Goal: Complete application form: Complete application form

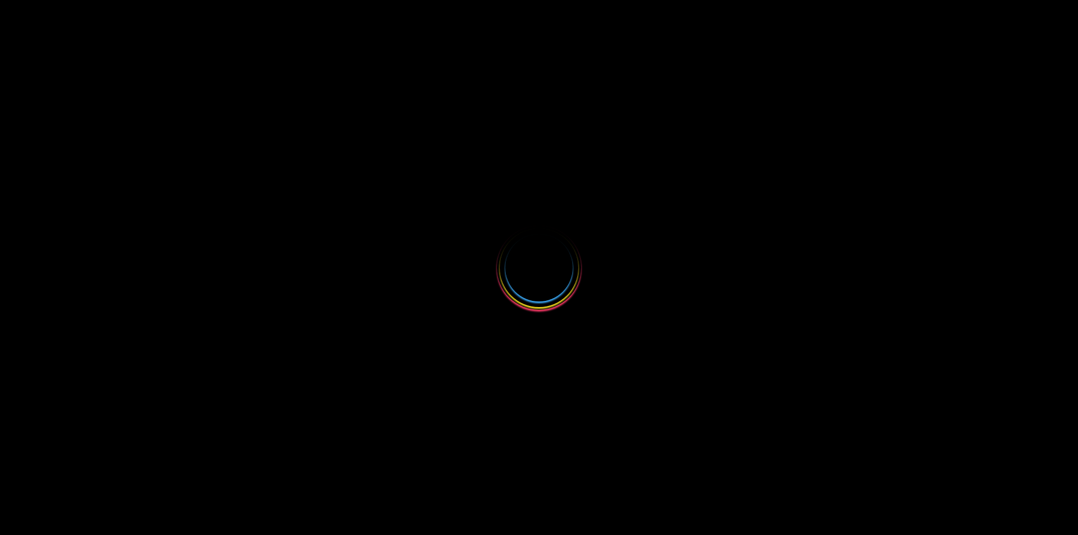
select select
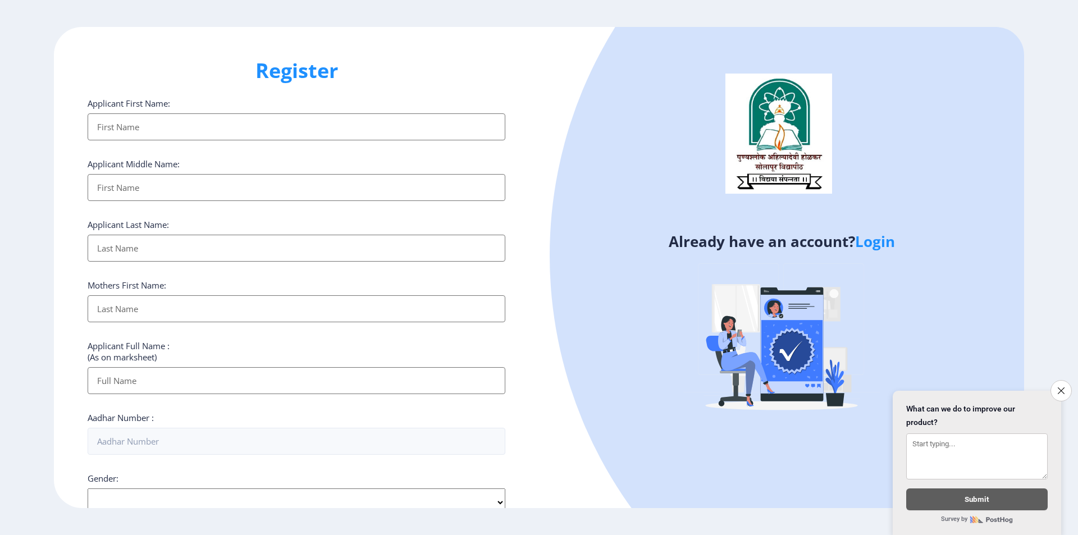
click at [156, 136] on input "Applicant First Name:" at bounding box center [297, 126] width 418 height 27
click at [203, 121] on input "Applicant First Name:" at bounding box center [297, 126] width 418 height 27
type input "G"
type input "SHITAL"
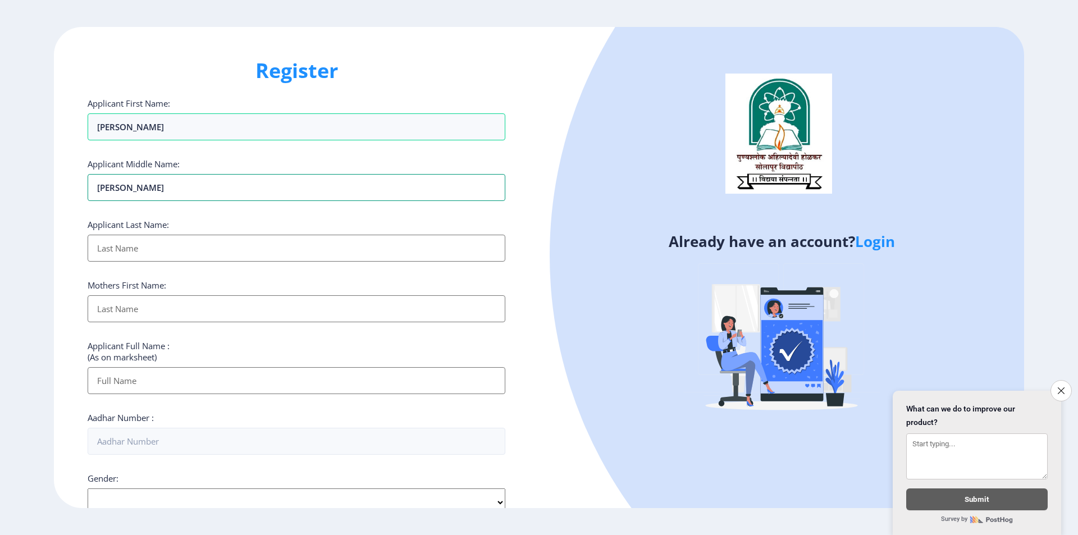
type input "GOKUL"
type input "PUND"
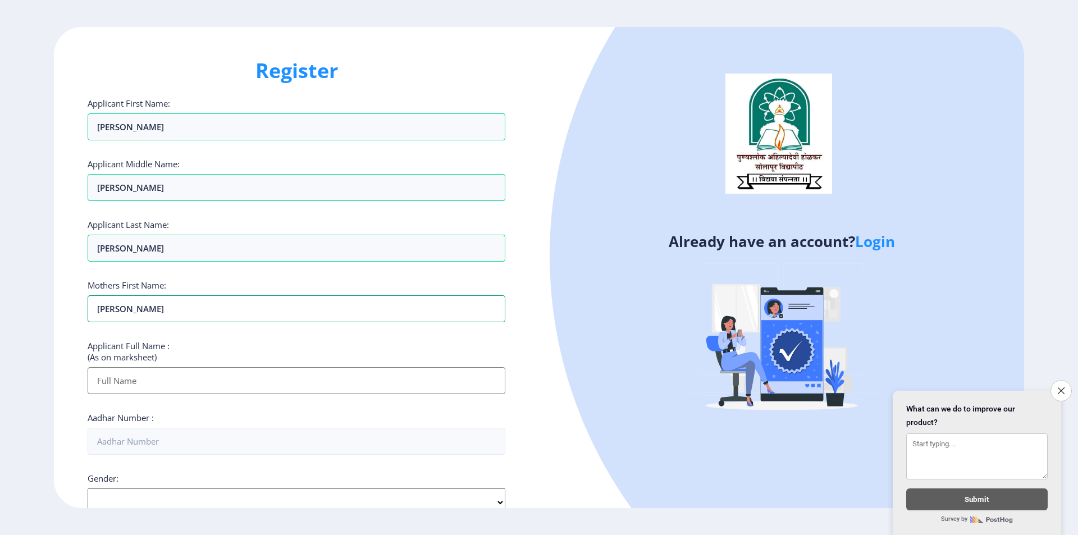
type input "[PERSON_NAME]"
type input "[PERSON_NAME] [PERSON_NAME]"
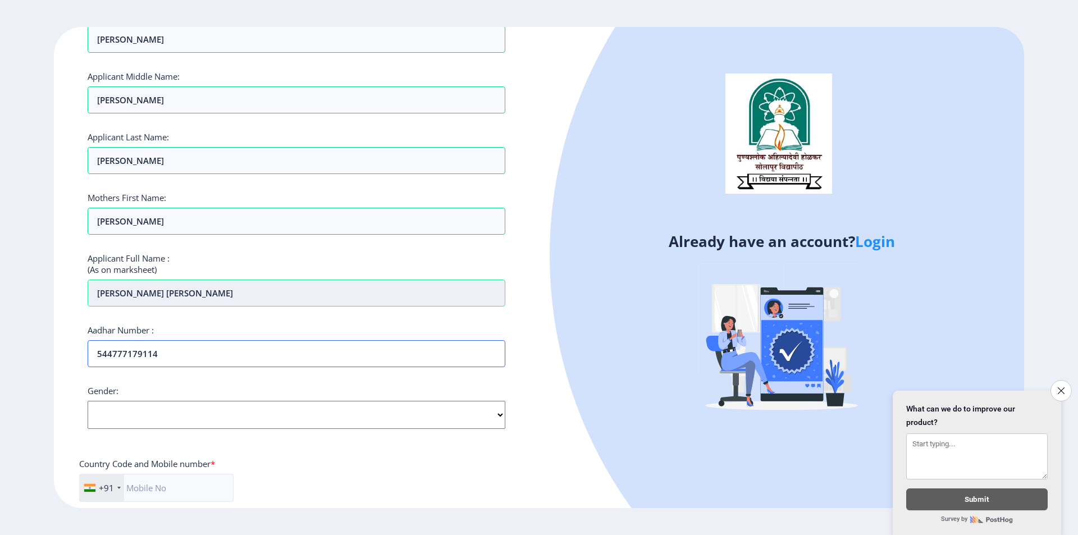
scroll to position [225, 0]
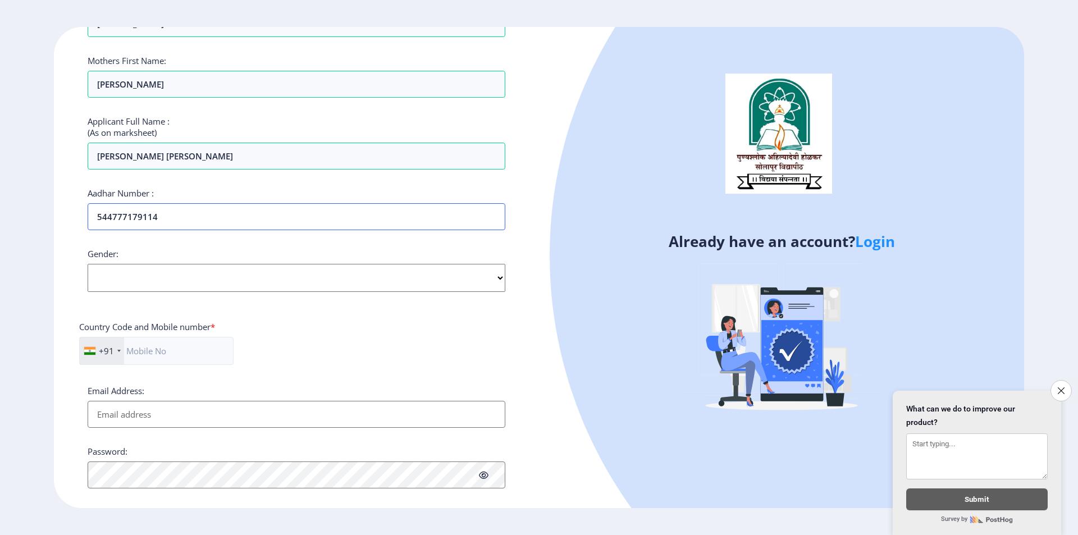
type input "544777179114"
click at [188, 277] on select "Select Gender Male Female Other" at bounding box center [297, 278] width 418 height 28
select select "Female"
click at [88, 264] on select "Select Gender Male Female Other" at bounding box center [297, 278] width 418 height 28
click at [153, 352] on input "text" at bounding box center [156, 351] width 154 height 28
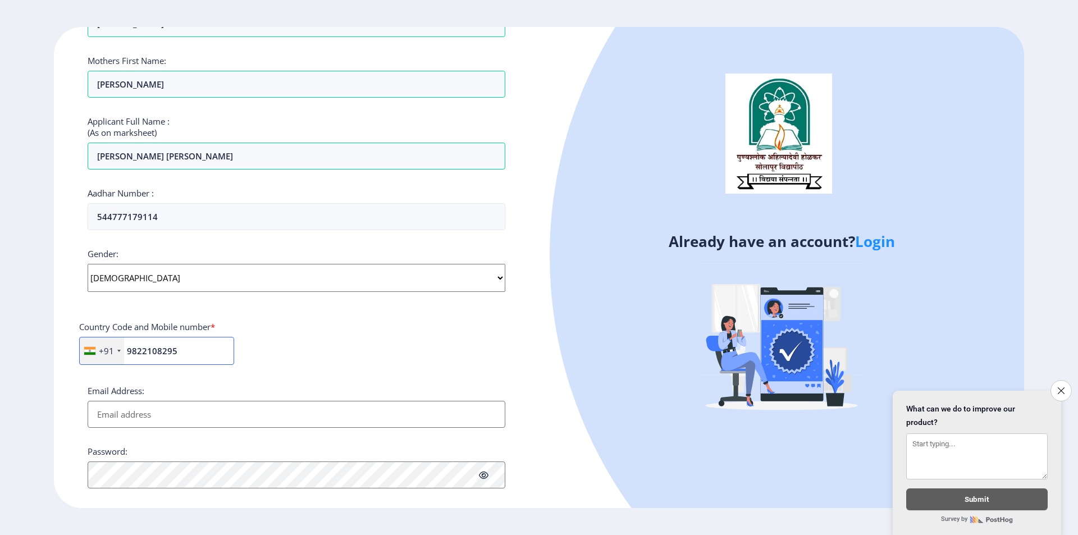
type input "9822108295"
click at [170, 426] on input "Email Address:" at bounding box center [297, 414] width 418 height 27
type input "Y"
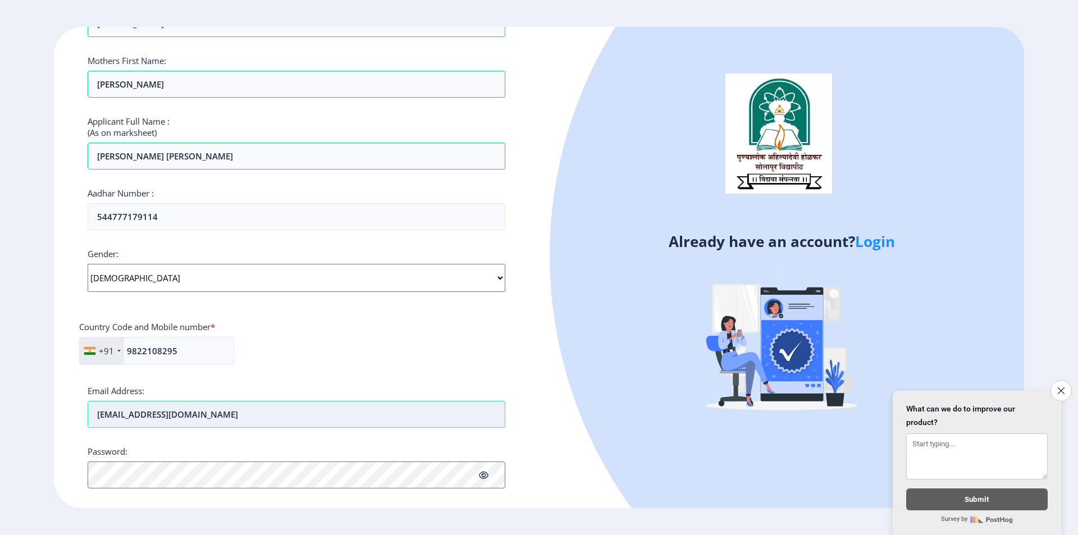
click at [165, 423] on input "[EMAIL_ADDRESS][DOMAIN_NAME]" at bounding box center [297, 414] width 418 height 27
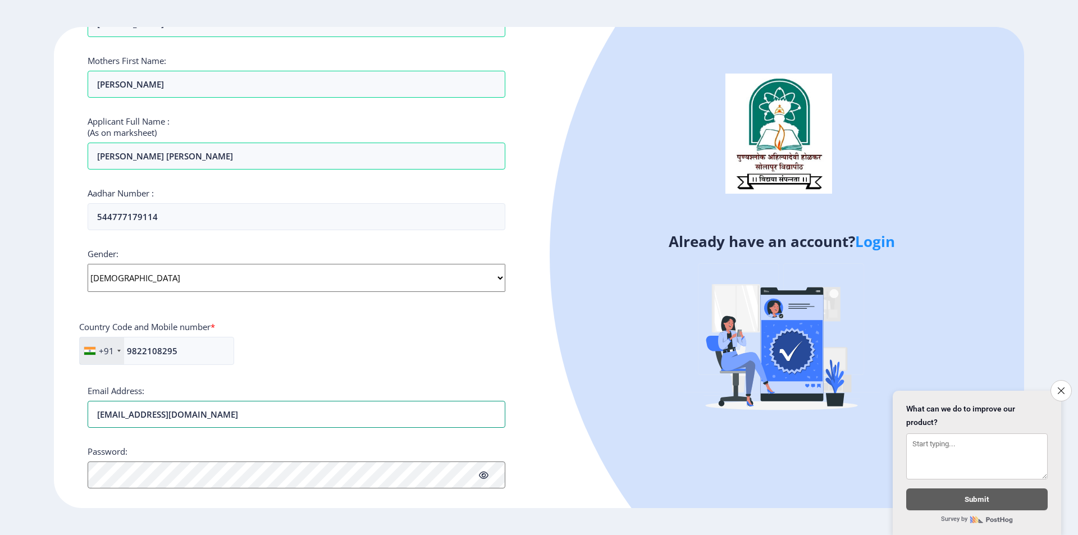
type input "[EMAIL_ADDRESS][DOMAIN_NAME]"
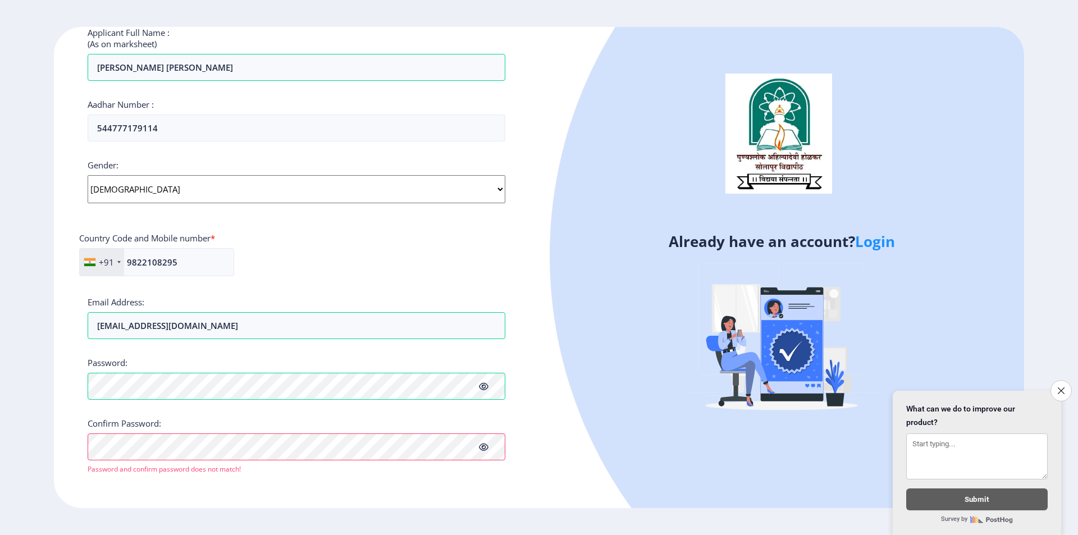
click at [318, 492] on div "Register Applicant First Name: SHITAL Applicant Middle Name: GOKUL Applicant La…" at bounding box center [296, 268] width 485 height 482
click at [486, 445] on icon at bounding box center [484, 447] width 10 height 8
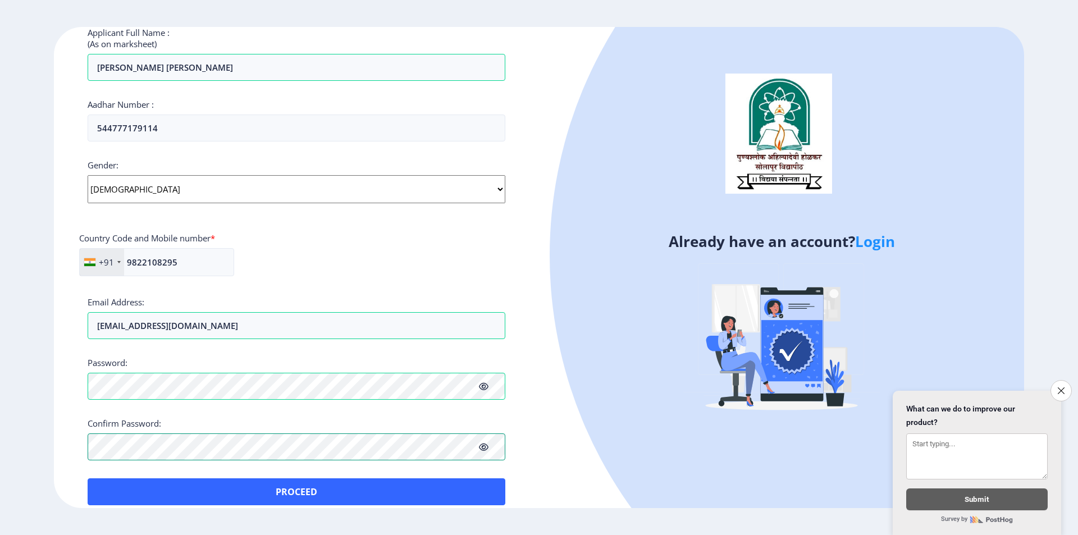
scroll to position [327, 0]
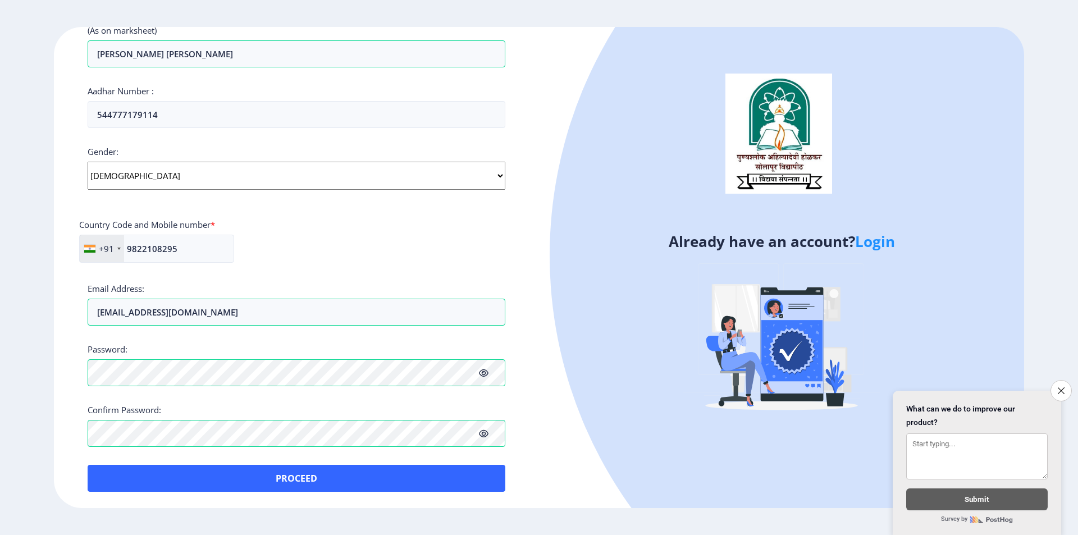
click at [276, 447] on div "Applicant First Name: SHITAL Applicant Middle Name: GOKUL Applicant Last Name: …" at bounding box center [297, 131] width 418 height 721
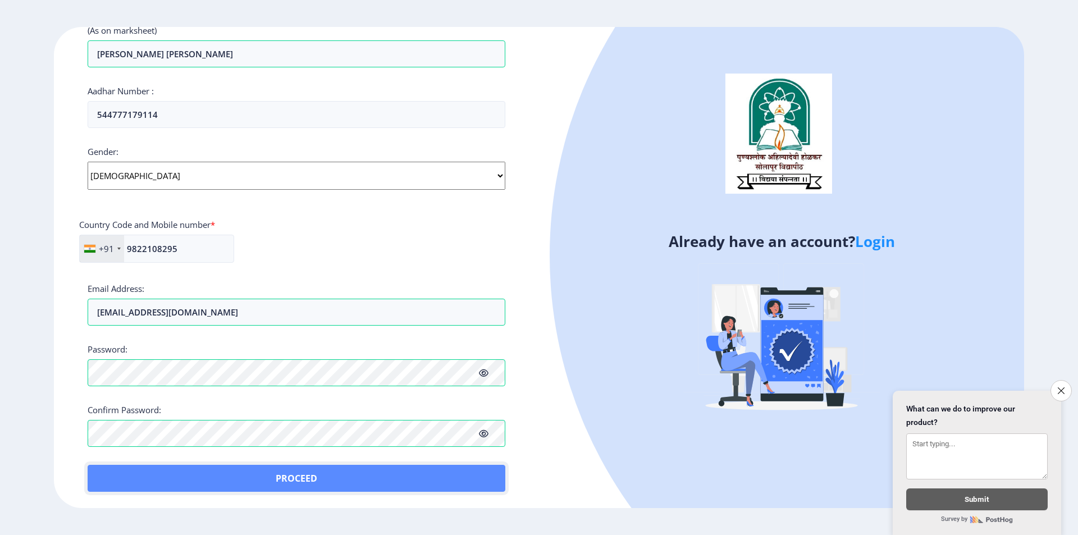
click at [304, 486] on button "Proceed" at bounding box center [297, 478] width 418 height 27
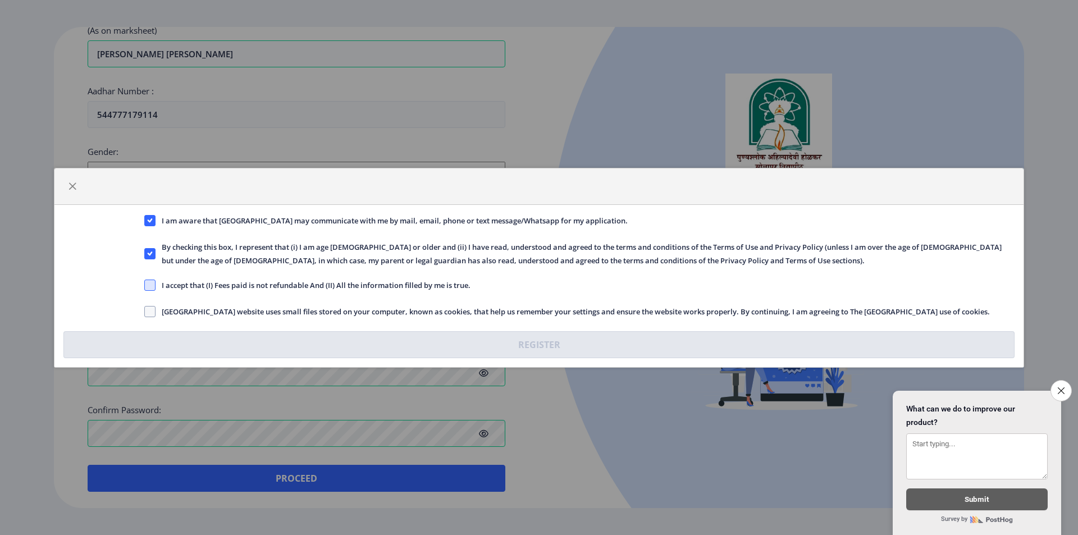
click at [149, 284] on span at bounding box center [149, 285] width 11 height 11
click at [145, 285] on input "I accept that (I) Fees paid is not refundable And (II) All the information fill…" at bounding box center [144, 285] width 1 height 1
checkbox input "true"
click at [149, 310] on span at bounding box center [149, 311] width 11 height 11
click at [145, 311] on input "Solapur University website uses small files stored on your computer, known as c…" at bounding box center [144, 311] width 1 height 1
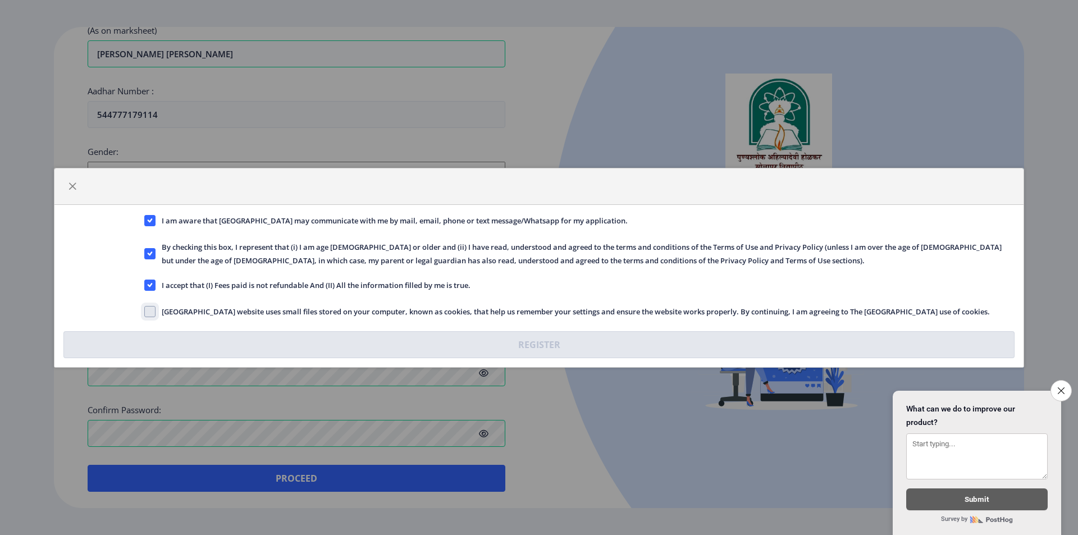
checkbox input "true"
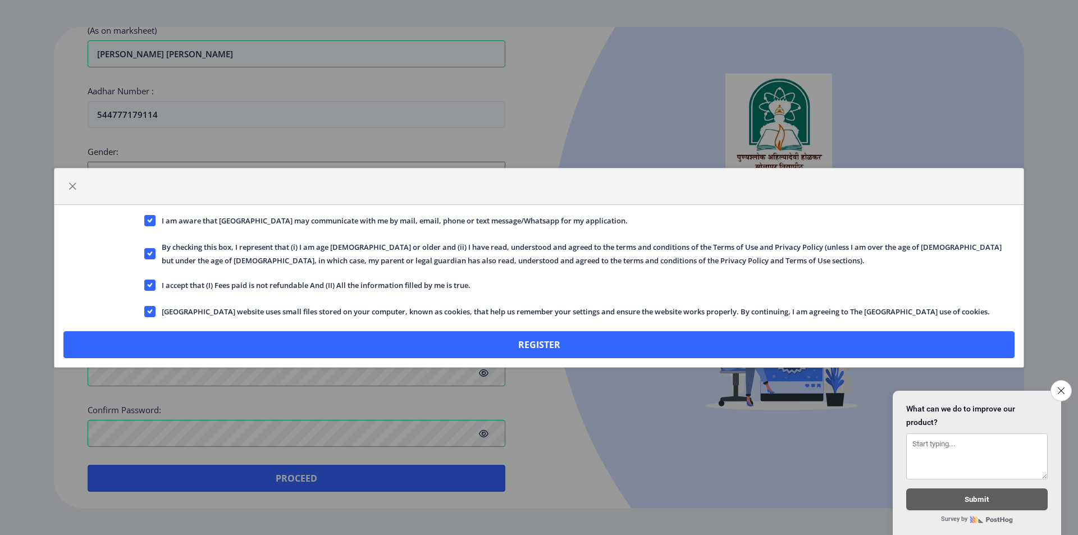
click at [157, 286] on span "I accept that (I) Fees paid is not refundable And (II) All the information fill…" at bounding box center [313, 284] width 315 height 13
click at [145, 285] on input "I accept that (I) Fees paid is not refundable And (II) All the information fill…" at bounding box center [144, 285] width 1 height 1
checkbox input "false"
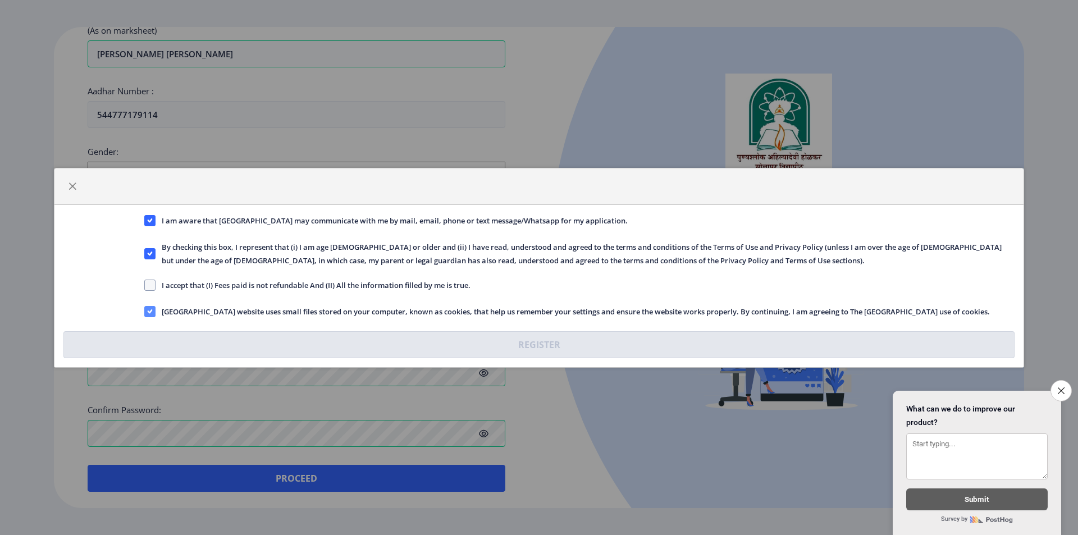
click at [151, 312] on icon at bounding box center [149, 311] width 5 height 11
click at [145, 312] on input "Solapur University website uses small files stored on your computer, known as c…" at bounding box center [144, 311] width 1 height 1
click at [149, 309] on span at bounding box center [149, 311] width 11 height 11
click at [145, 311] on input "Solapur University website uses small files stored on your computer, known as c…" at bounding box center [144, 311] width 1 height 1
checkbox input "true"
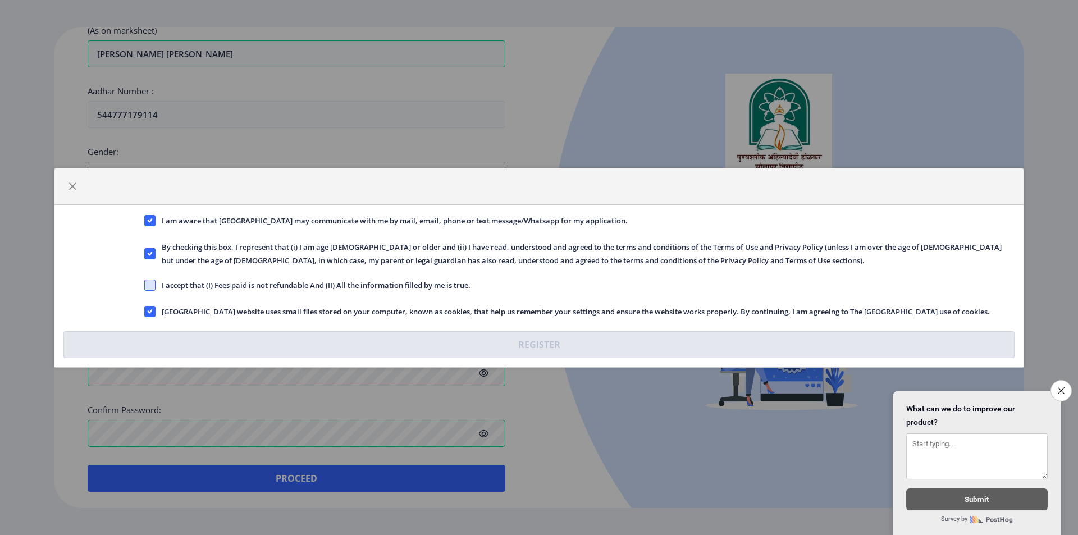
click at [148, 286] on span at bounding box center [149, 285] width 11 height 11
click at [145, 285] on input "I accept that (I) Fees paid is not refundable And (II) All the information fill…" at bounding box center [144, 285] width 1 height 1
checkbox input "true"
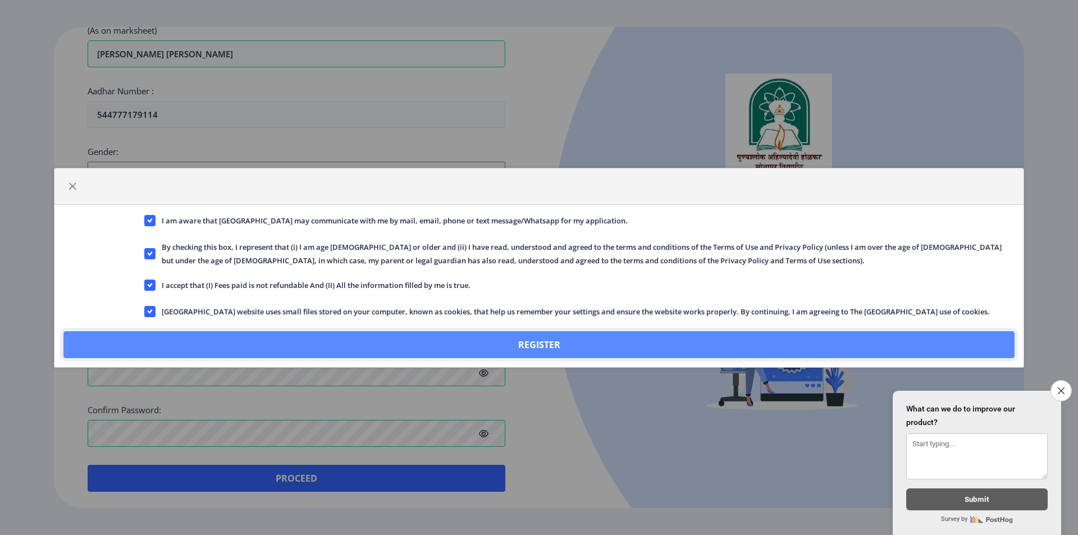
click at [533, 352] on button "Register" at bounding box center [538, 344] width 951 height 27
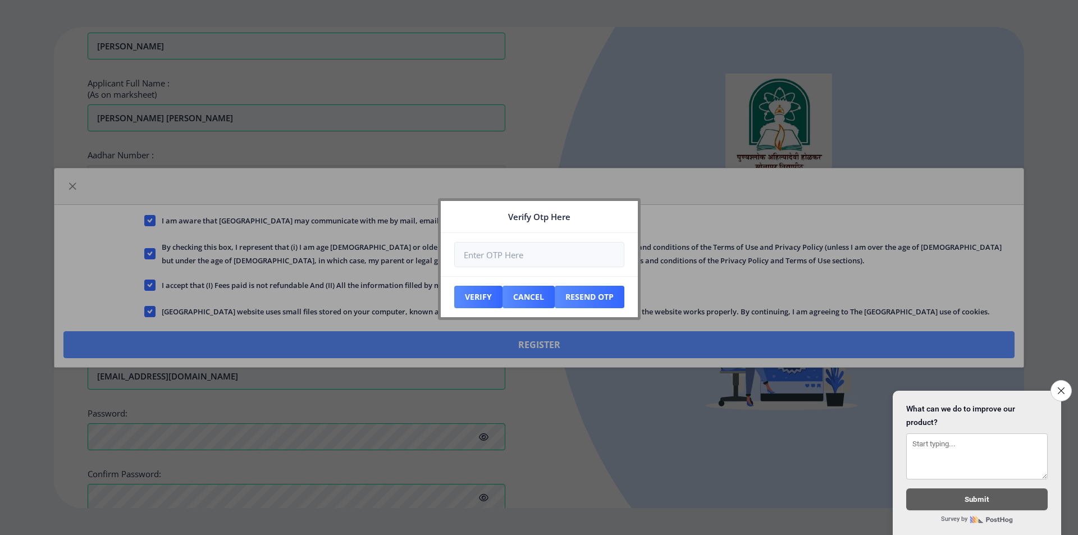
scroll to position [391, 0]
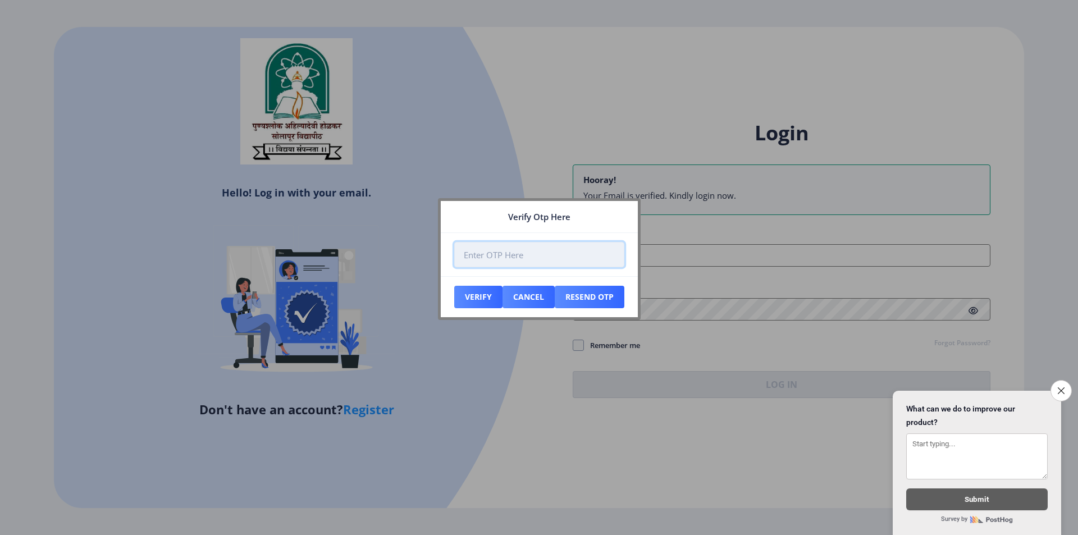
click at [549, 249] on input "number" at bounding box center [539, 254] width 170 height 25
type input "451372"
click at [478, 299] on button "Verify" at bounding box center [478, 297] width 48 height 22
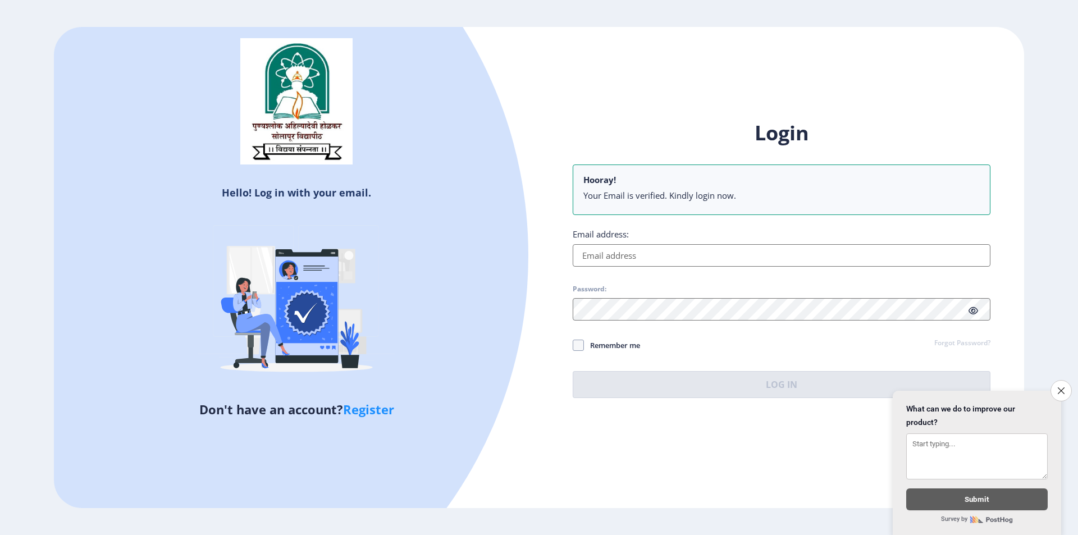
click at [667, 253] on input "Email address:" at bounding box center [782, 255] width 418 height 22
type input "[EMAIL_ADDRESS][DOMAIN_NAME]"
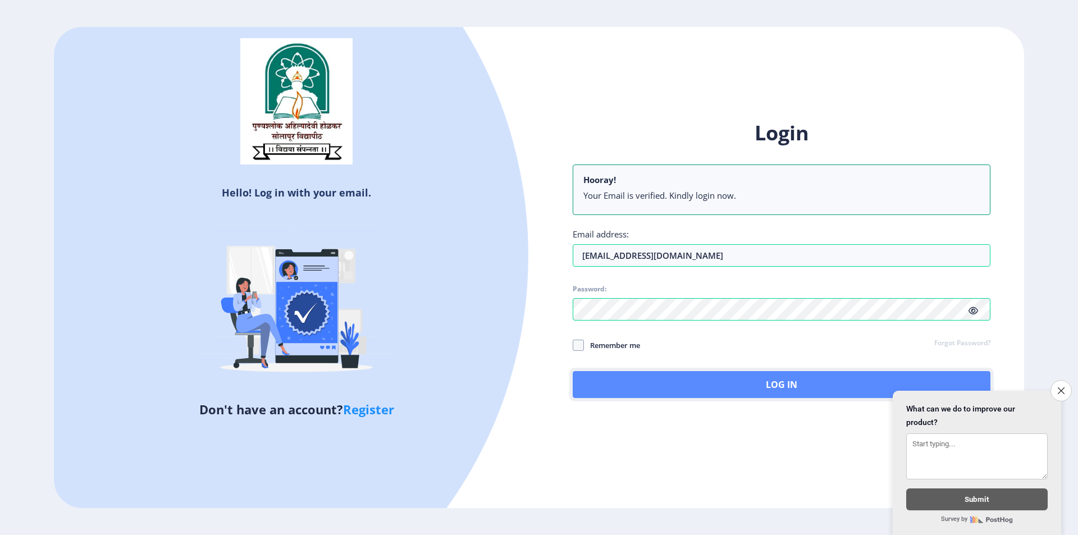
click at [628, 392] on button "Log In" at bounding box center [782, 384] width 418 height 27
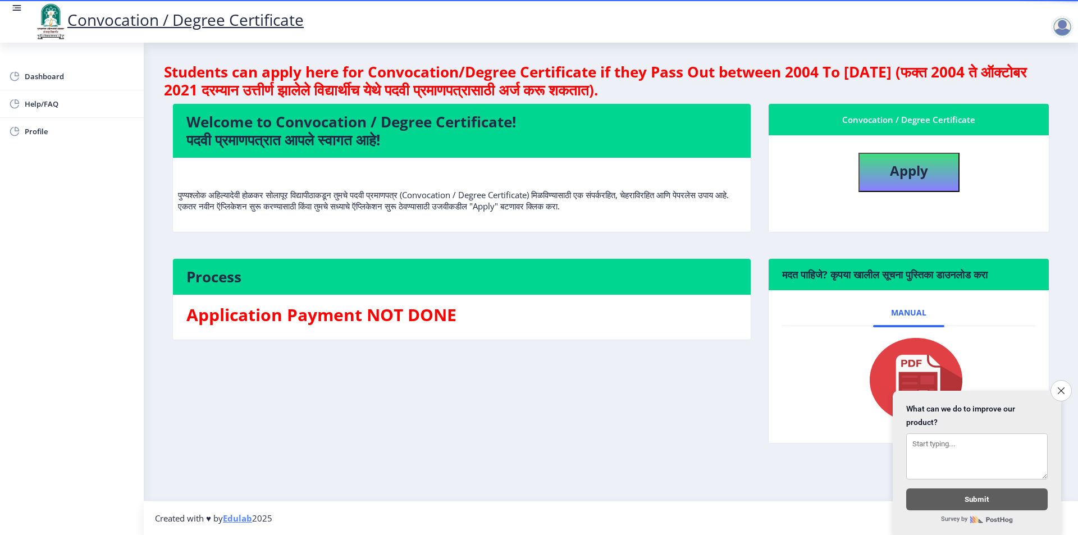
click at [1063, 387] on icon "Close survey" at bounding box center [1061, 390] width 7 height 7
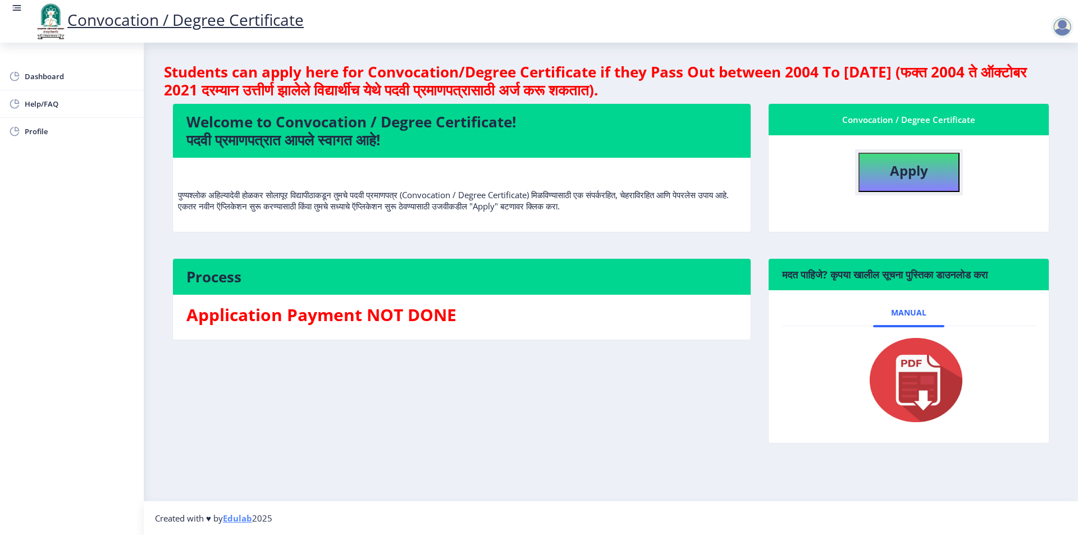
click at [892, 176] on b "Apply" at bounding box center [909, 170] width 38 height 19
select select
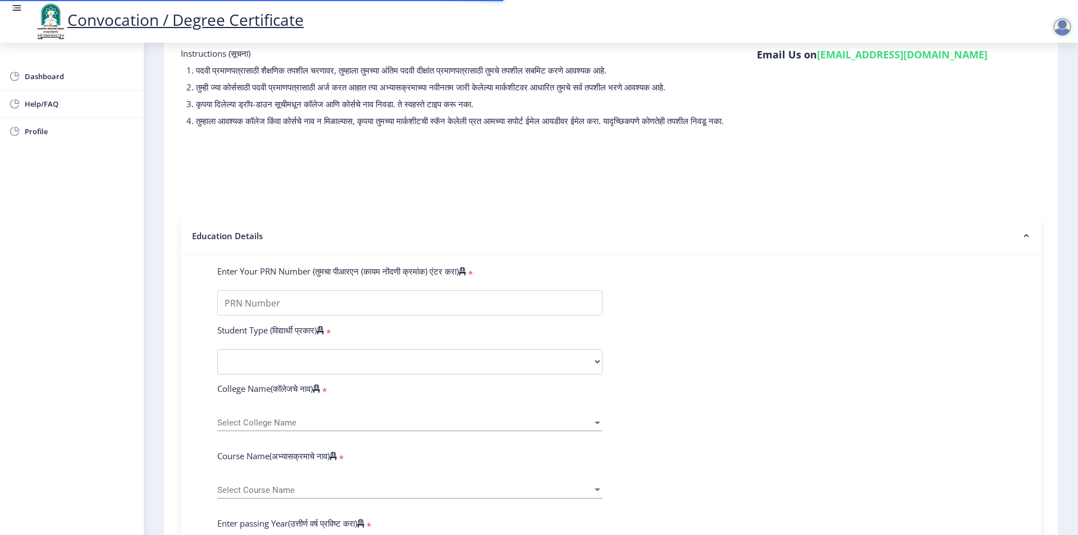
scroll to position [168, 0]
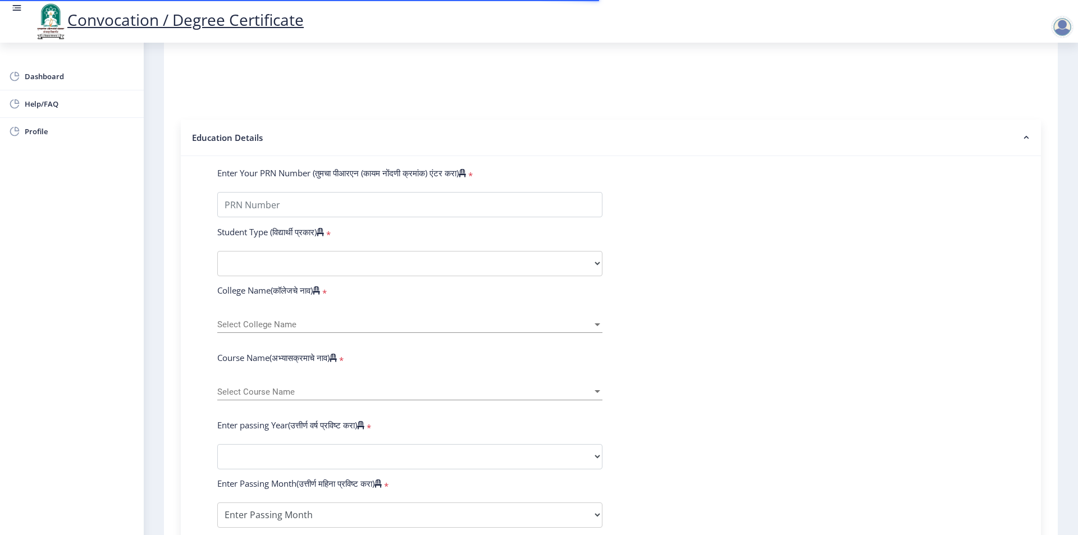
click at [376, 183] on div "Enter Your PRN Number (तुमचा पीआरएन (कायम नोंदणी क्रमांक) एंटर करा) *" at bounding box center [611, 175] width 804 height 16
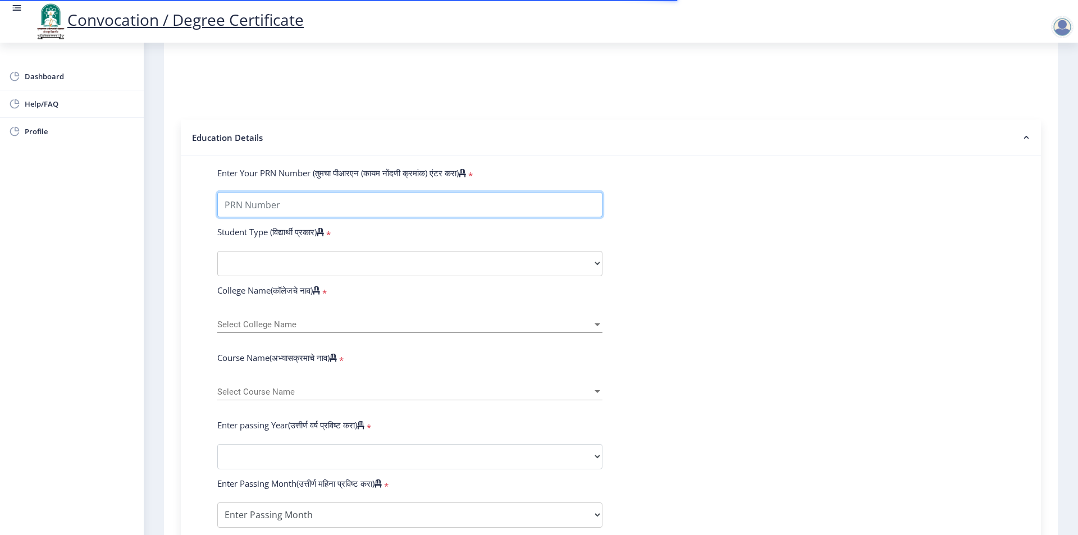
click at [371, 207] on input "Enter Your PRN Number (तुमचा पीआरएन (कायम नोंदणी क्रमांक) एंटर करा)" at bounding box center [409, 204] width 385 height 25
type input "2018032500016862"
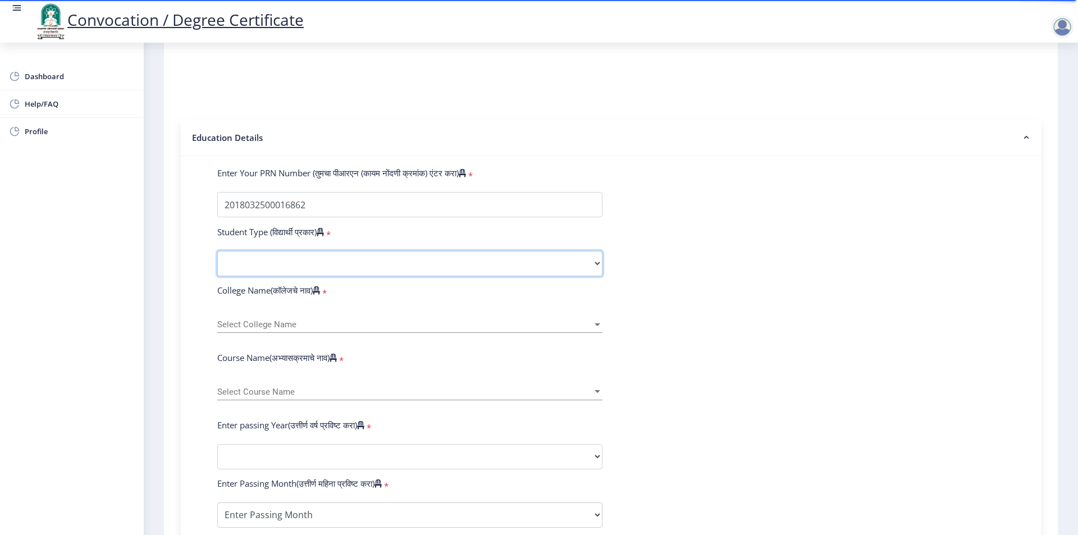
click at [294, 276] on select "Select Student Type Regular External" at bounding box center [409, 263] width 385 height 25
select select "Regular"
click at [217, 262] on select "Select Student Type Regular External" at bounding box center [409, 263] width 385 height 25
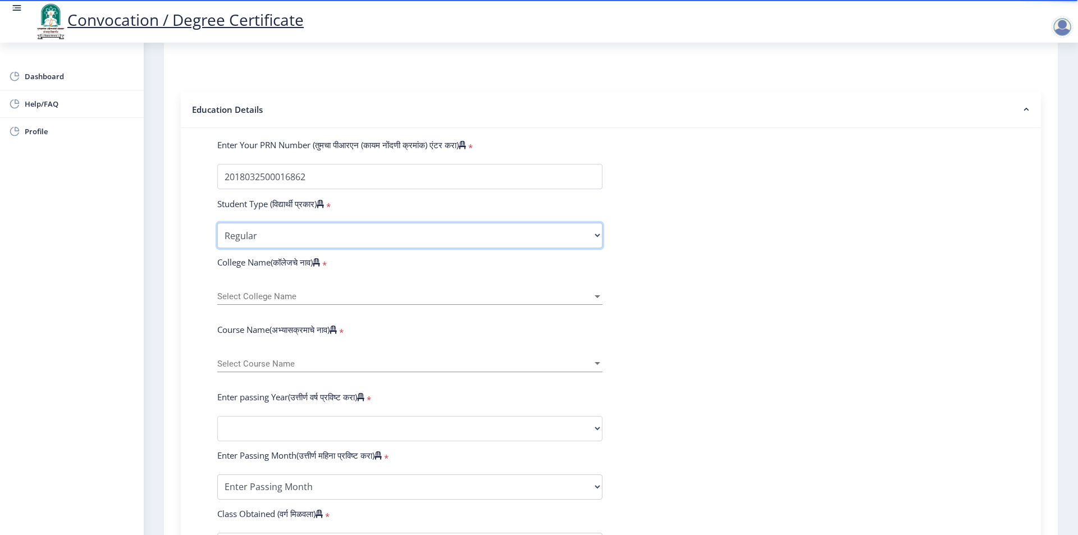
scroll to position [225, 0]
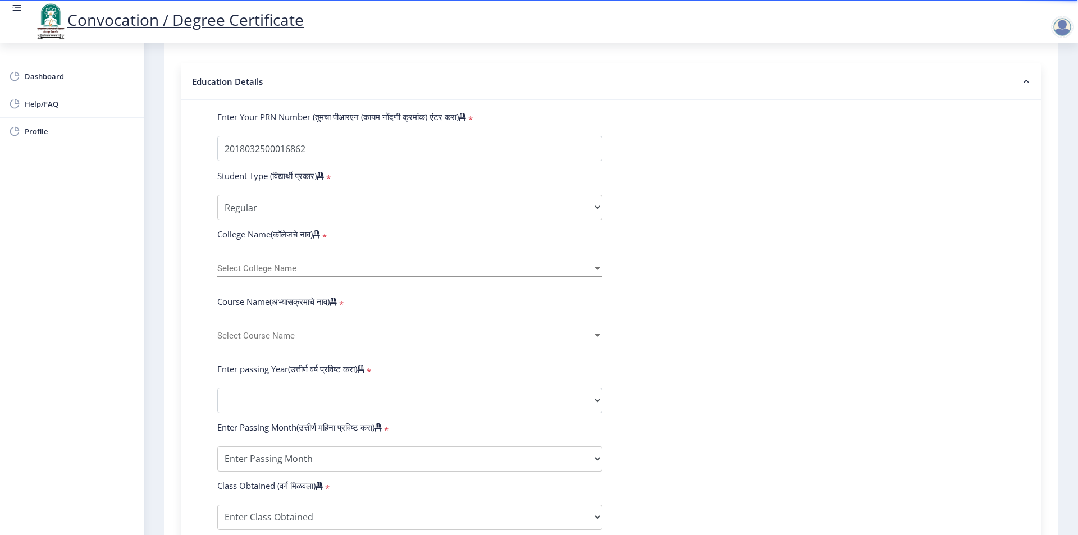
click at [335, 273] on span "Select College Name" at bounding box center [404, 269] width 375 height 10
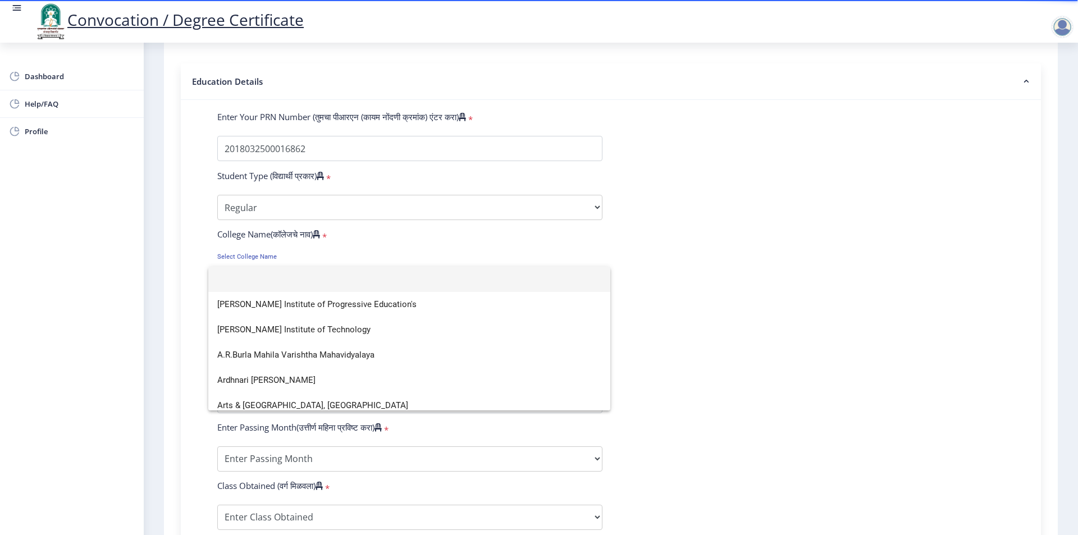
click at [335, 283] on input at bounding box center [409, 279] width 384 height 25
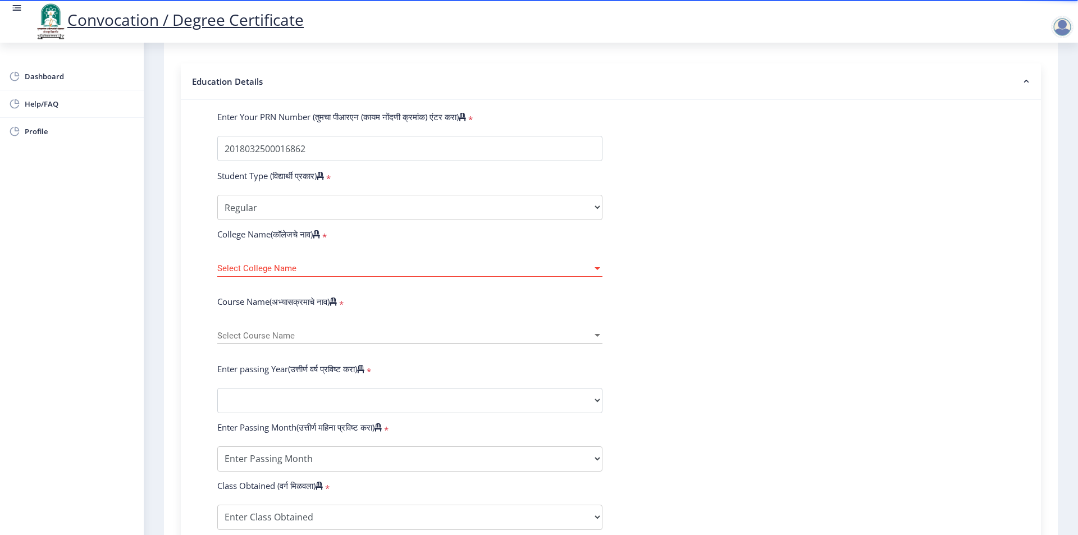
click at [335, 273] on span "Select College Name" at bounding box center [404, 269] width 375 height 10
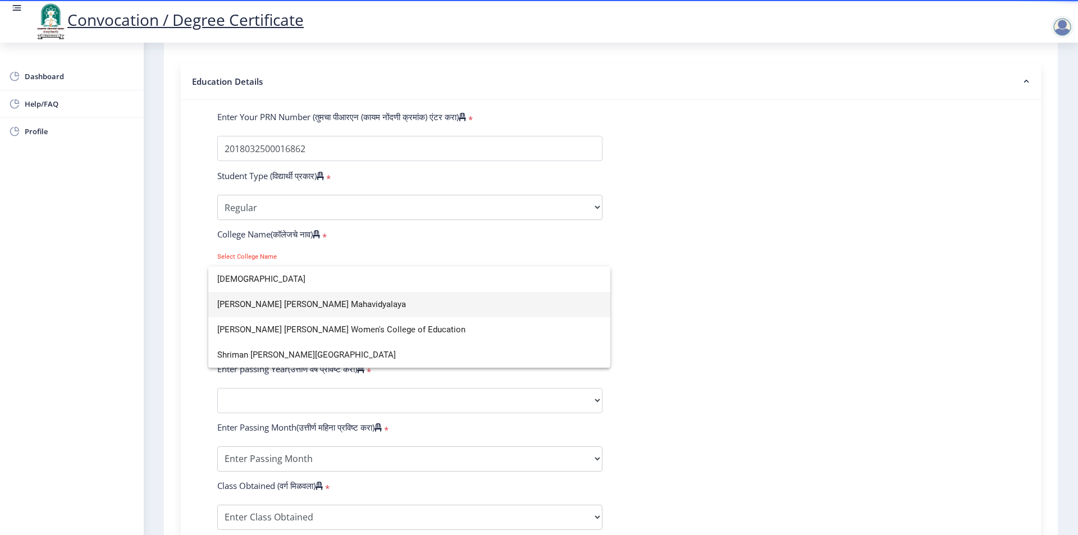
type input "SHRIMAN"
click at [319, 302] on span "[PERSON_NAME] [PERSON_NAME] Mahavidyalaya" at bounding box center [409, 304] width 384 height 25
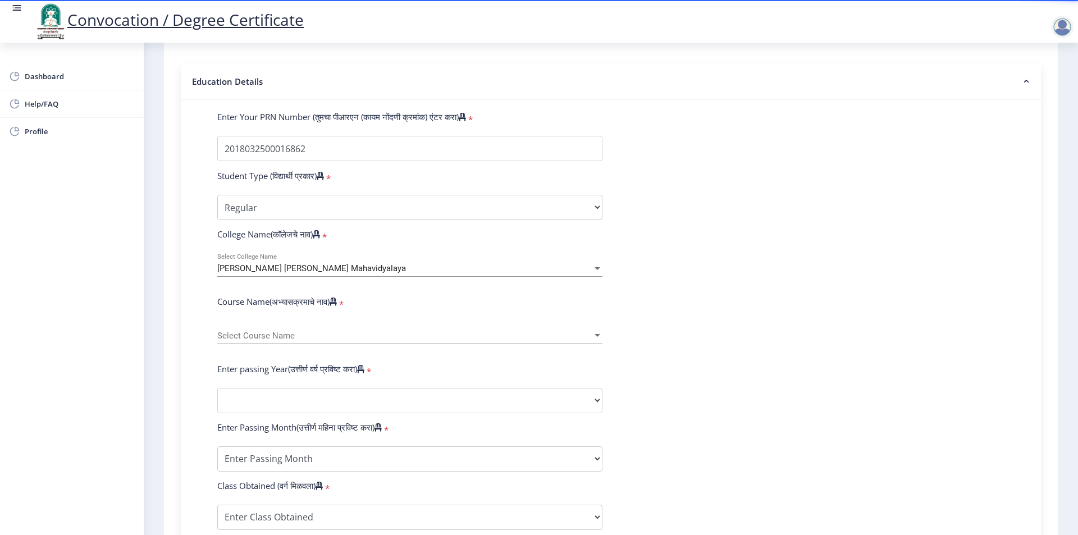
click at [288, 341] on span "Select Course Name" at bounding box center [404, 336] width 375 height 10
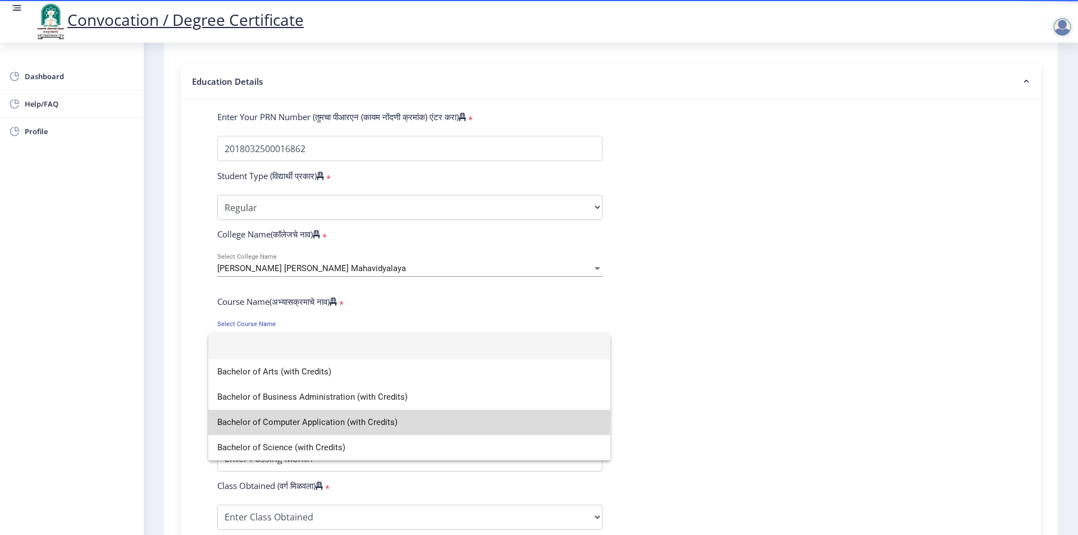
click at [335, 419] on span "Bachelor of Computer Application (with Credits)" at bounding box center [409, 422] width 384 height 25
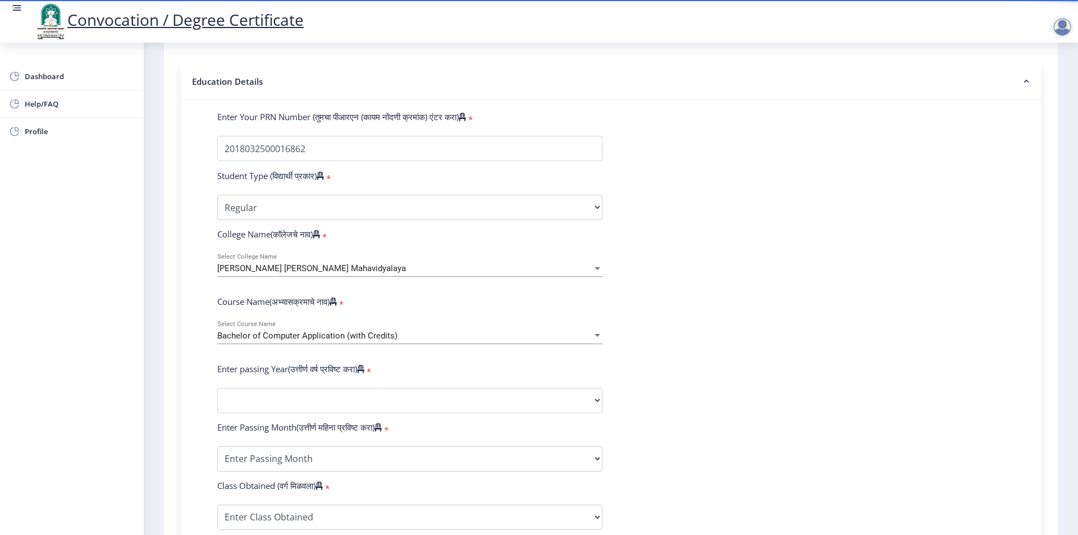
click at [351, 341] on span "Bachelor of Computer Application (with Credits)" at bounding box center [307, 336] width 180 height 10
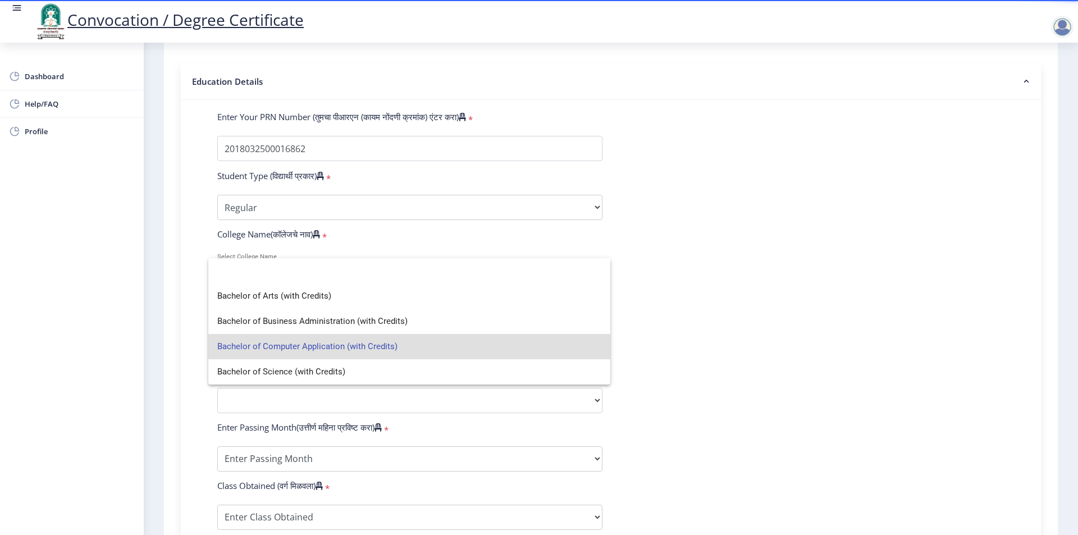
click at [241, 277] on input at bounding box center [409, 270] width 384 height 25
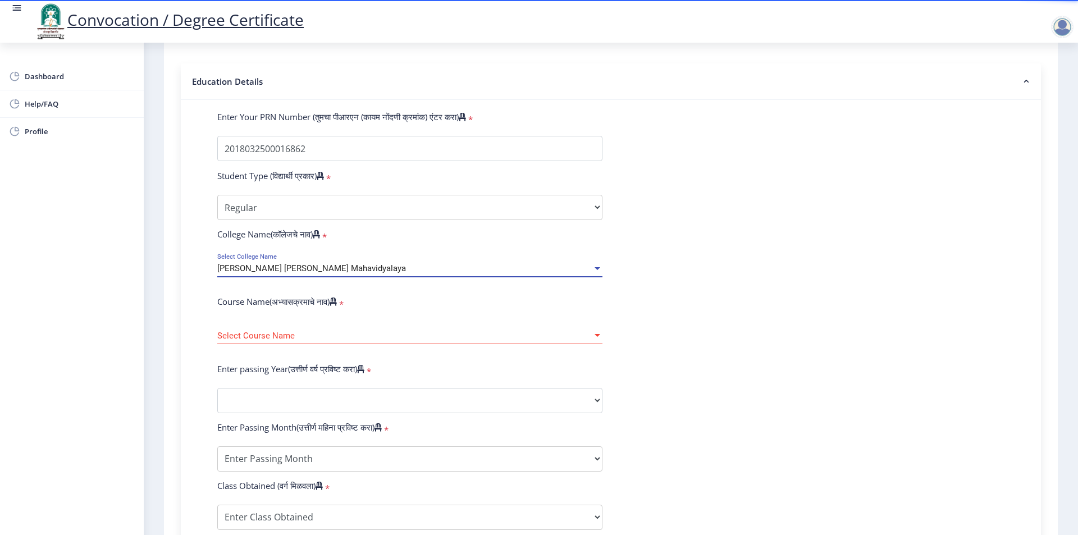
click at [359, 273] on span "[PERSON_NAME] [PERSON_NAME] Mahavidyalaya" at bounding box center [311, 268] width 189 height 10
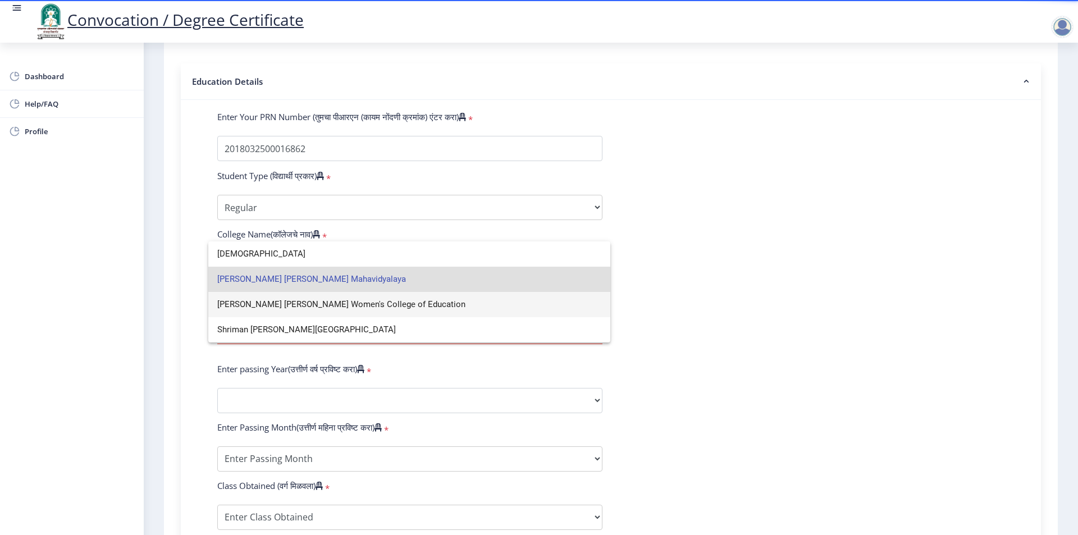
click at [300, 304] on span "[PERSON_NAME] [PERSON_NAME] Women's College of Education" at bounding box center [409, 304] width 384 height 25
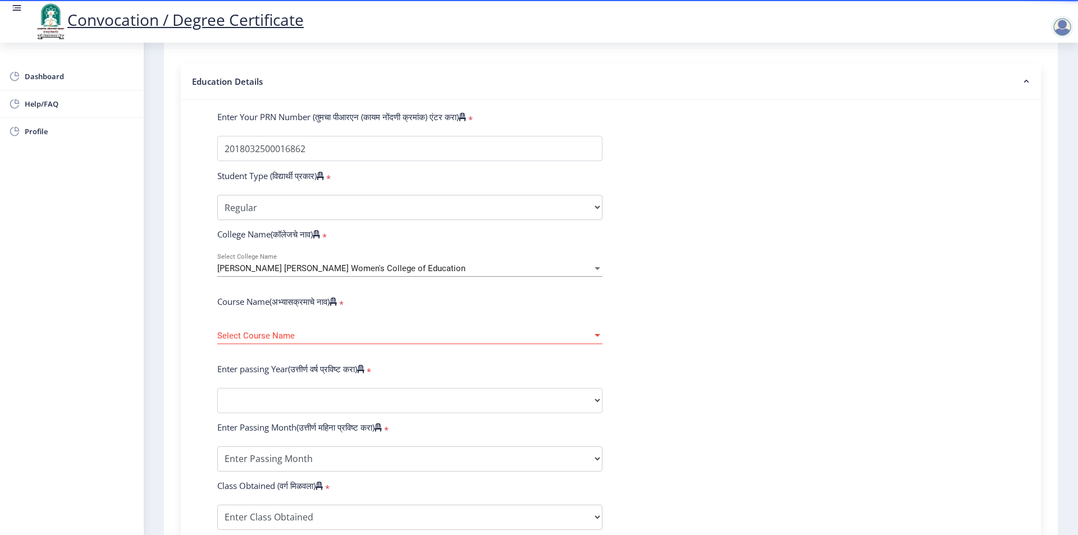
click at [304, 341] on span "Select Course Name" at bounding box center [404, 336] width 375 height 10
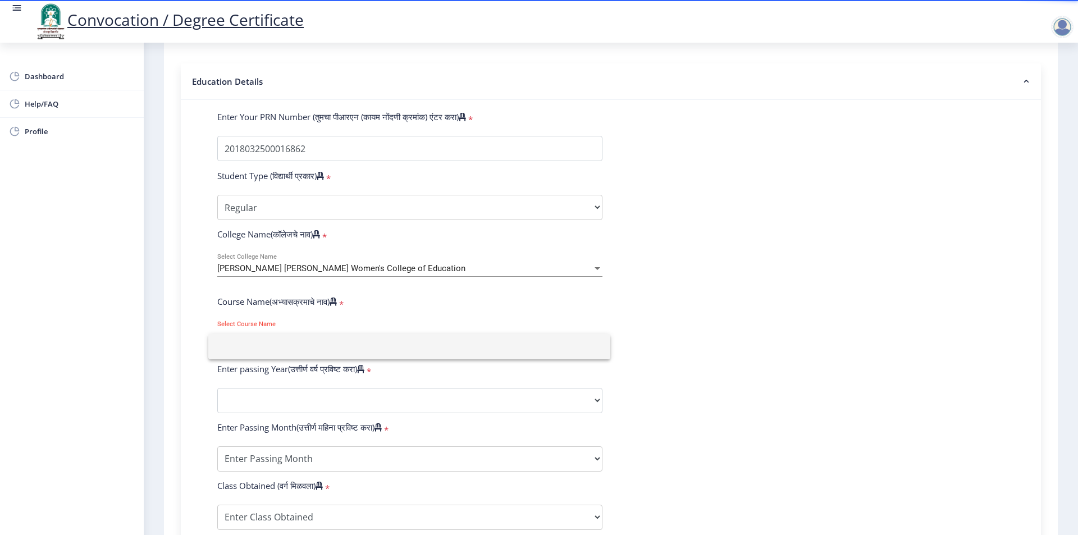
click at [310, 332] on div at bounding box center [539, 267] width 1078 height 535
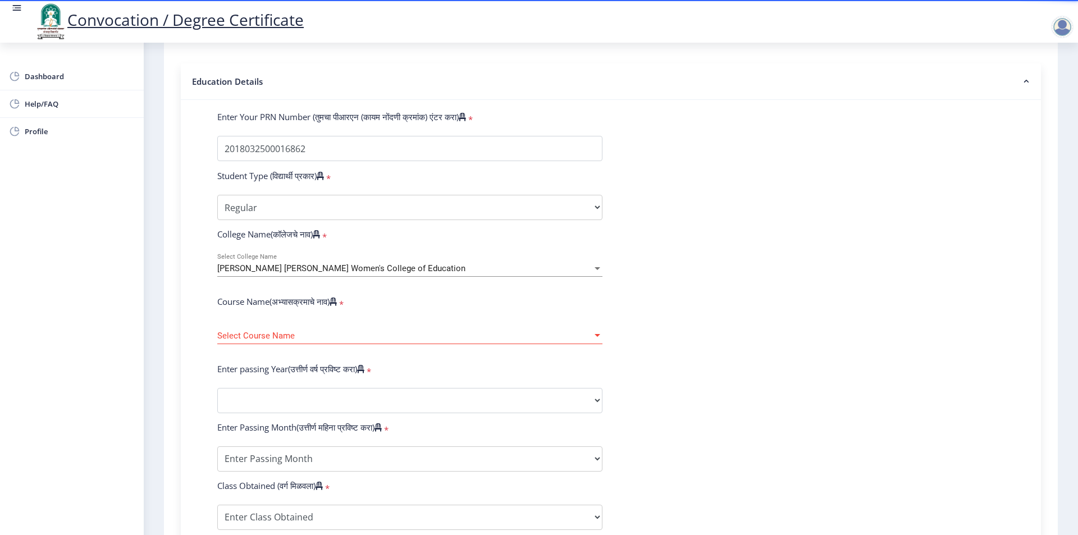
click at [432, 336] on div "Select Course Name Select Course Name" at bounding box center [409, 333] width 385 height 24
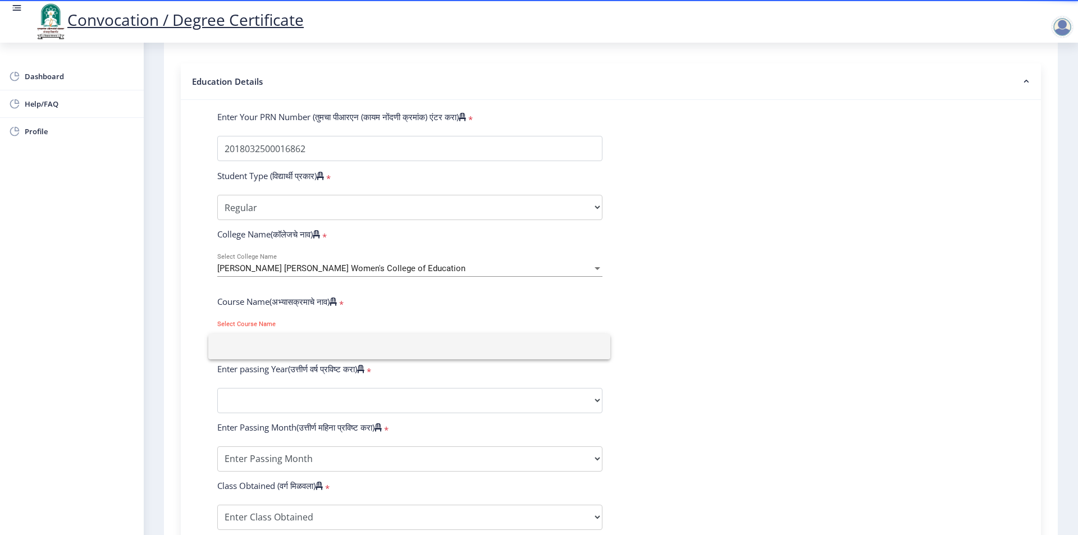
click at [409, 278] on div at bounding box center [539, 267] width 1078 height 535
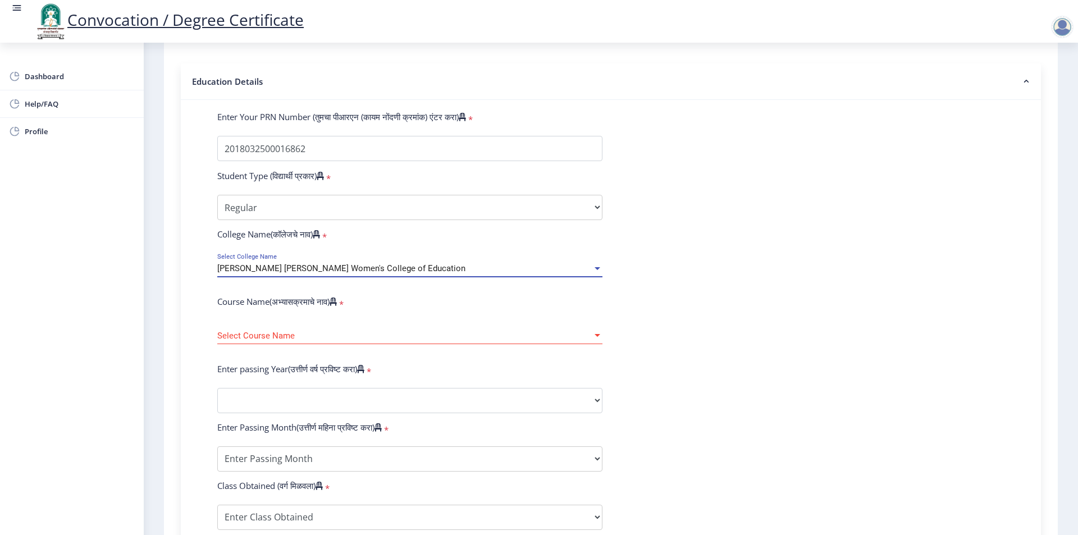
click at [395, 273] on span "[PERSON_NAME] [PERSON_NAME] Women's College of Education" at bounding box center [341, 268] width 248 height 10
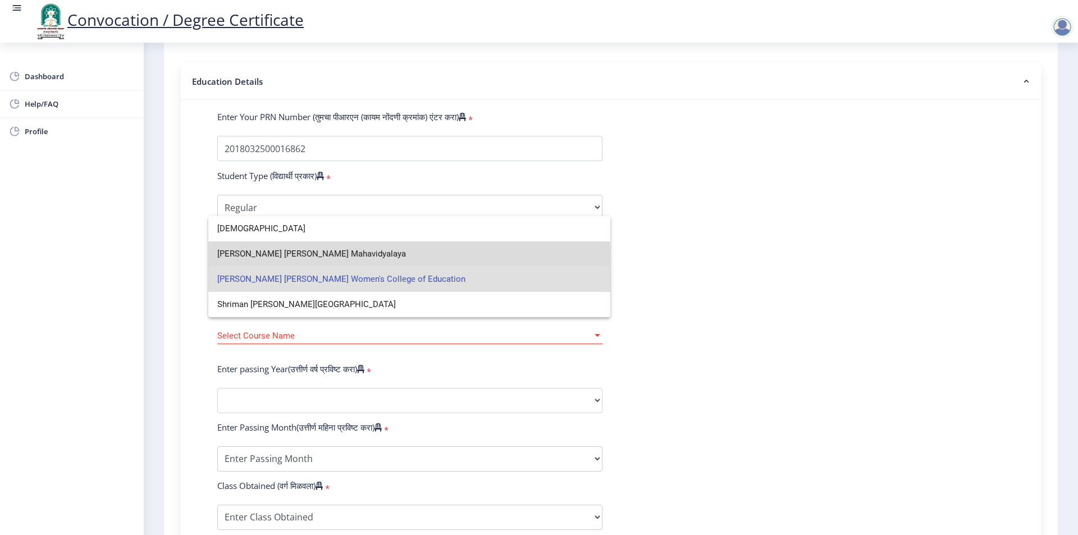
click at [328, 257] on span "[PERSON_NAME] [PERSON_NAME] Mahavidyalaya" at bounding box center [409, 253] width 384 height 25
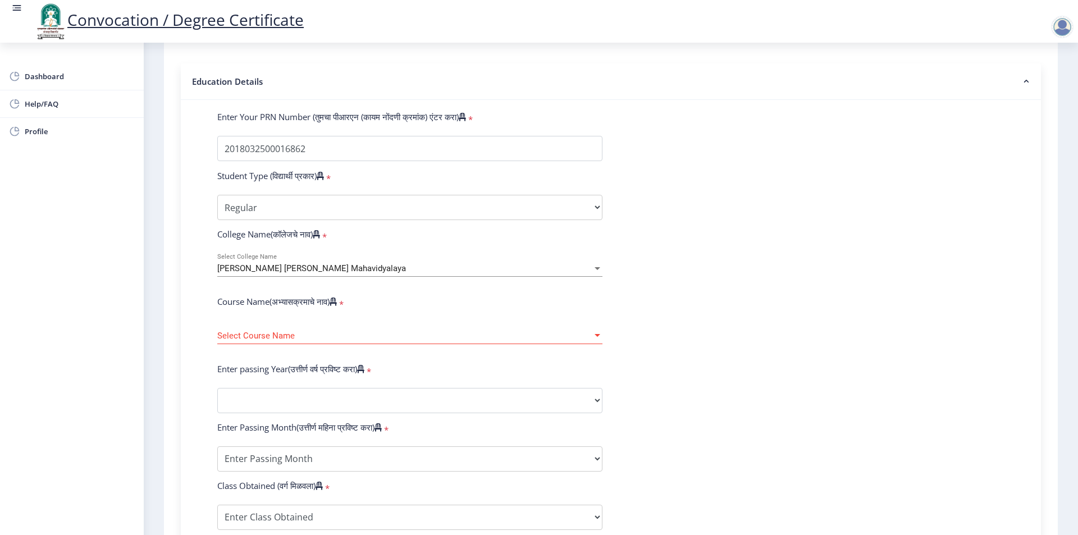
click at [296, 344] on div "Select Course Name Select Course Name" at bounding box center [409, 333] width 385 height 24
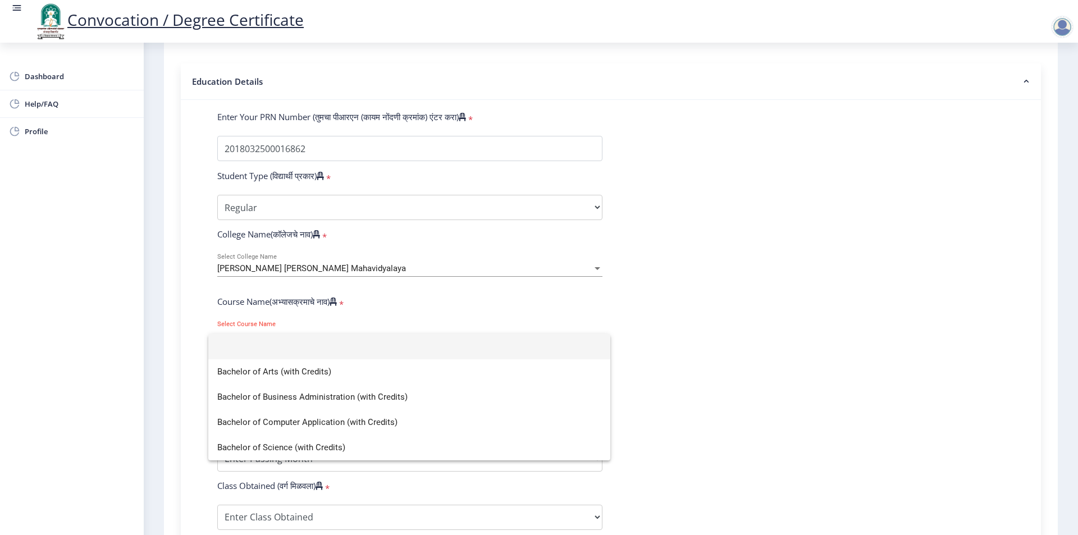
click at [292, 342] on input at bounding box center [409, 346] width 384 height 25
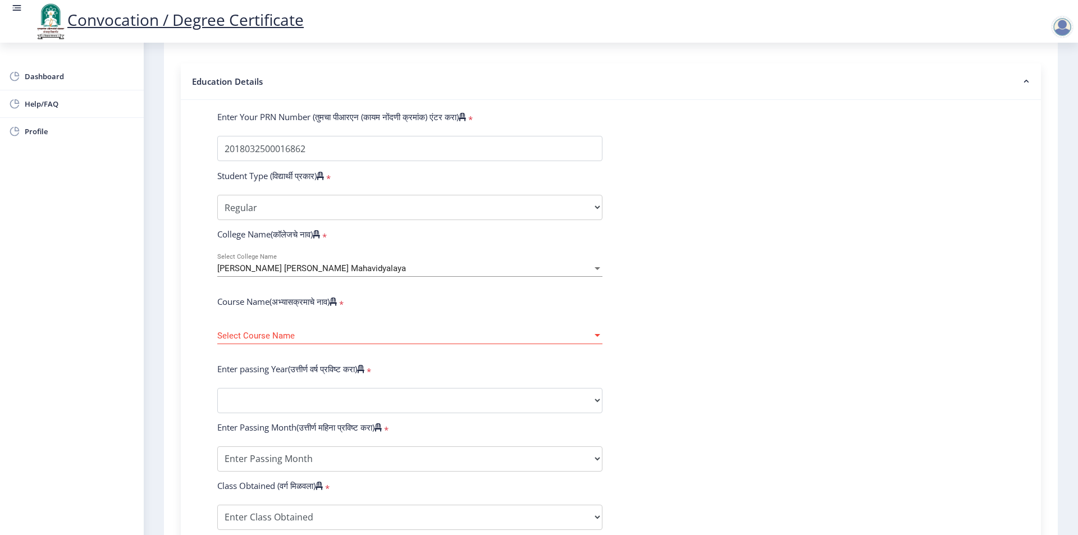
click at [357, 273] on span "[PERSON_NAME] [PERSON_NAME] Mahavidyalaya" at bounding box center [311, 268] width 189 height 10
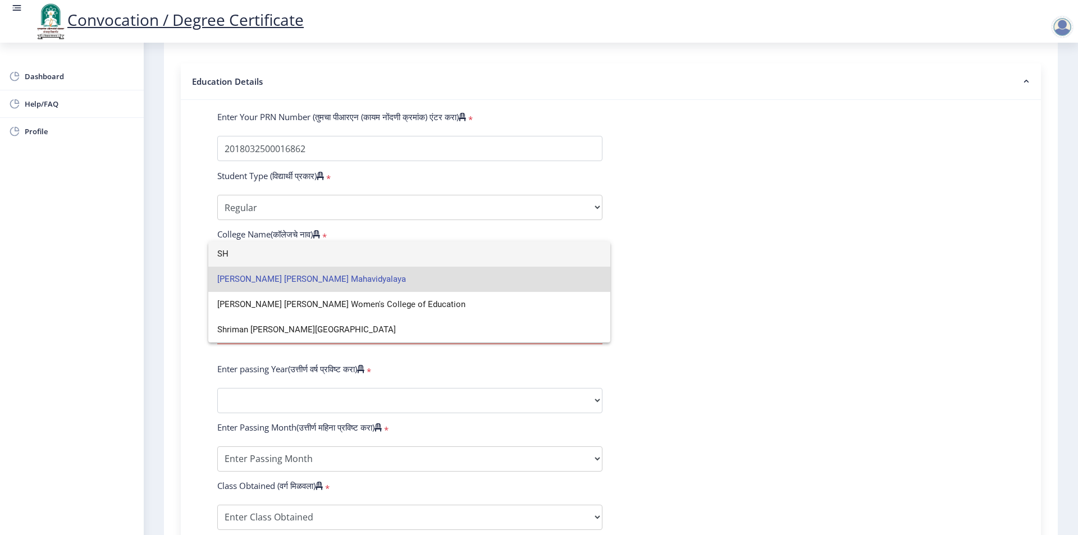
type input "S"
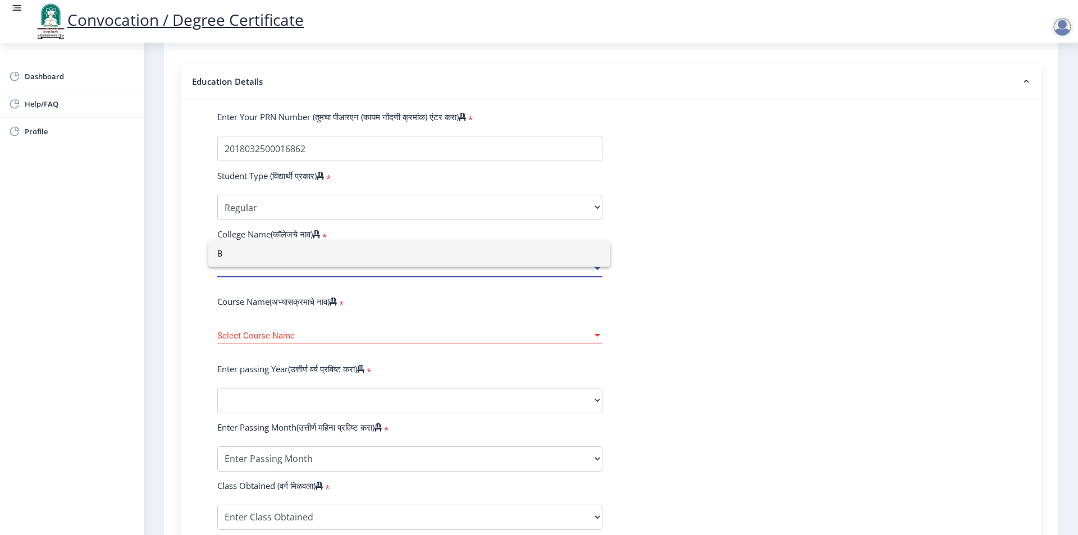
type input "B"
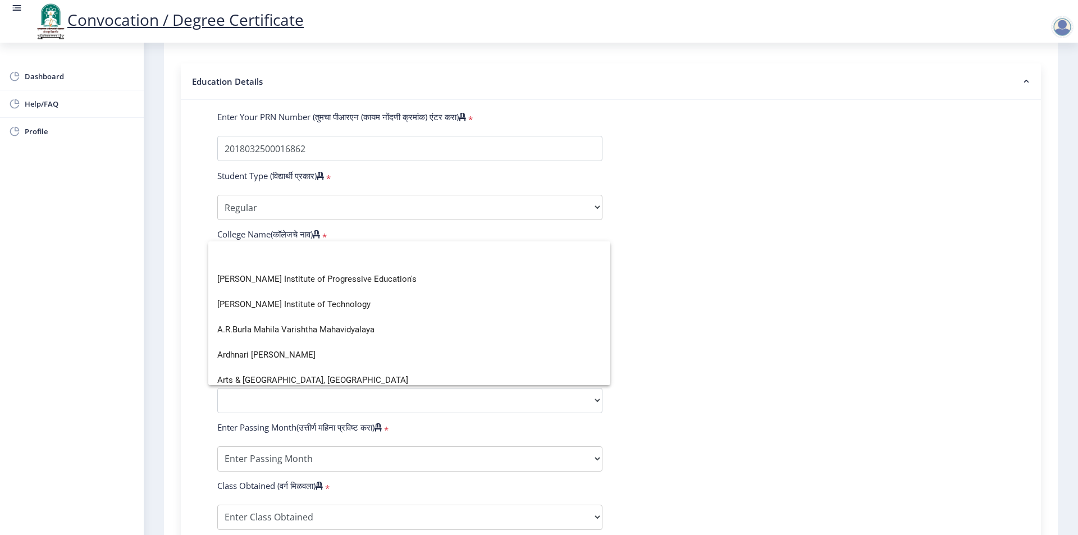
click at [314, 225] on div at bounding box center [539, 267] width 1078 height 535
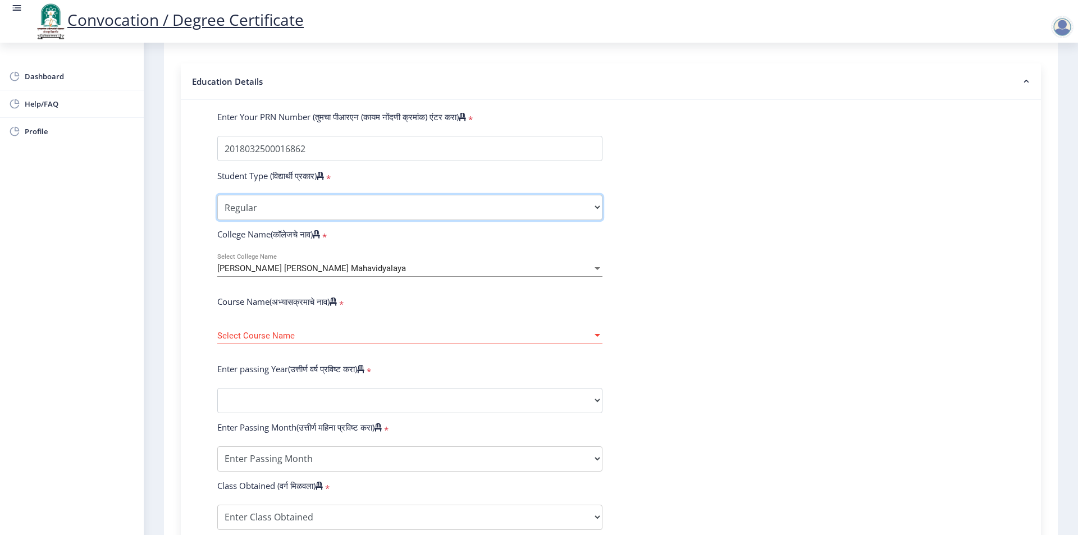
click at [314, 220] on select "Select Student Type Regular External" at bounding box center [409, 207] width 385 height 25
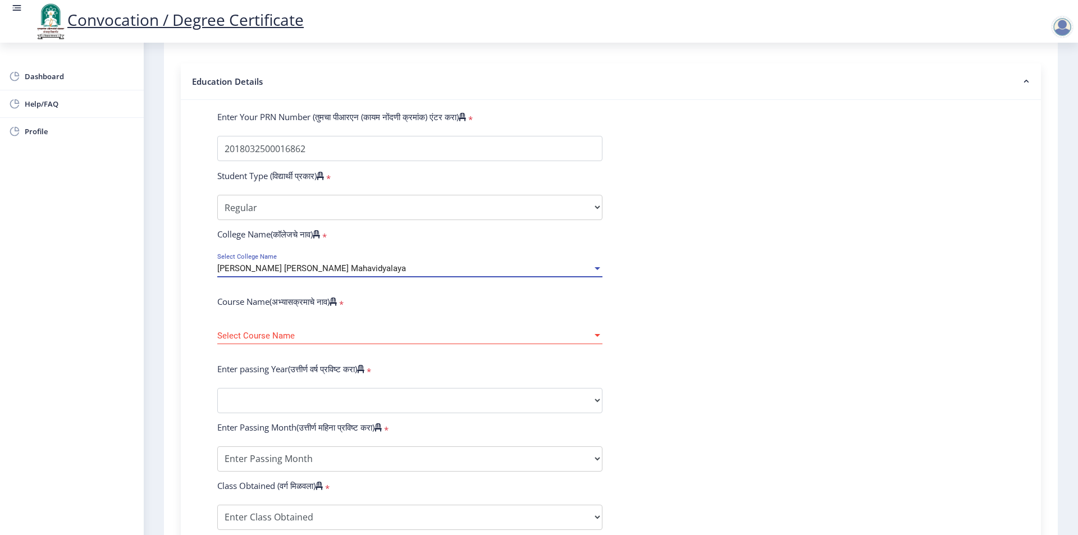
click at [387, 273] on div "[PERSON_NAME] [PERSON_NAME] Mahavidyalaya" at bounding box center [404, 269] width 375 height 10
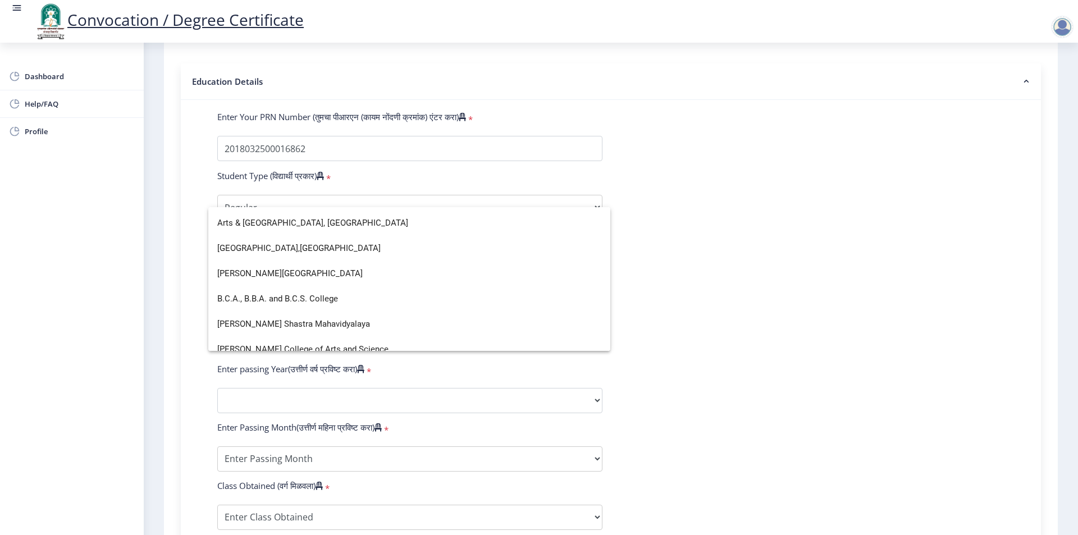
scroll to position [168, 0]
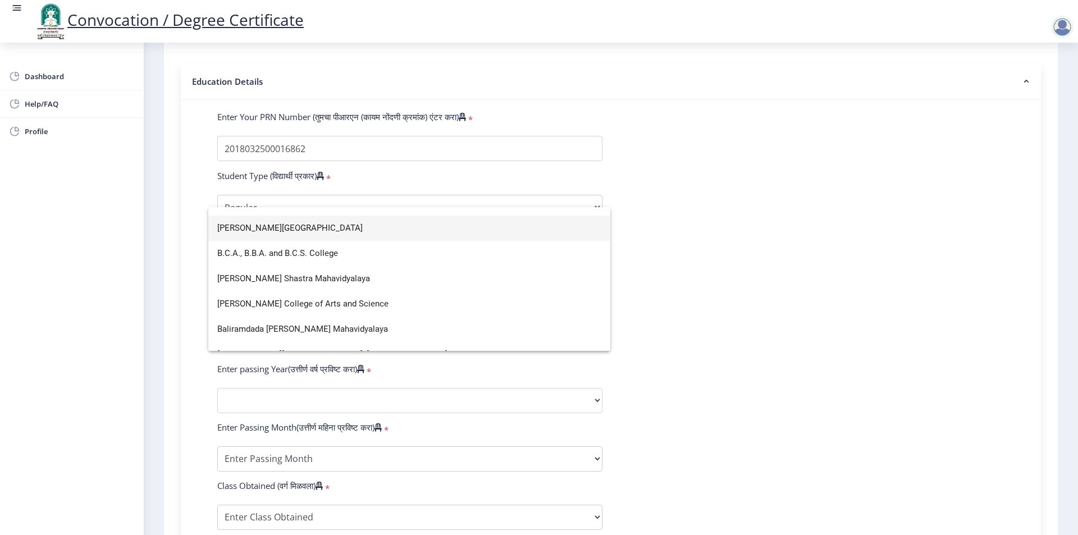
click at [292, 220] on span "[PERSON_NAME][GEOGRAPHIC_DATA]" at bounding box center [409, 228] width 384 height 25
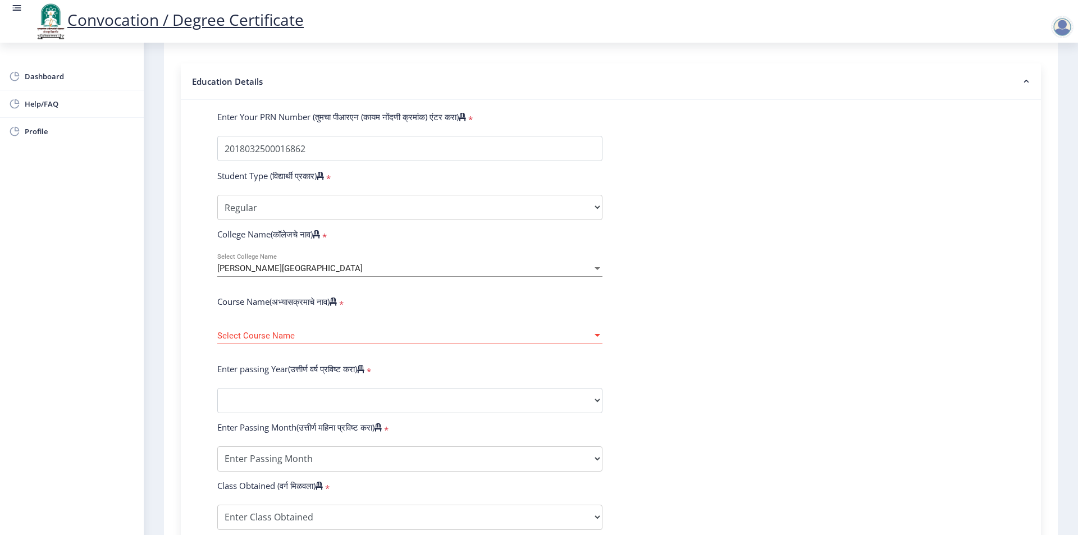
click at [296, 337] on div "Select Course Name Select Course Name" at bounding box center [409, 333] width 385 height 24
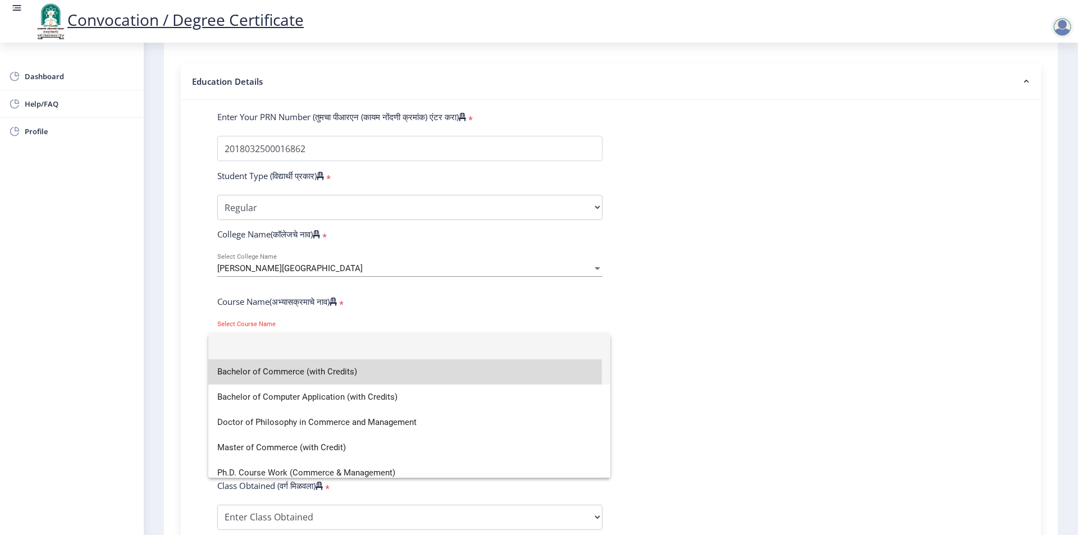
click at [294, 371] on span "Bachelor of Commerce (with Credits)" at bounding box center [409, 371] width 384 height 25
select select
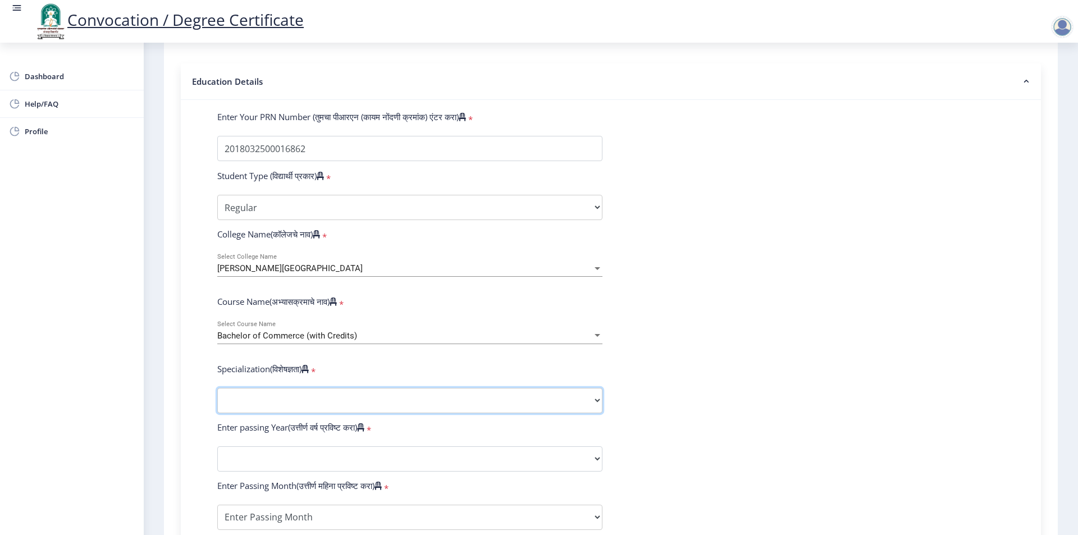
click at [254, 410] on select "Specialization Banking Advanced Accountancy Advanced Banking Advanced Cost Acco…" at bounding box center [409, 400] width 385 height 25
click at [168, 243] on div "1 First step 2 Second step 3 Third step Instructions (सूचना) 1. पदवी प्रमाणपत्र…" at bounding box center [611, 353] width 894 height 1030
click at [298, 412] on select "Specialization Banking Advanced Accountancy Advanced Banking Advanced Cost Acco…" at bounding box center [409, 400] width 385 height 25
select select
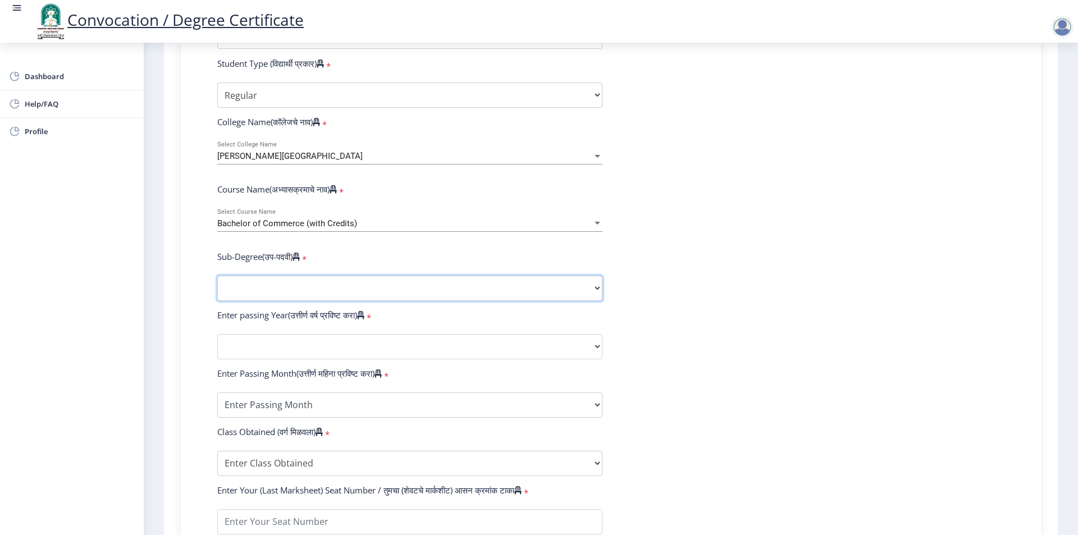
click at [306, 301] on select "Sub-Degree Other" at bounding box center [409, 288] width 385 height 25
click at [271, 229] on span "Bachelor of Commerce (with Credits)" at bounding box center [287, 223] width 140 height 10
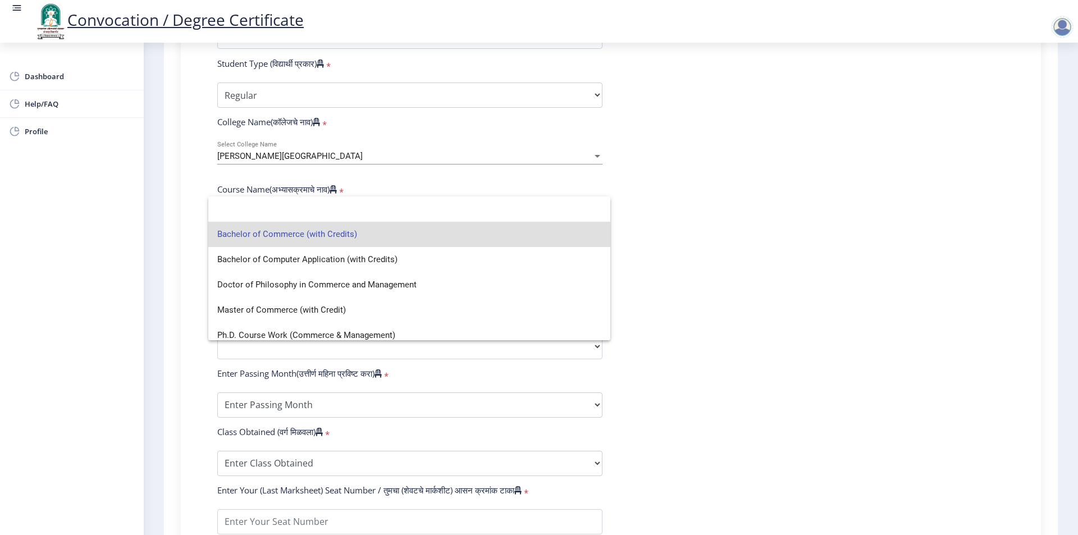
click at [271, 230] on span "Bachelor of Commerce (with Credits)" at bounding box center [409, 234] width 384 height 25
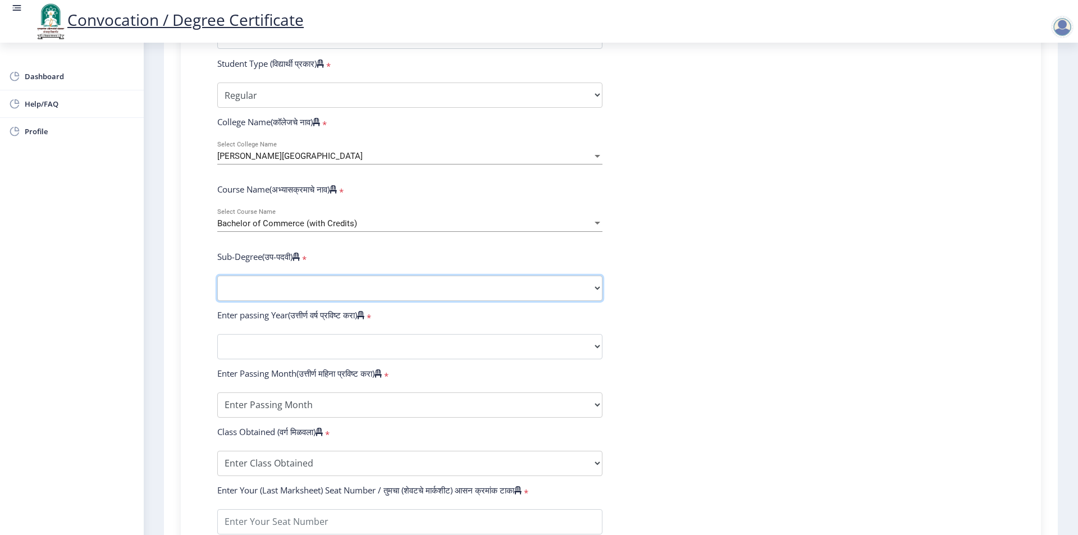
click at [273, 299] on select "Sub-Degree Other" at bounding box center [409, 288] width 385 height 25
click at [309, 232] on div "Bachelor of Commerce (with Credits) Select Course Name" at bounding box center [409, 220] width 385 height 24
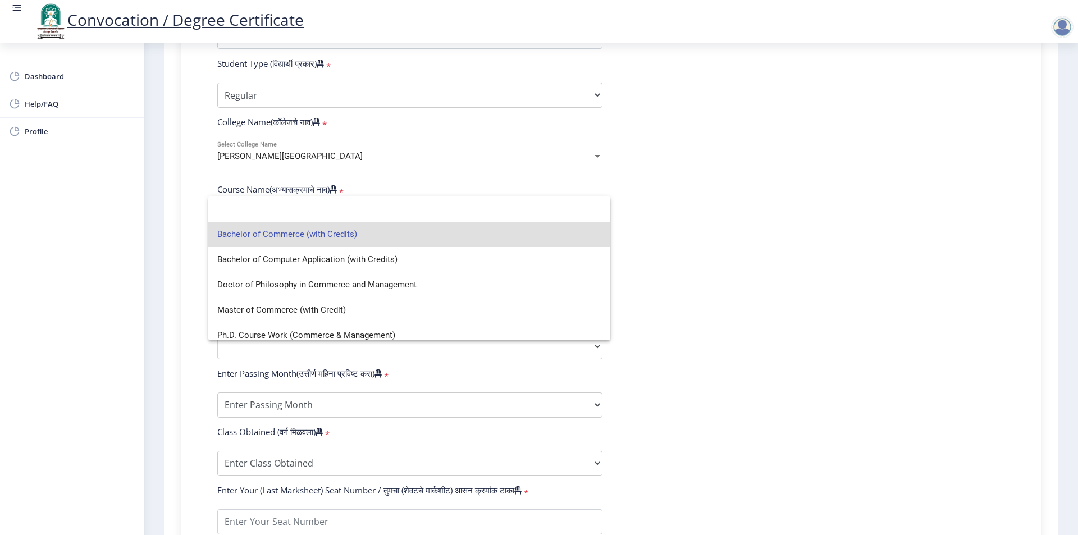
click at [349, 237] on span "Bachelor of Commerce (with Credits)" at bounding box center [409, 234] width 384 height 25
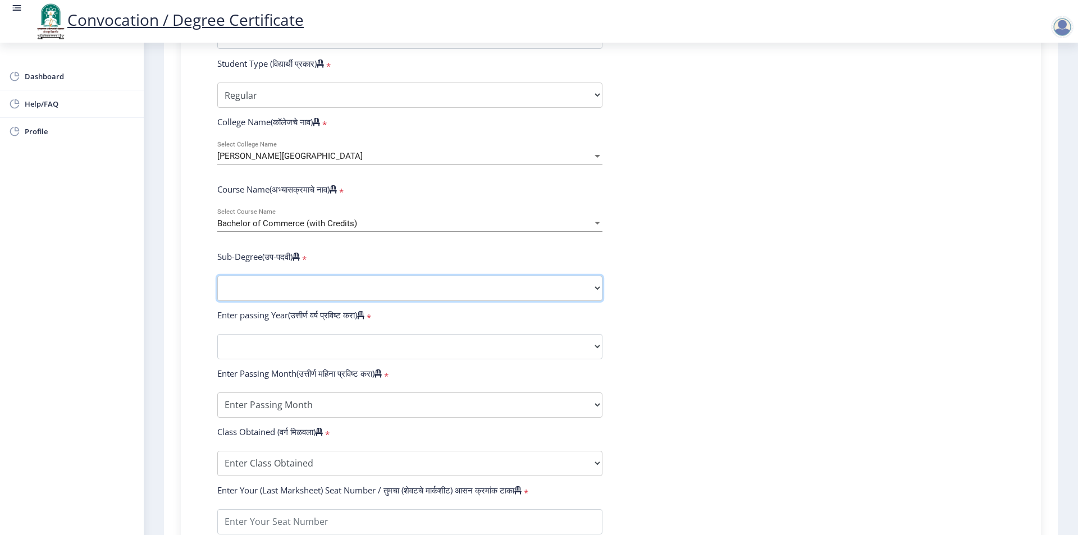
click at [276, 292] on select "Sub-Degree Other" at bounding box center [409, 288] width 385 height 25
click at [316, 229] on span "Bachelor of Commerce (with Credits)" at bounding box center [287, 223] width 140 height 10
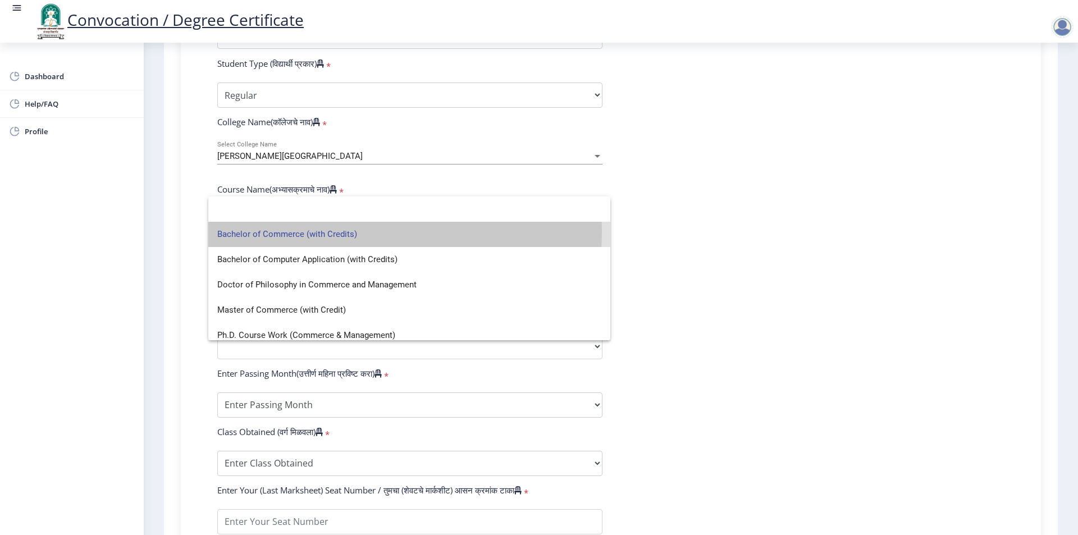
click at [316, 232] on span "Bachelor of Commerce (with Credits)" at bounding box center [409, 234] width 384 height 25
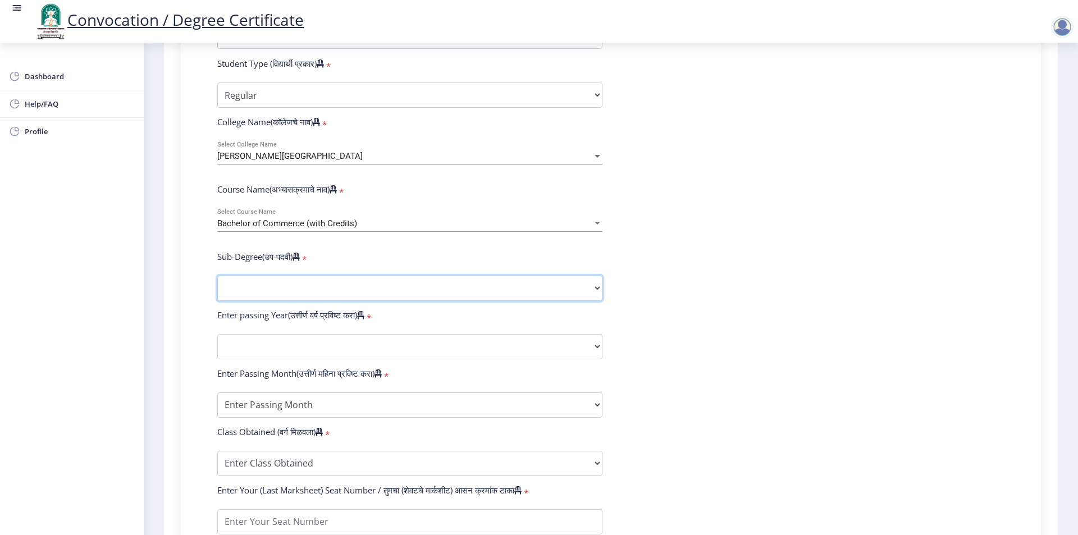
click at [355, 289] on select "Sub-Degree Other" at bounding box center [409, 288] width 385 height 25
click at [345, 229] on span "Bachelor of Commerce (with Credits)" at bounding box center [287, 223] width 140 height 10
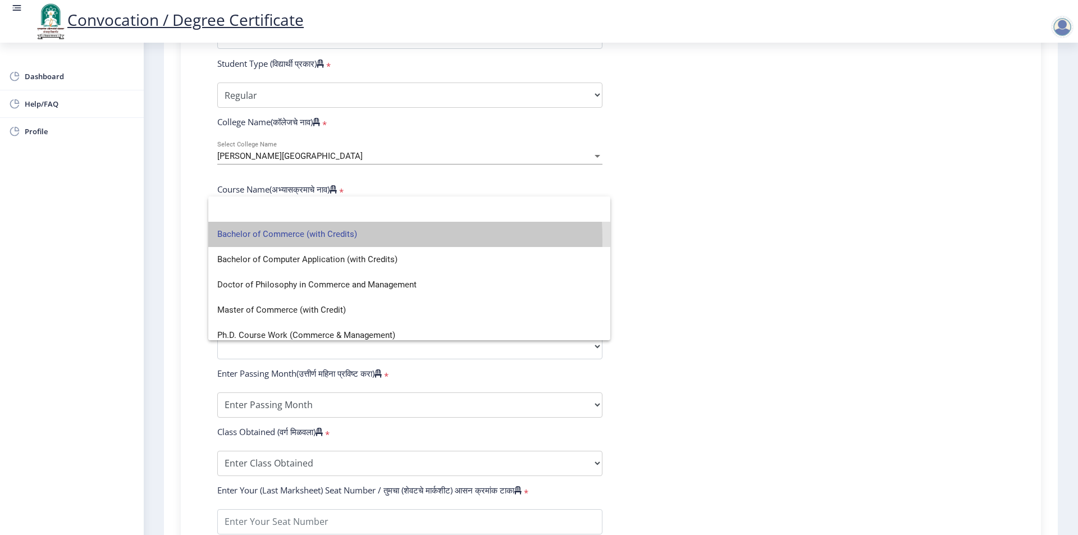
click at [320, 240] on span "Bachelor of Commerce (with Credits)" at bounding box center [409, 234] width 384 height 25
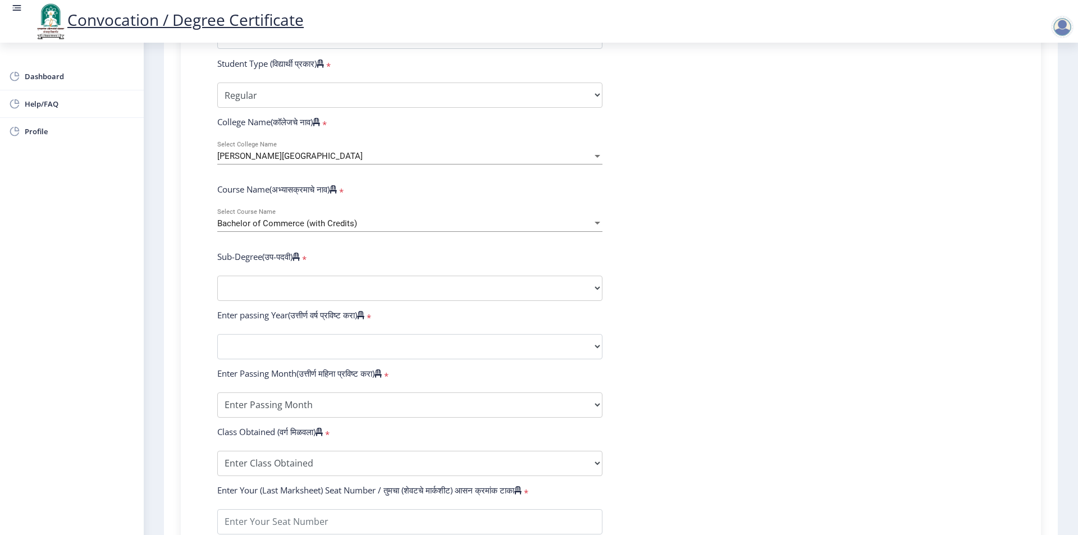
click at [373, 161] on div "[PERSON_NAME][GEOGRAPHIC_DATA]" at bounding box center [404, 157] width 375 height 10
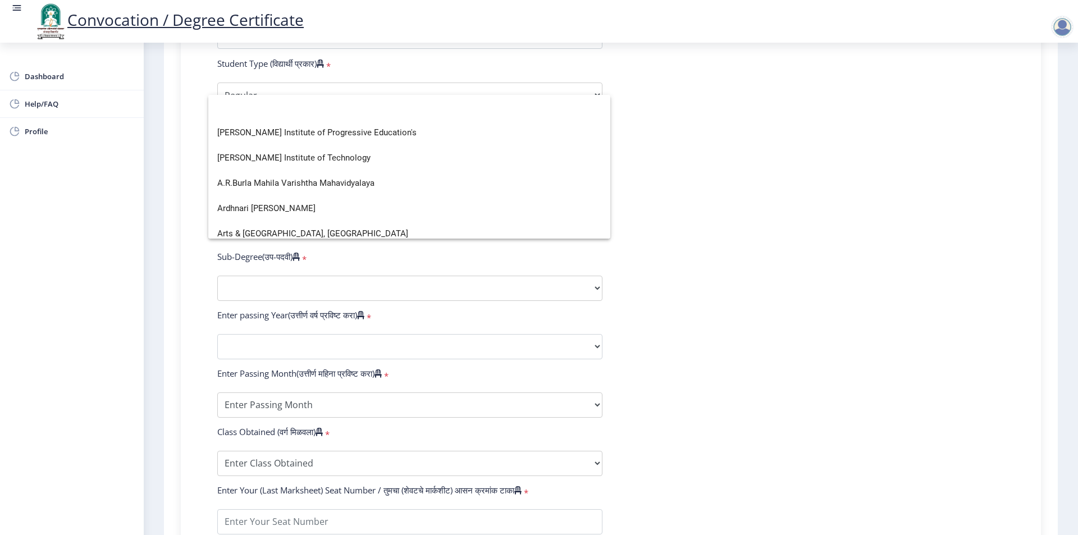
scroll to position [0, 0]
click at [165, 165] on div at bounding box center [539, 267] width 1078 height 535
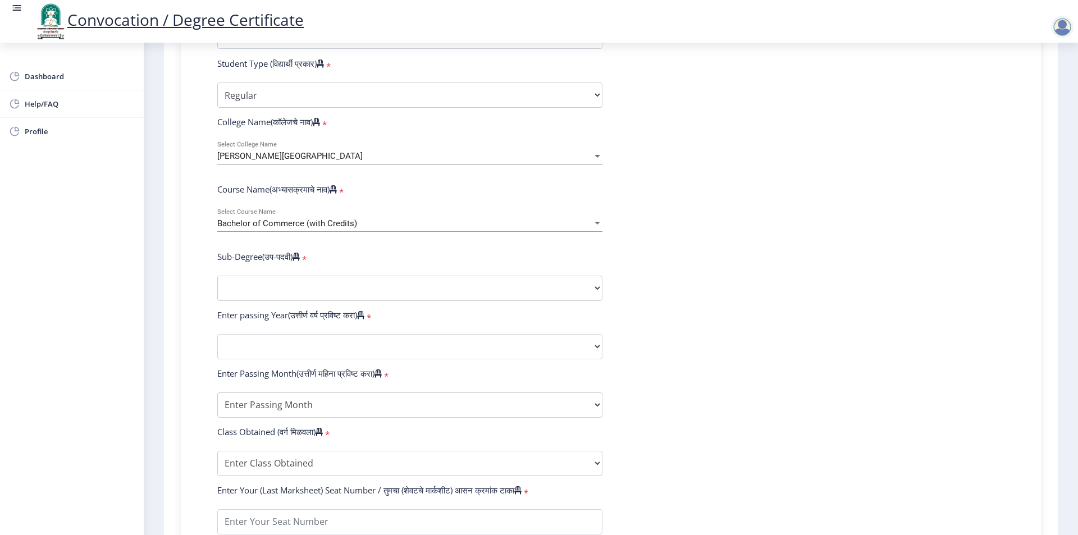
click at [713, 220] on form "Enter Your PRN Number (तुमचा पीआरएन (कायम नोंदणी क्रमांक) एंटर करा) * Student T…" at bounding box center [611, 326] width 804 height 654
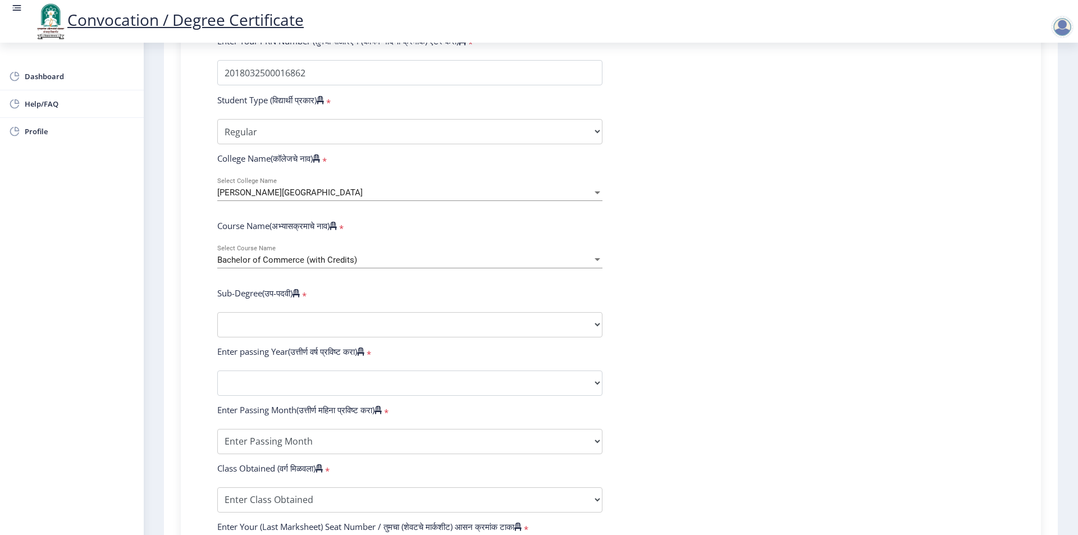
scroll to position [281, 0]
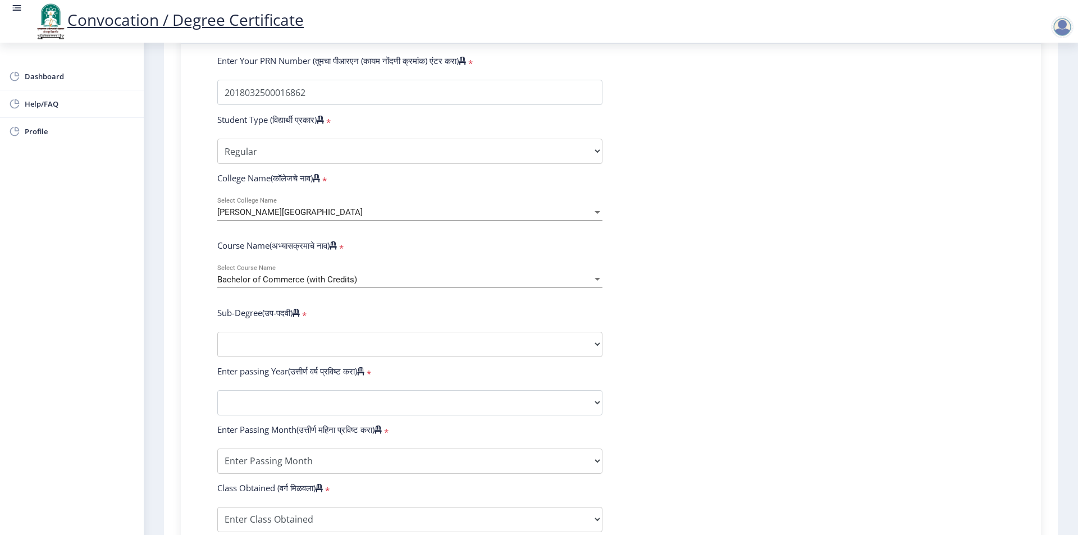
click at [700, 241] on form "Enter Your PRN Number (तुमचा पीआरएन (कायम नोंदणी क्रमांक) एंटर करा) * Student T…" at bounding box center [611, 382] width 804 height 654
click at [597, 285] on div at bounding box center [597, 280] width 10 height 10
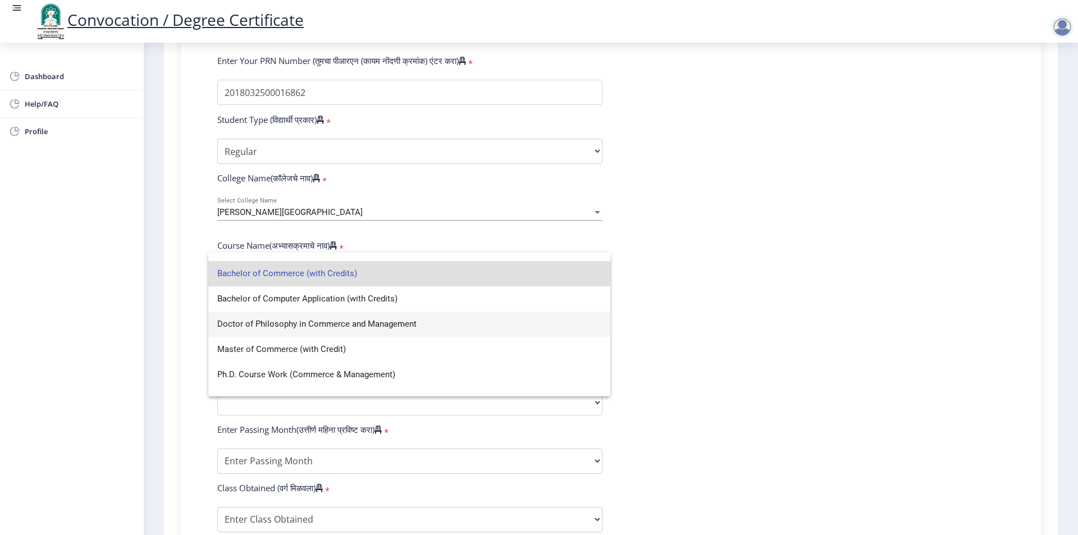
scroll to position [33, 0]
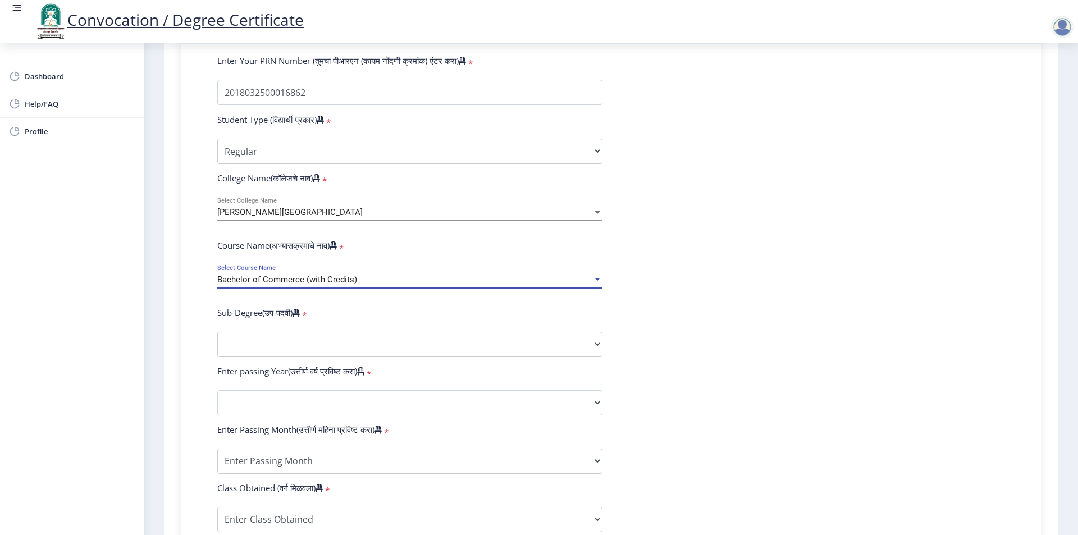
click at [316, 285] on span "Bachelor of Commerce (with Credits)" at bounding box center [287, 280] width 140 height 10
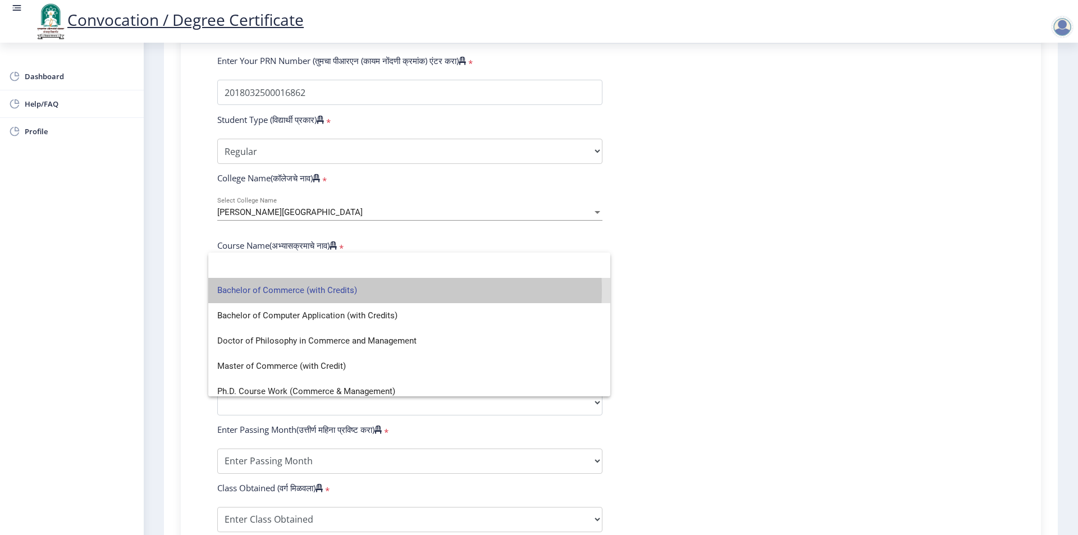
click at [332, 290] on span "Bachelor of Commerce (with Credits)" at bounding box center [409, 290] width 384 height 25
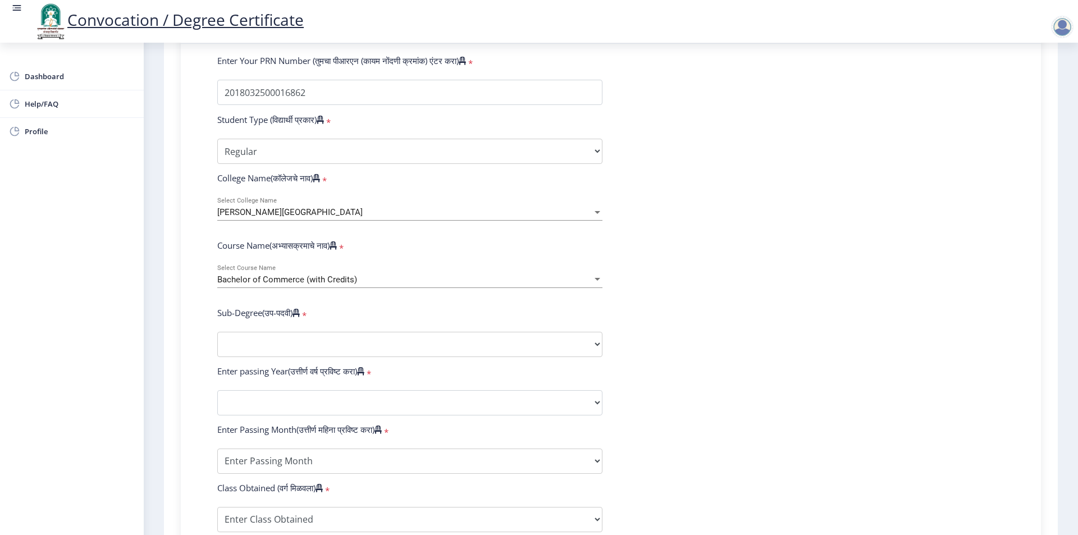
click at [327, 285] on span "Bachelor of Commerce (with Credits)" at bounding box center [287, 280] width 140 height 10
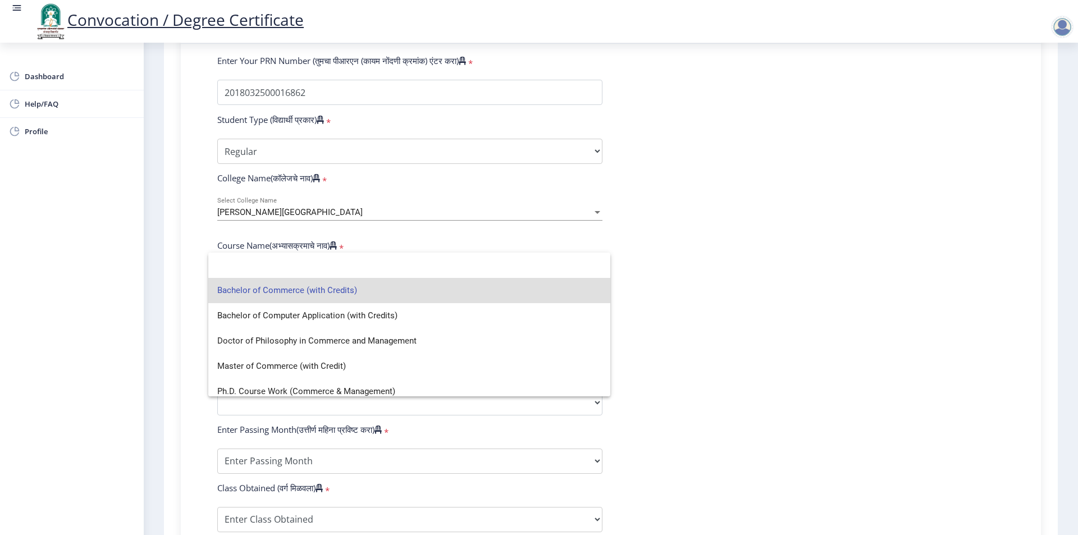
click at [317, 292] on span "Bachelor of Commerce (with Credits)" at bounding box center [409, 290] width 384 height 25
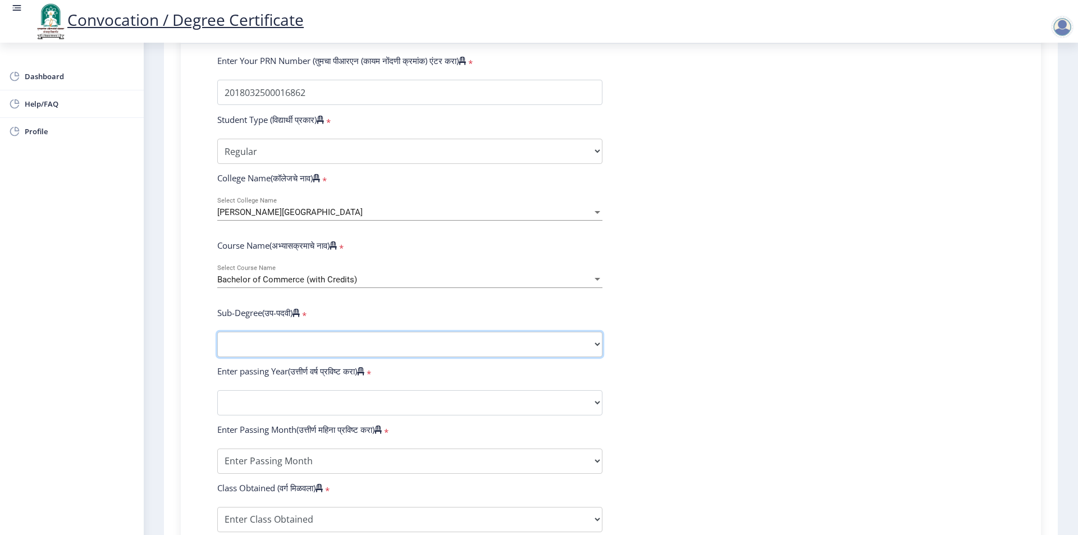
click at [307, 353] on select "Sub-Degree Other" at bounding box center [409, 344] width 385 height 25
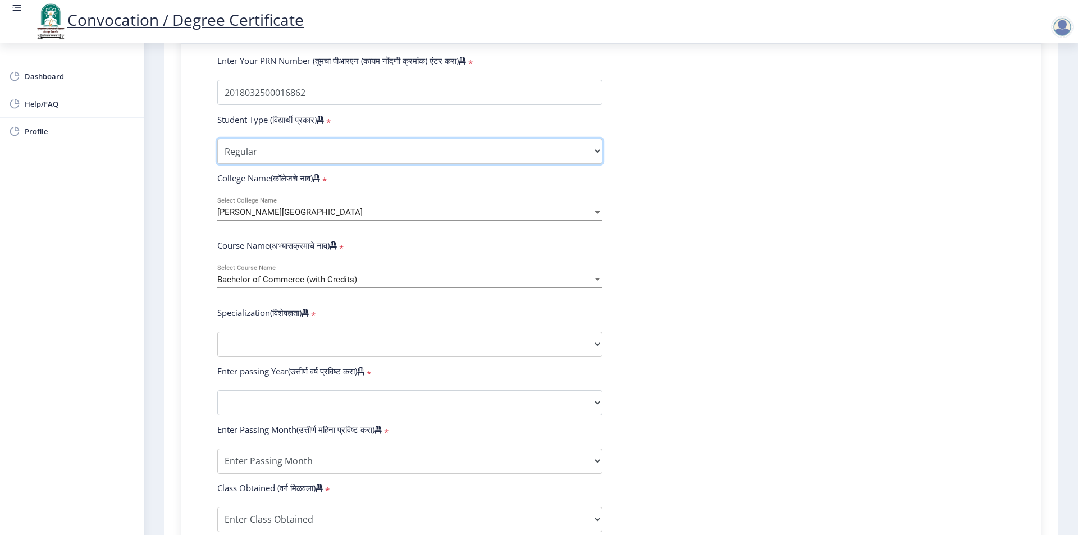
click at [478, 164] on select "Select Student Type Regular External" at bounding box center [409, 151] width 385 height 25
click at [217, 149] on select "Select Student Type Regular External" at bounding box center [409, 151] width 385 height 25
click at [306, 217] on span "[PERSON_NAME][GEOGRAPHIC_DATA]" at bounding box center [289, 212] width 145 height 10
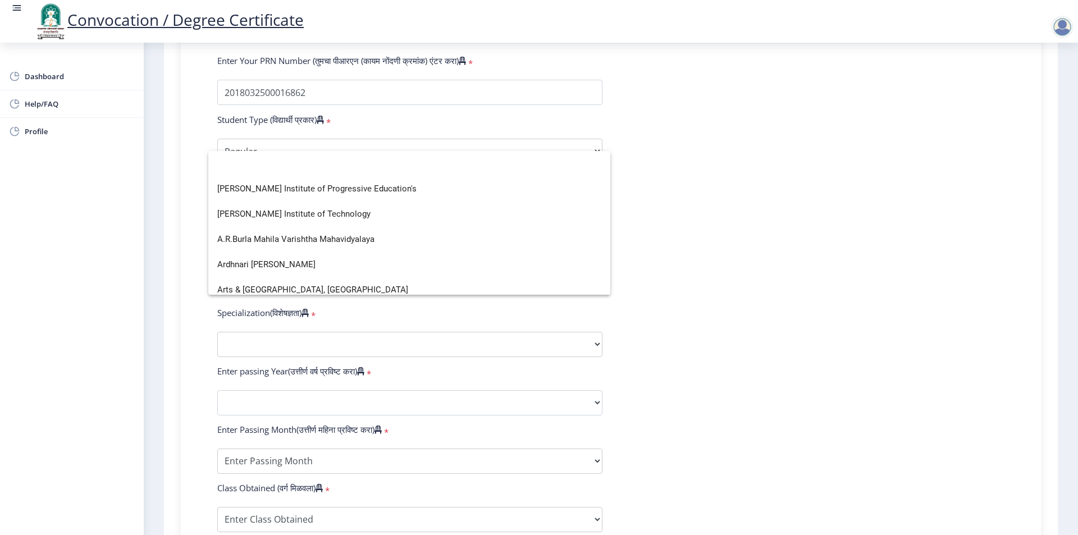
scroll to position [0, 0]
click at [168, 244] on div at bounding box center [539, 267] width 1078 height 535
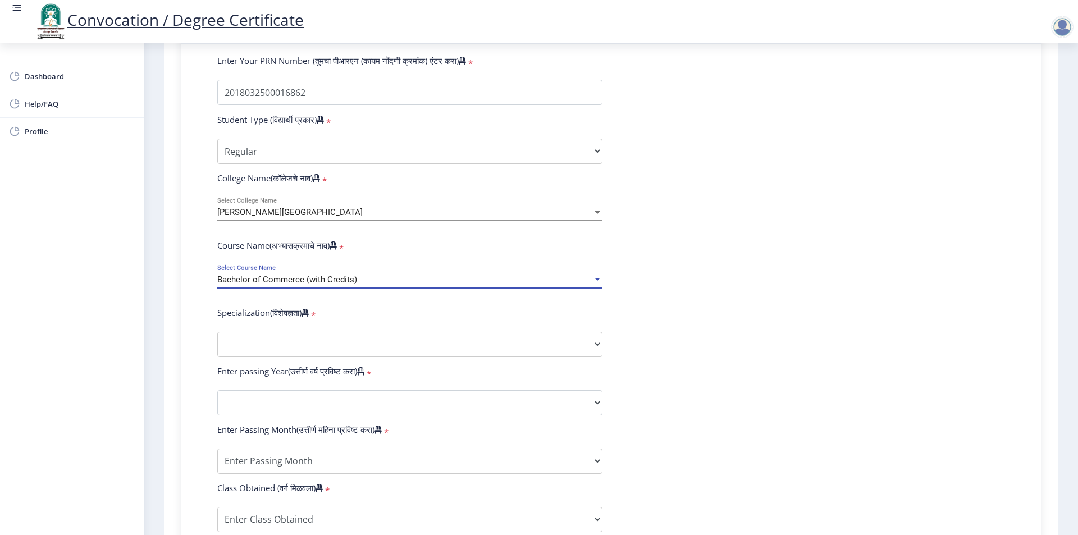
click at [270, 285] on span "Bachelor of Commerce (with Credits)" at bounding box center [287, 280] width 140 height 10
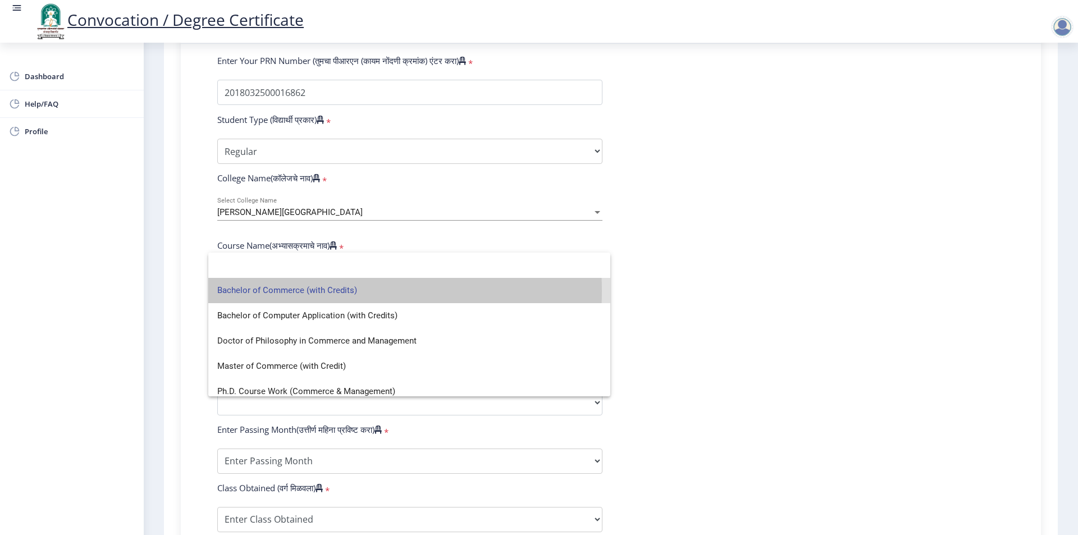
click at [268, 290] on span "Bachelor of Commerce (with Credits)" at bounding box center [409, 290] width 384 height 25
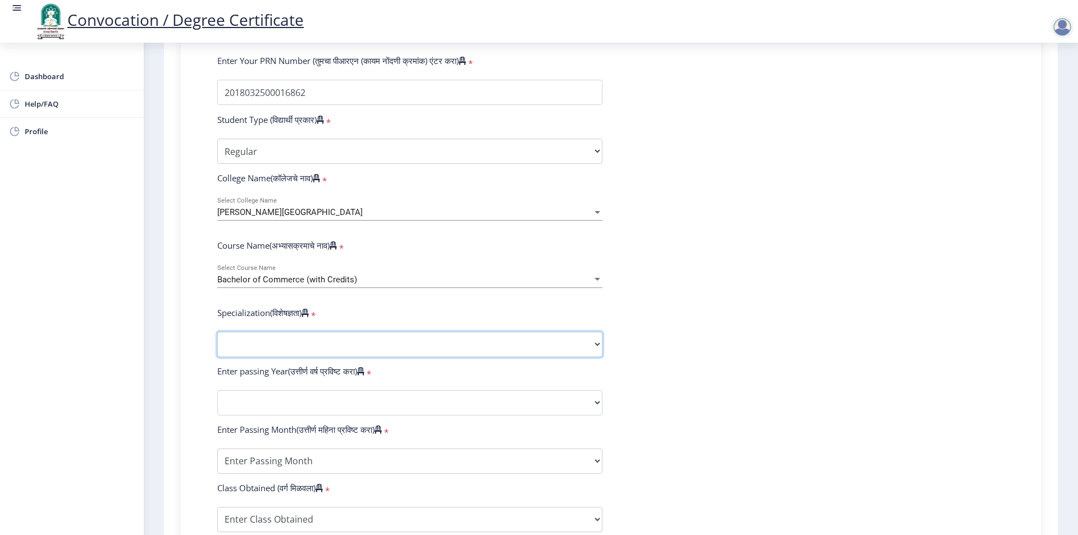
click at [256, 354] on select "Specialization Banking Advanced Accountancy Advanced Banking Advanced Cost Acco…" at bounding box center [409, 344] width 385 height 25
click at [217, 342] on select "Specialization Banking Advanced Accountancy Advanced Banking Advanced Cost Acco…" at bounding box center [409, 344] width 385 height 25
click at [275, 353] on select "Specialization Banking Advanced Accountancy Advanced Banking Advanced Cost Acco…" at bounding box center [409, 344] width 385 height 25
click at [217, 342] on select "Specialization Banking Advanced Accountancy Advanced Banking Advanced Cost Acco…" at bounding box center [409, 344] width 385 height 25
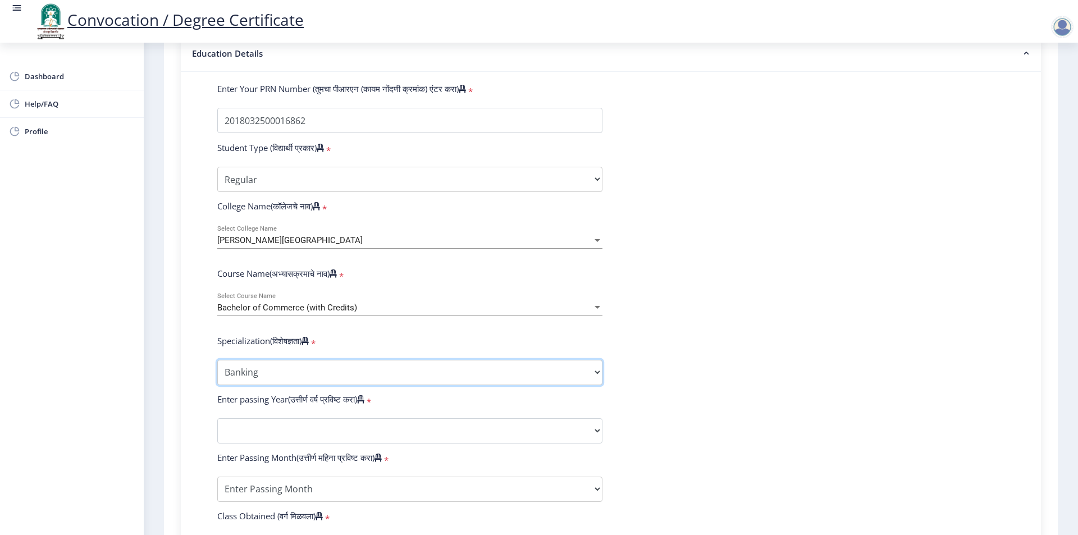
scroll to position [225, 0]
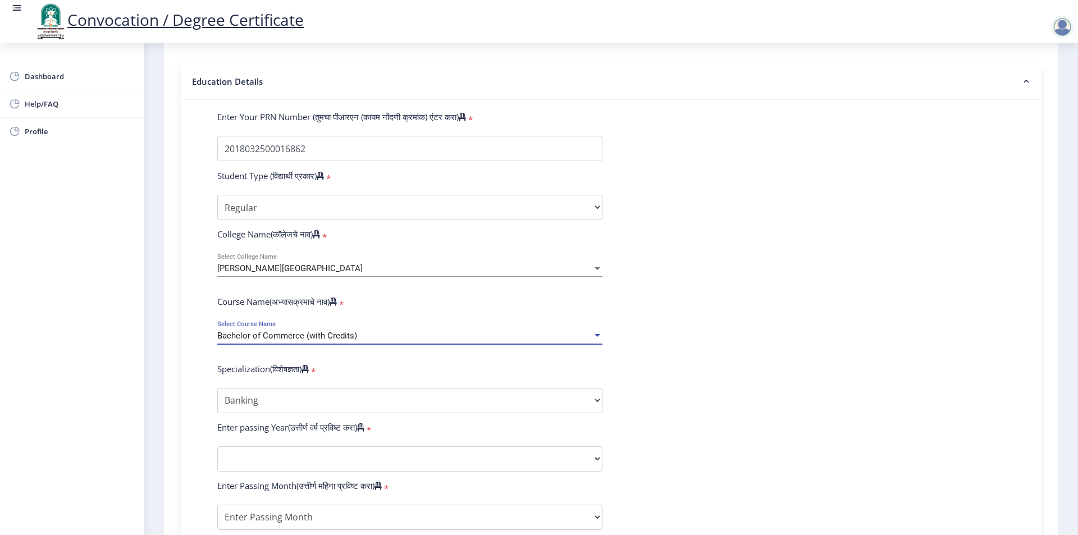
click at [314, 341] on span "Bachelor of Commerce (with Credits)" at bounding box center [287, 336] width 140 height 10
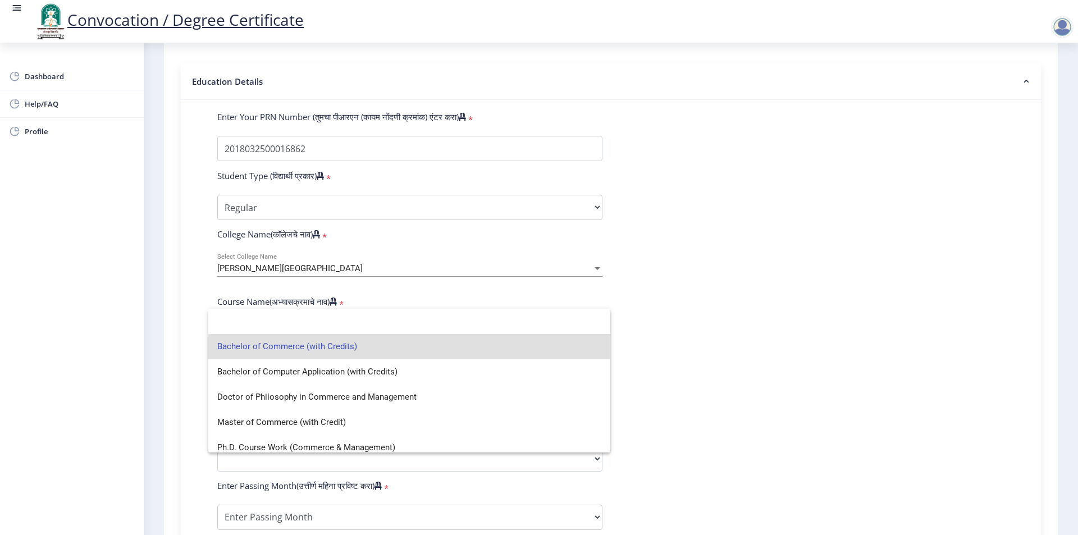
click at [314, 348] on span "Bachelor of Commerce (with Credits)" at bounding box center [409, 346] width 384 height 25
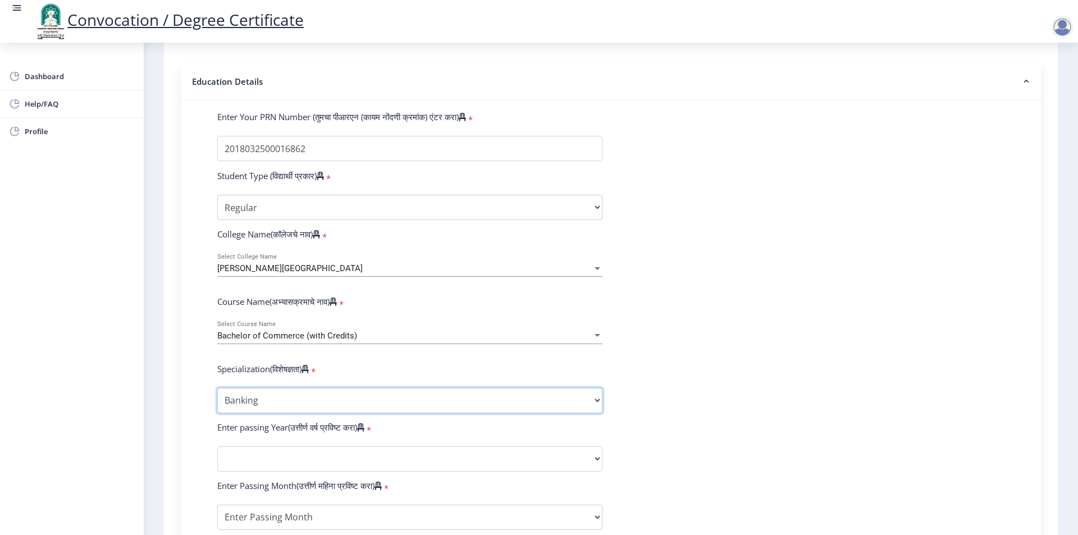
click at [293, 413] on select "Specialization Banking Advanced Accountancy Advanced Banking Advanced Cost Acco…" at bounding box center [409, 400] width 385 height 25
select select "Advanced Accountancy"
click at [217, 399] on select "Specialization Banking Advanced Accountancy Advanced Banking Advanced Cost Acco…" at bounding box center [409, 400] width 385 height 25
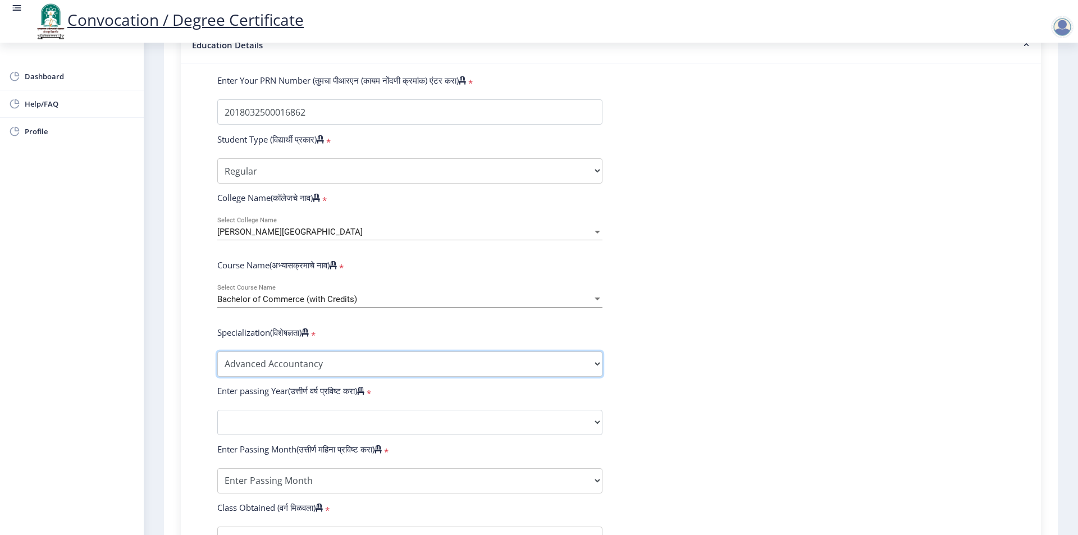
scroll to position [281, 0]
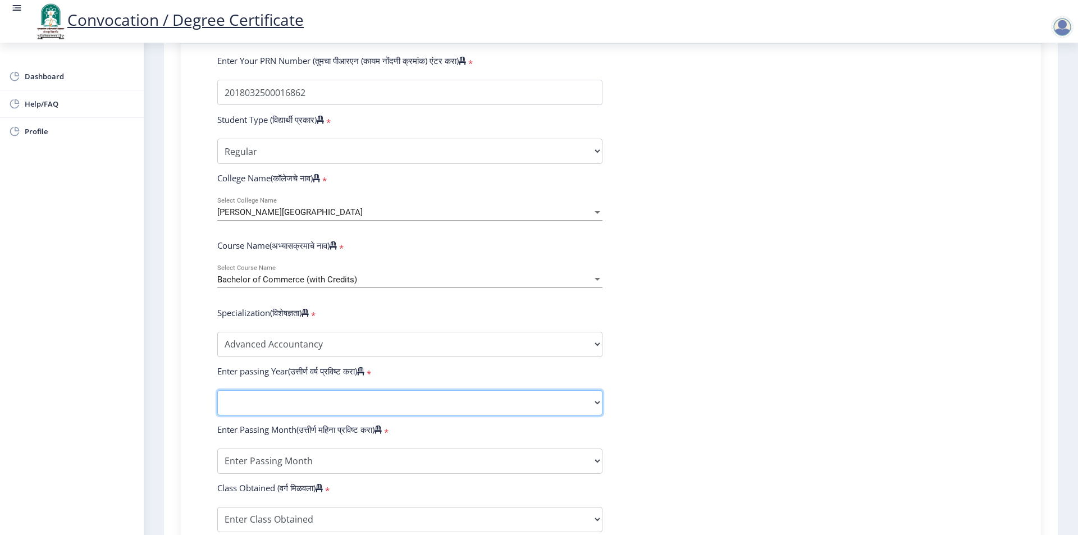
click at [364, 412] on select "2025 2024 2023 2022 2021 2020 2019 2018 2017 2016 2015 2014 2013 2012 2011 2010…" at bounding box center [409, 402] width 385 height 25
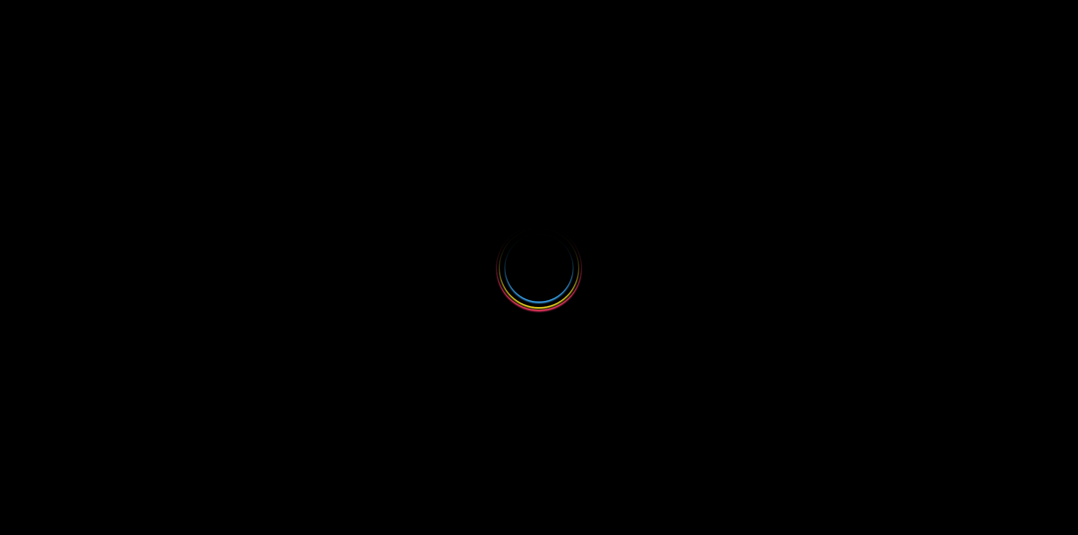
select select
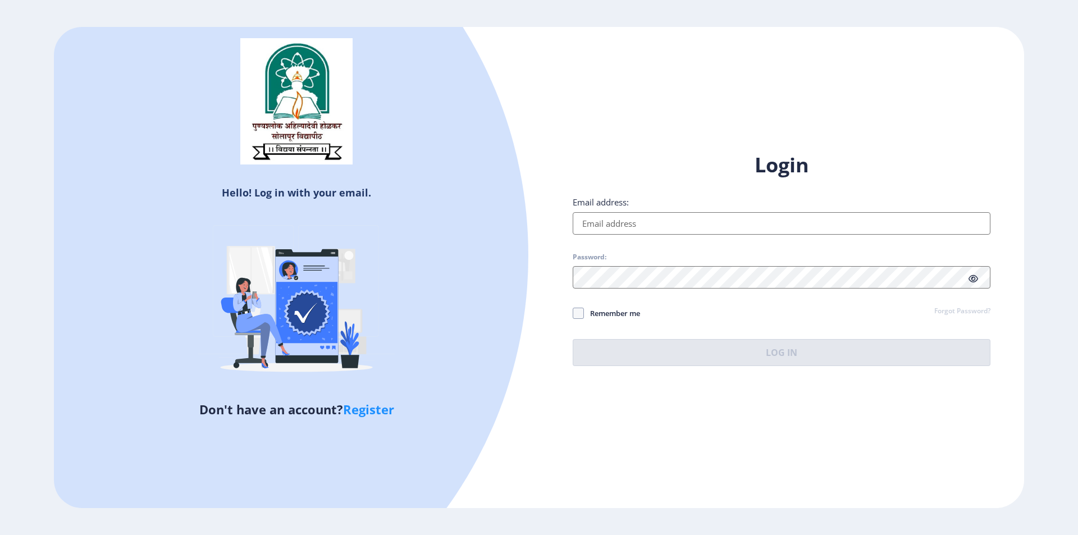
click at [646, 227] on input "Email address:" at bounding box center [782, 223] width 418 height 22
type input "[EMAIL_ADDRESS][DOMAIN_NAME]"
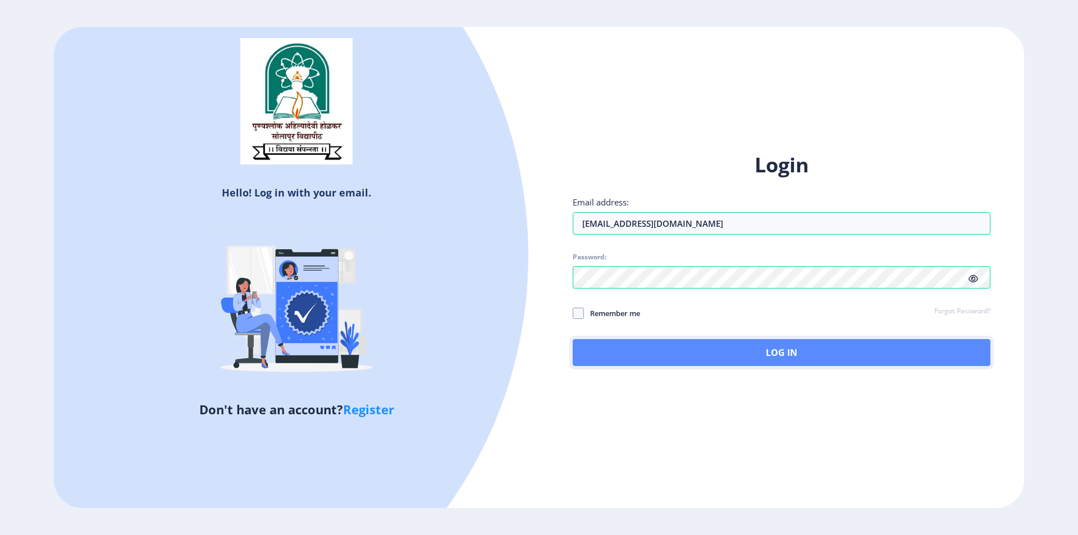
click at [682, 357] on button "Log In" at bounding box center [782, 352] width 418 height 27
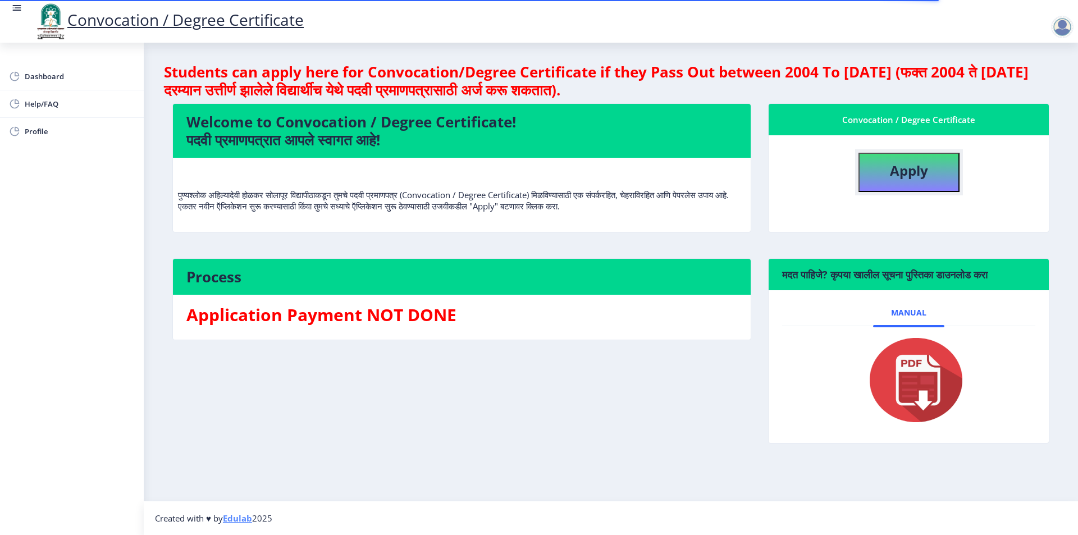
click at [939, 179] on button "Apply" at bounding box center [908, 172] width 101 height 39
select select
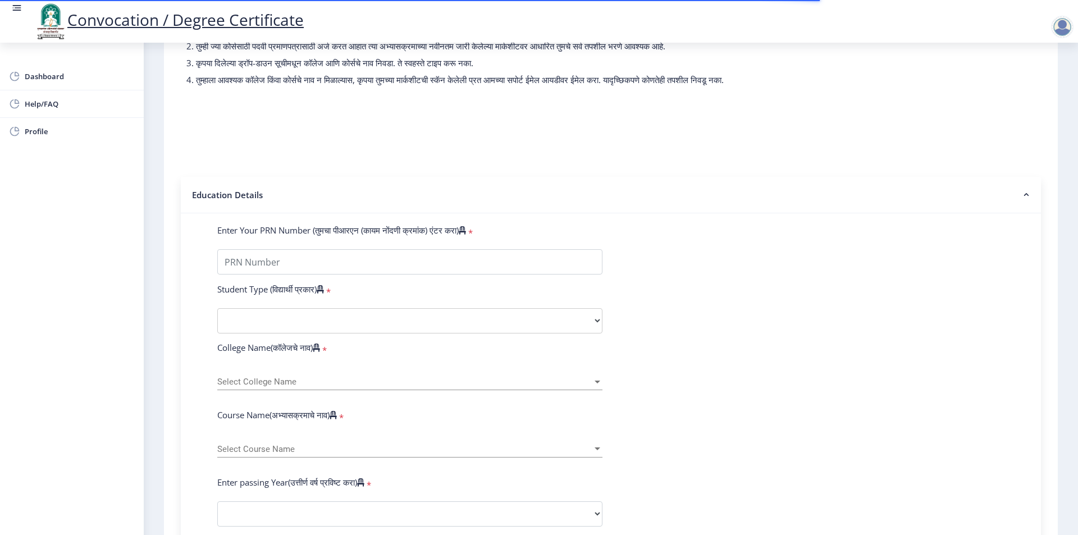
scroll to position [112, 0]
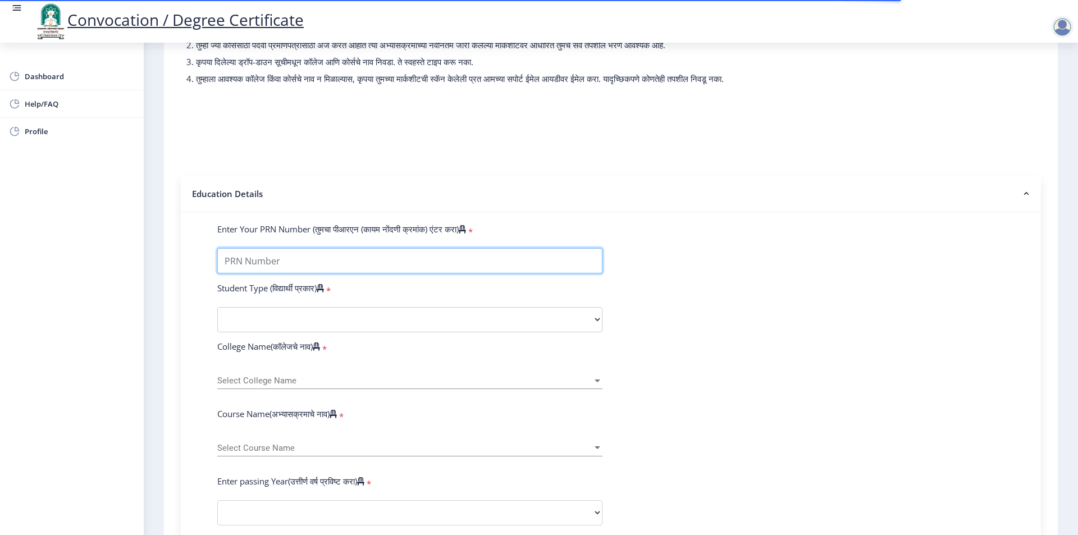
click at [345, 271] on input "Enter Your PRN Number (तुमचा पीआरएन (कायम नोंदणी क्रमांक) एंटर करा)" at bounding box center [409, 260] width 385 height 25
type input "201802500016862"
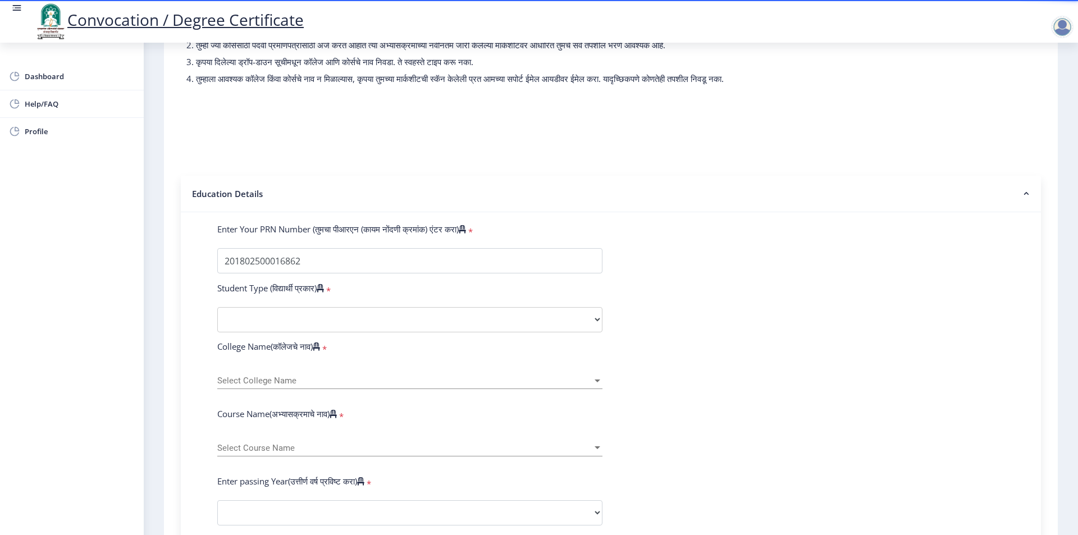
click at [786, 317] on form "Enter Your PRN Number (तुमचा पीआरएन (कायम नोंदणी क्रमांक) एंटर करा) * Student T…" at bounding box center [611, 520] width 804 height 595
click at [475, 330] on select "Select Student Type Regular External" at bounding box center [409, 319] width 385 height 25
select select "Regular"
click at [217, 318] on select "Select Student Type Regular External" at bounding box center [409, 319] width 385 height 25
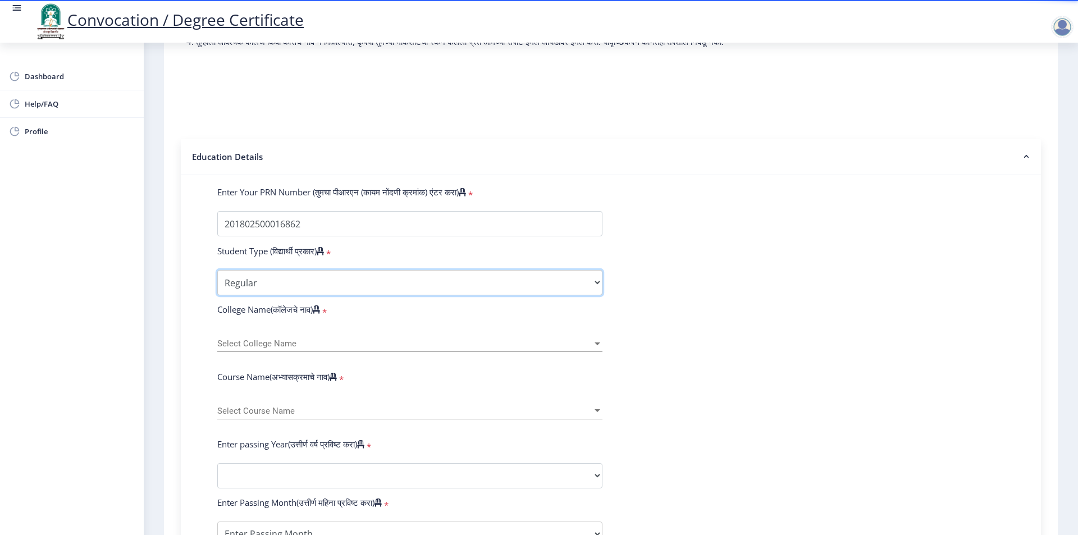
scroll to position [225, 0]
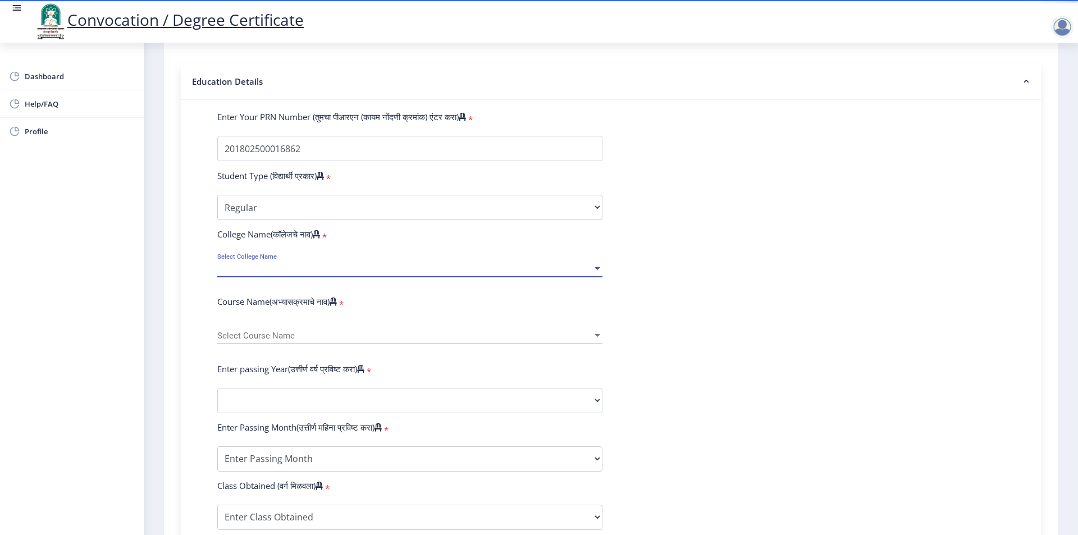
click at [510, 273] on span "Select College Name" at bounding box center [404, 269] width 375 height 10
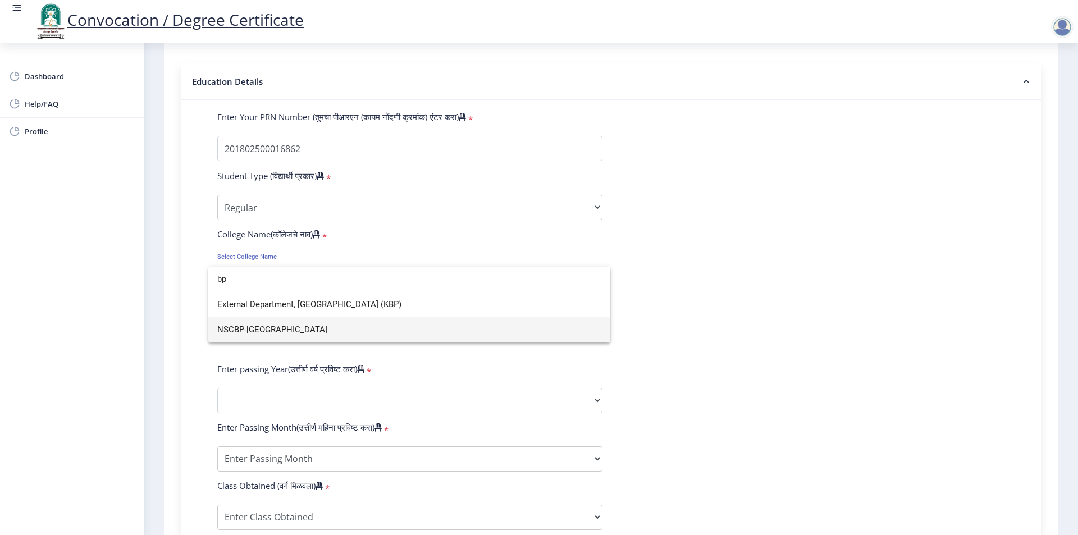
type input "b"
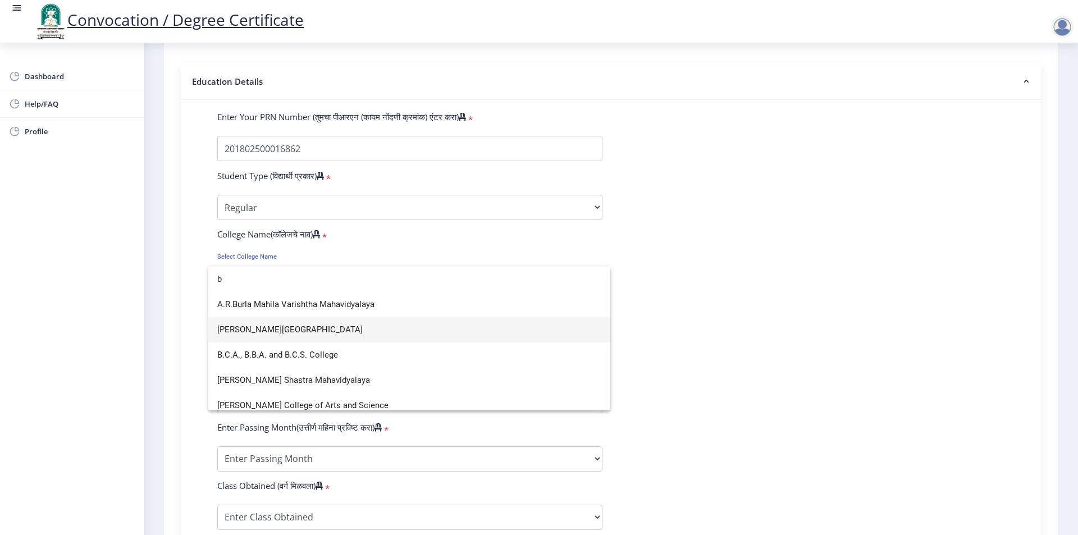
type input "b"
click at [314, 332] on span "[PERSON_NAME][GEOGRAPHIC_DATA]" at bounding box center [409, 329] width 384 height 25
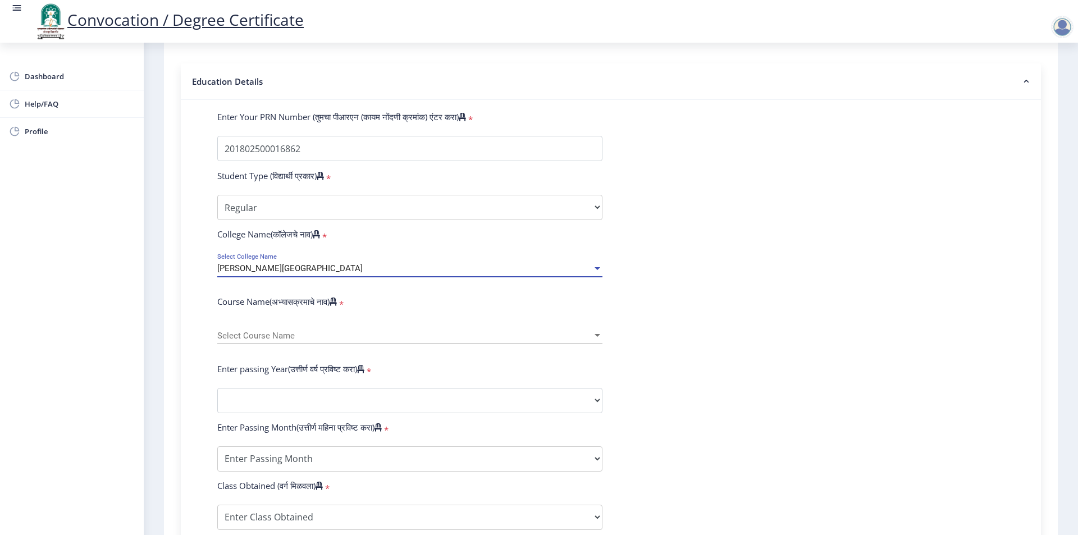
click at [275, 341] on span "Select Course Name" at bounding box center [404, 336] width 375 height 10
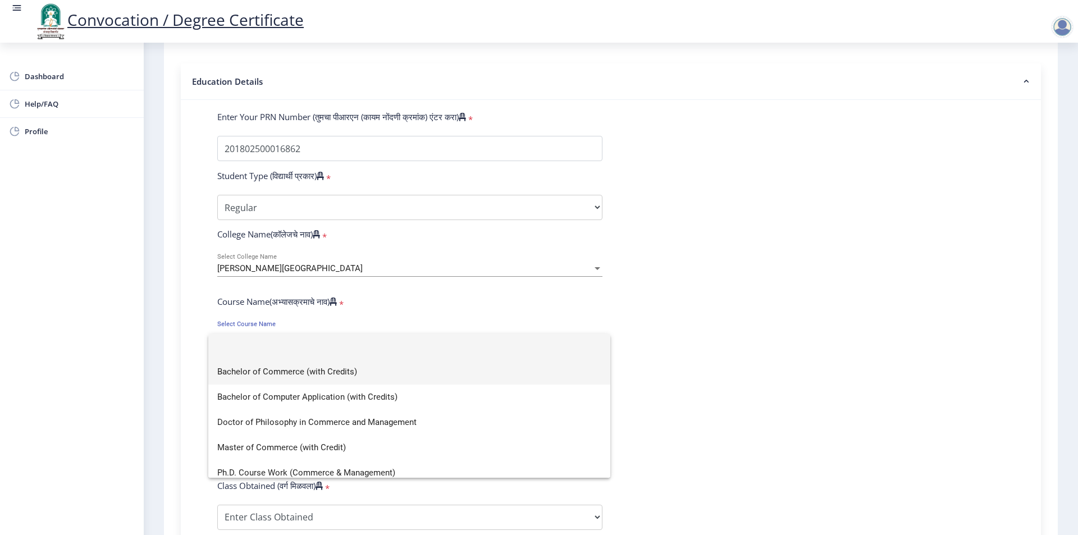
click at [278, 371] on span "Bachelor of Commerce (with Credits)" at bounding box center [409, 371] width 384 height 25
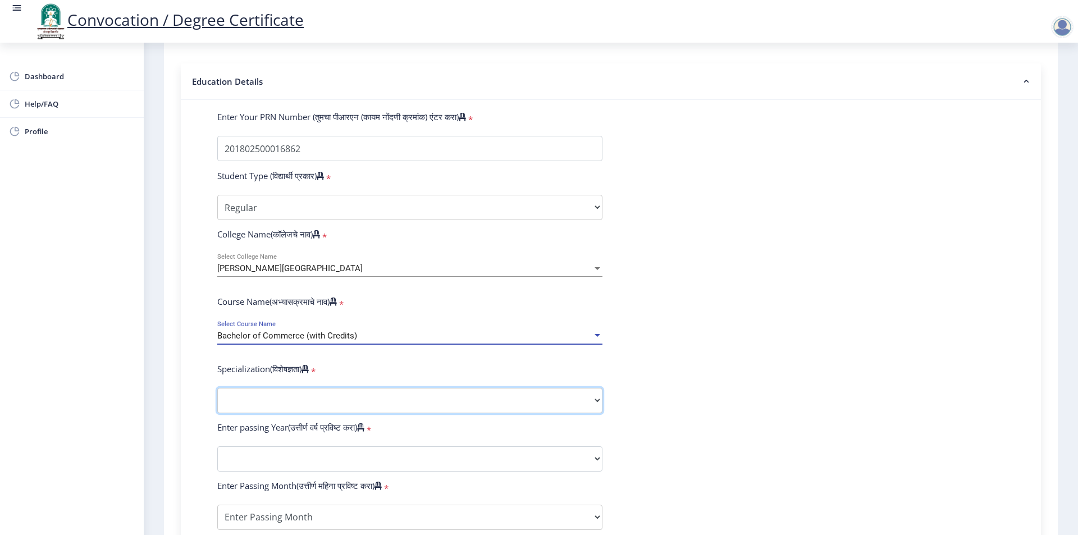
click at [271, 412] on select "Specialization Banking Advanced Accountancy Advanced Banking Advanced Cost Acco…" at bounding box center [409, 400] width 385 height 25
select select "Advanced Accountancy"
click at [217, 399] on select "Specialization Banking Advanced Accountancy Advanced Banking Advanced Cost Acco…" at bounding box center [409, 400] width 385 height 25
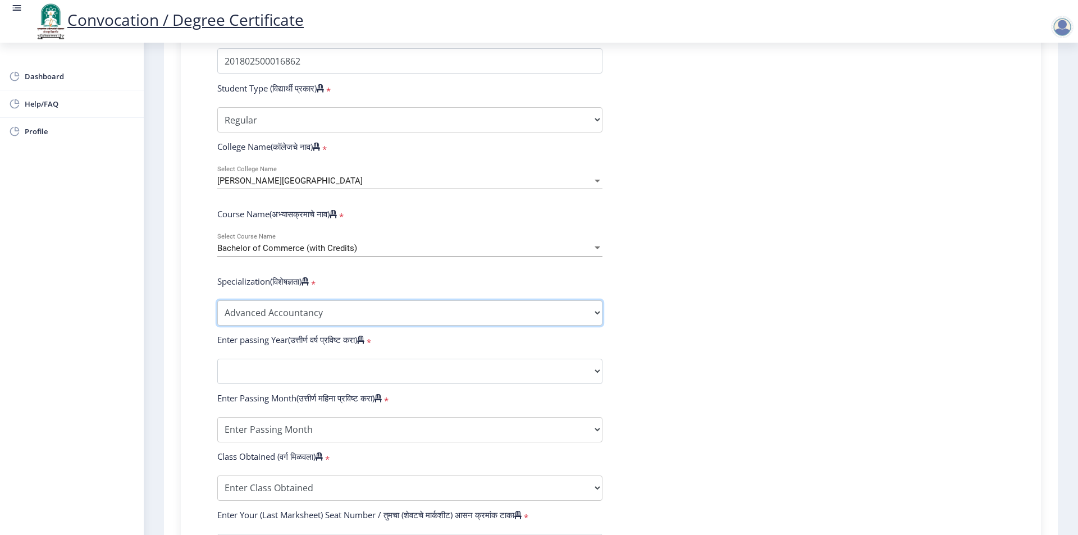
scroll to position [449, 0]
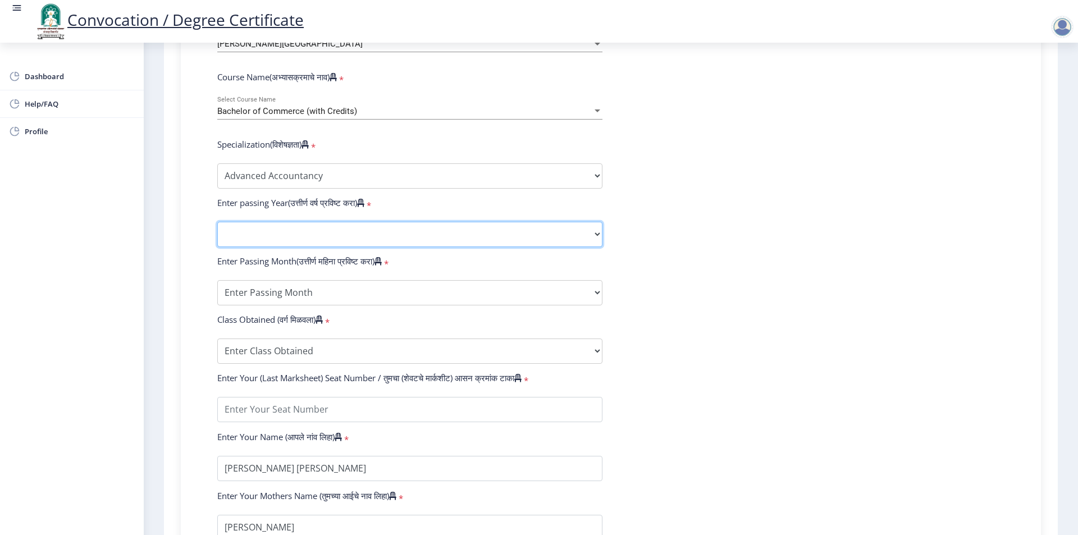
click at [248, 247] on select "2025 2024 2023 2022 2021 2020 2019 2018 2017 2016 2015 2014 2013 2012 2011 2010…" at bounding box center [409, 234] width 385 height 25
select select "2021"
click at [217, 232] on select "2025 2024 2023 2022 2021 2020 2019 2018 2017 2016 2015 2014 2013 2012 2011 2010…" at bounding box center [409, 234] width 385 height 25
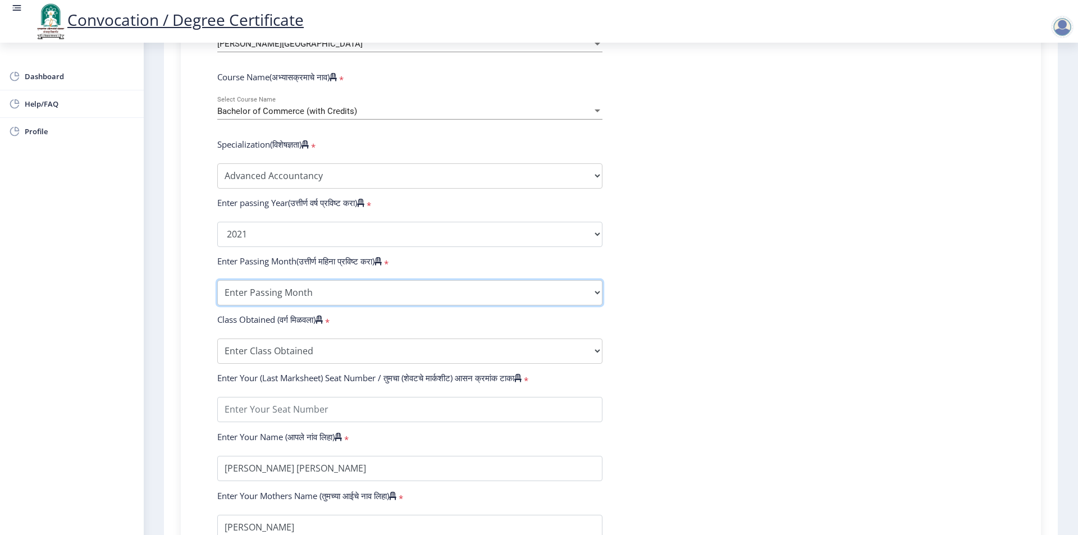
click at [262, 303] on select "Enter Passing Month March April May October November December" at bounding box center [409, 292] width 385 height 25
select select "March"
click at [217, 291] on select "Enter Passing Month March April May October November December" at bounding box center [409, 292] width 385 height 25
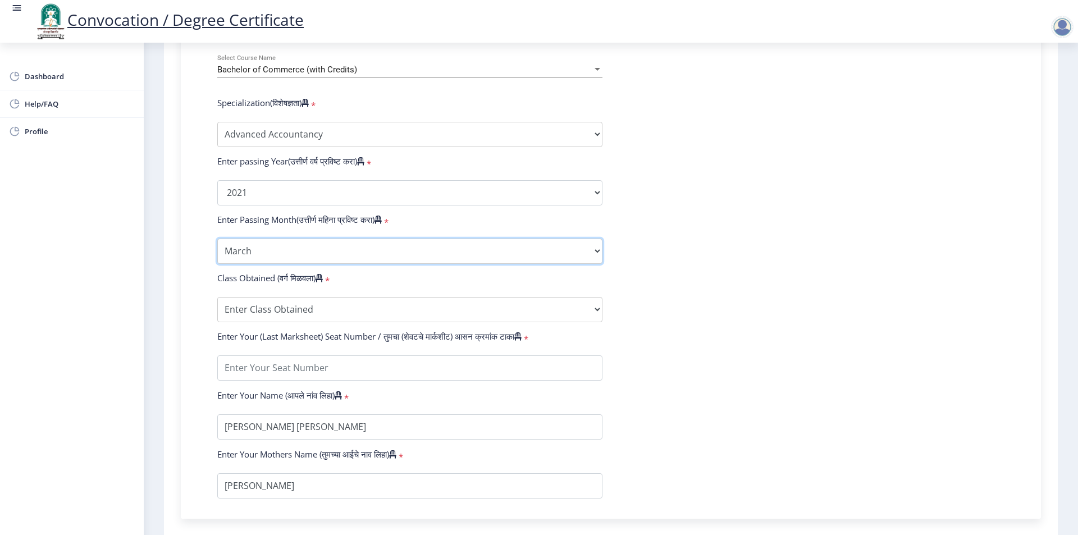
scroll to position [609, 0]
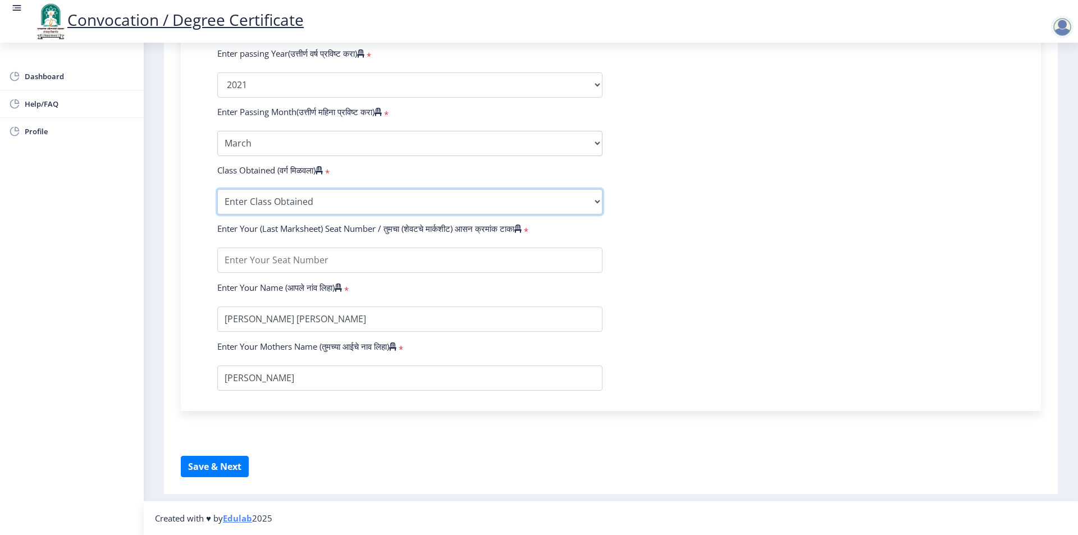
click at [259, 207] on select "Enter Class Obtained FIRST CLASS WITH DISTINCTION FIRST CLASS HIGHER SECOND CLA…" at bounding box center [409, 201] width 385 height 25
select select "Grade A"
click at [217, 189] on select "Enter Class Obtained FIRST CLASS WITH DISTINCTION FIRST CLASS HIGHER SECOND CLA…" at bounding box center [409, 201] width 385 height 25
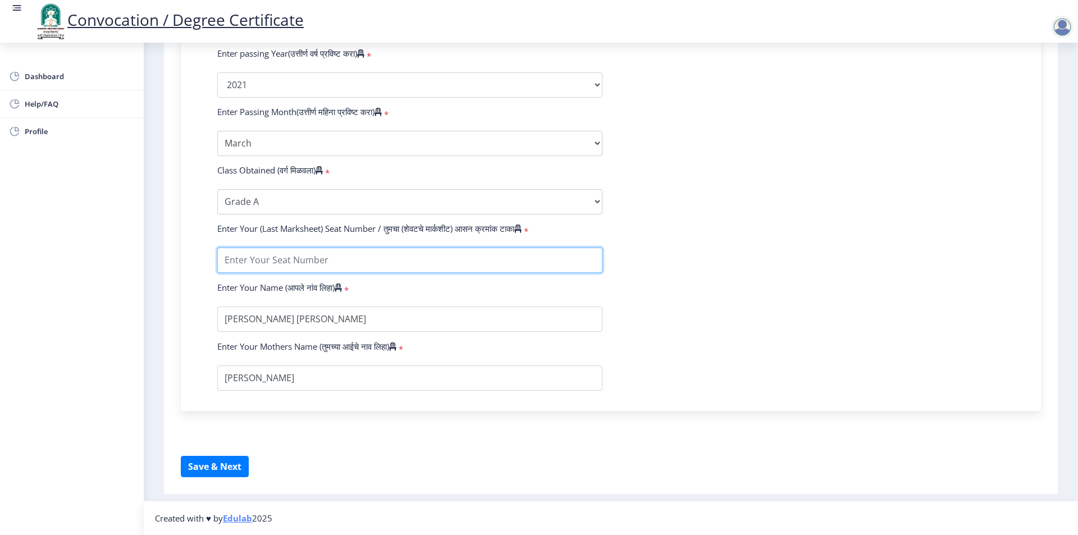
click at [256, 268] on input "textarea" at bounding box center [409, 260] width 385 height 25
type input "1801686"
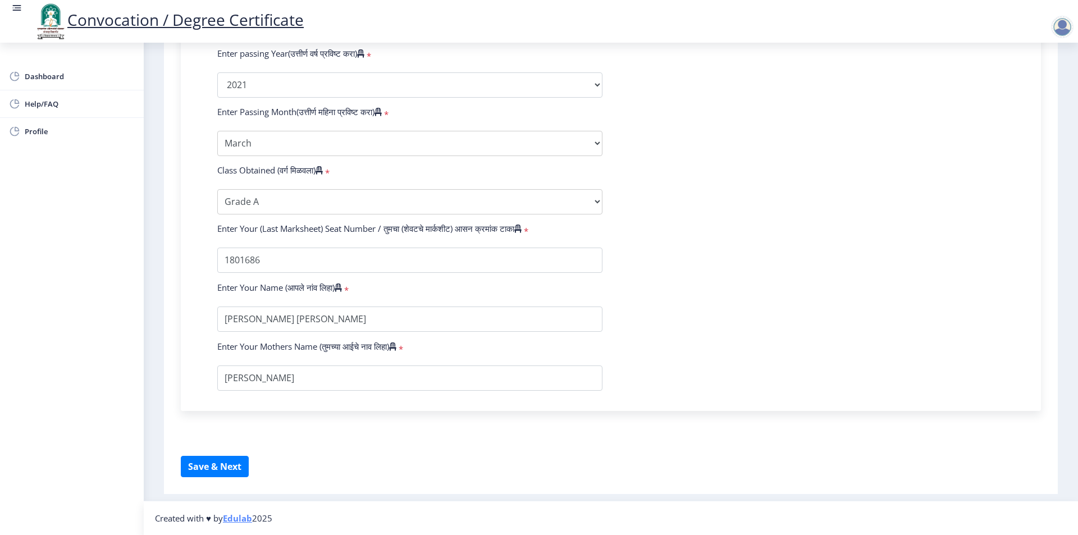
click at [906, 280] on form "Enter Your PRN Number (तुमचा पीआरएन (कायम नोंदणी क्रमांक) एंटर करा) * Student T…" at bounding box center [611, 64] width 804 height 654
click at [240, 463] on button "Save & Next" at bounding box center [215, 466] width 68 height 21
select select
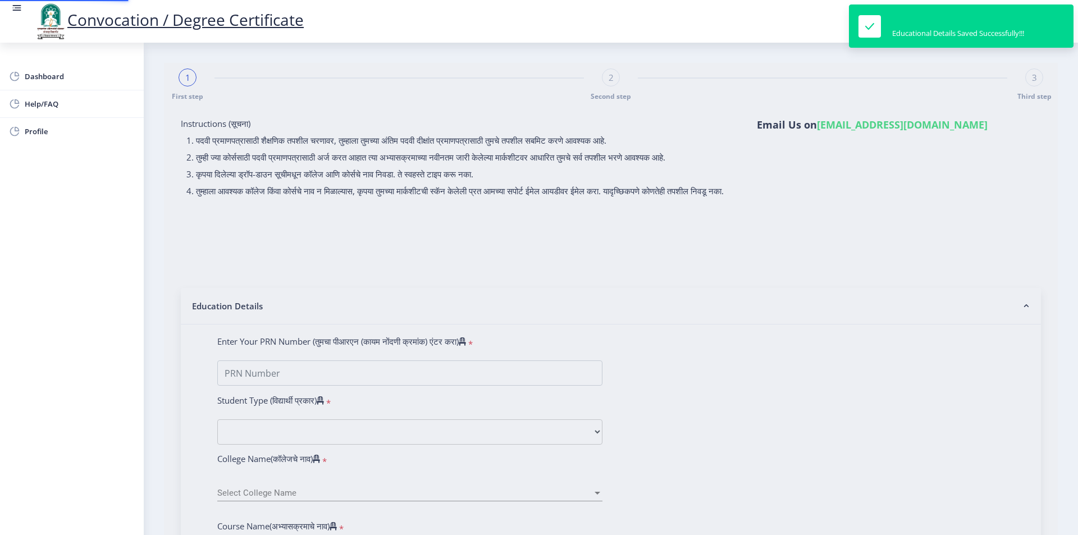
type input "201802500016862"
select select "Regular"
select select "2021"
select select "March"
select select "Grade A"
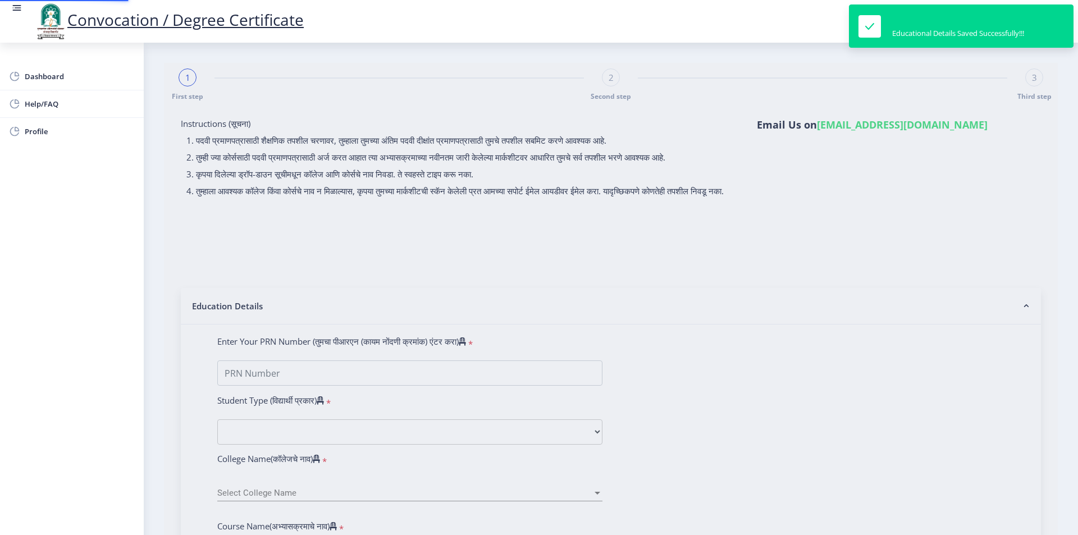
type input "1801686"
select select "Advanced Accountancy"
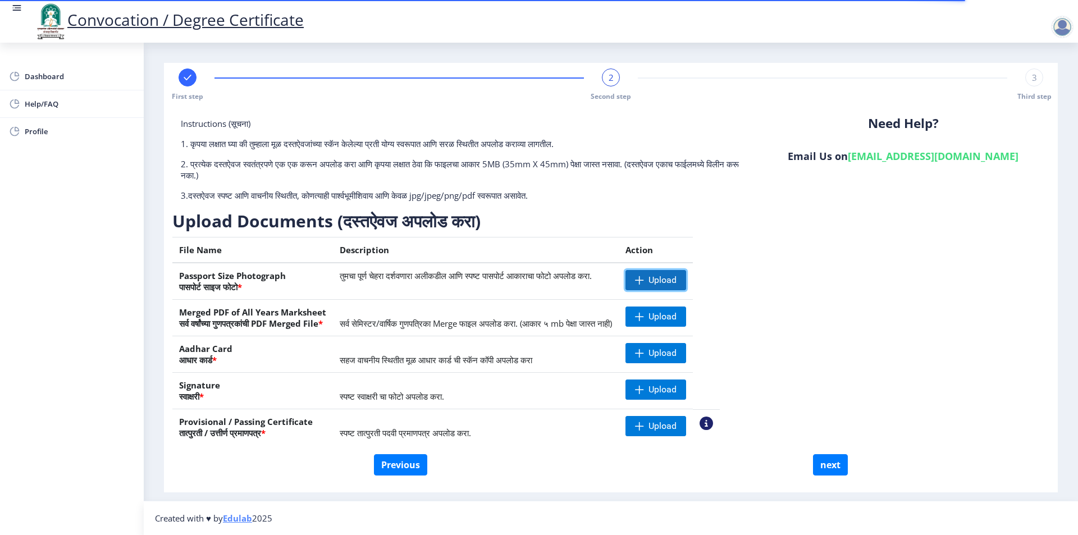
click at [677, 281] on span "Upload" at bounding box center [662, 280] width 28 height 11
